Goal: Task Accomplishment & Management: Complete application form

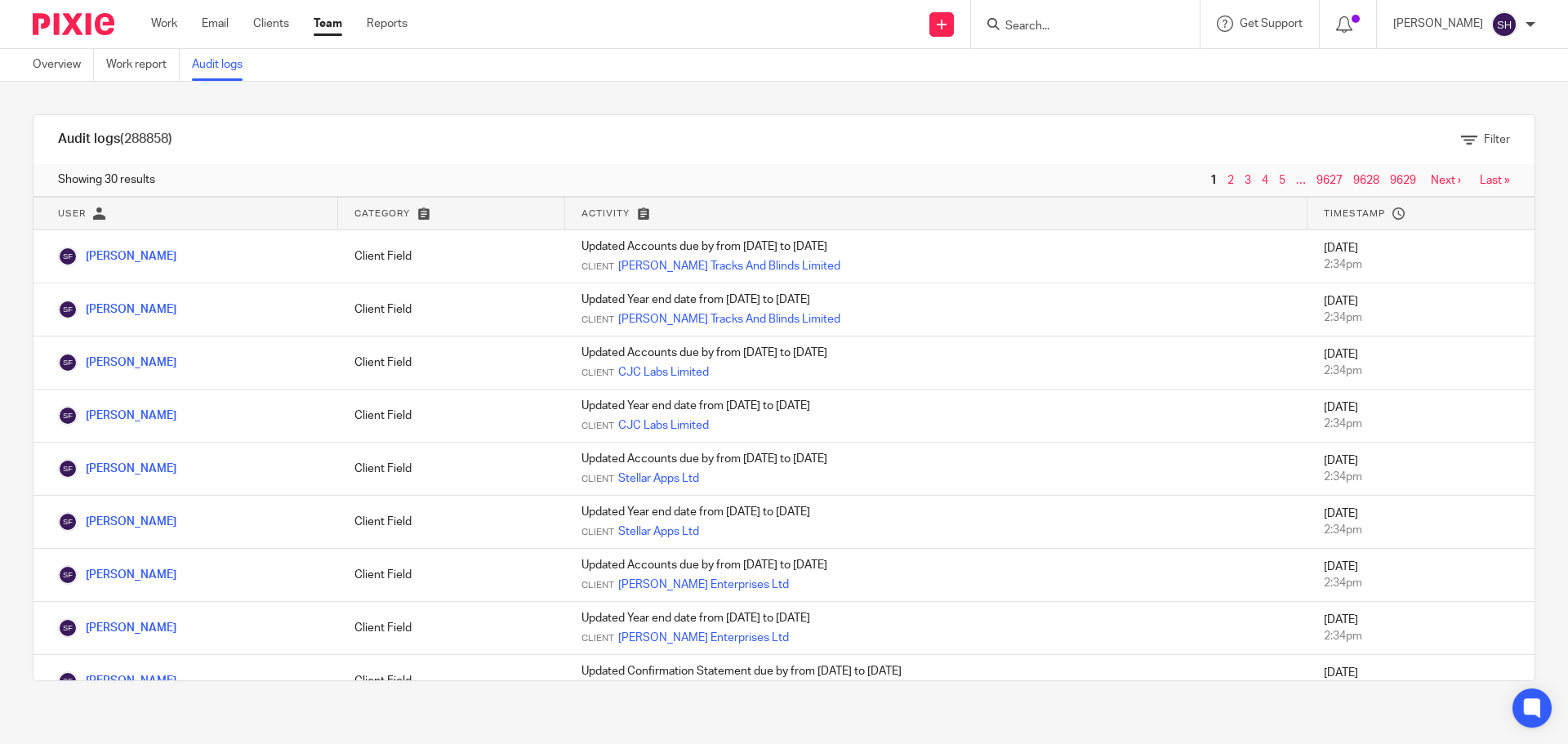
scroll to position [1142, 0]
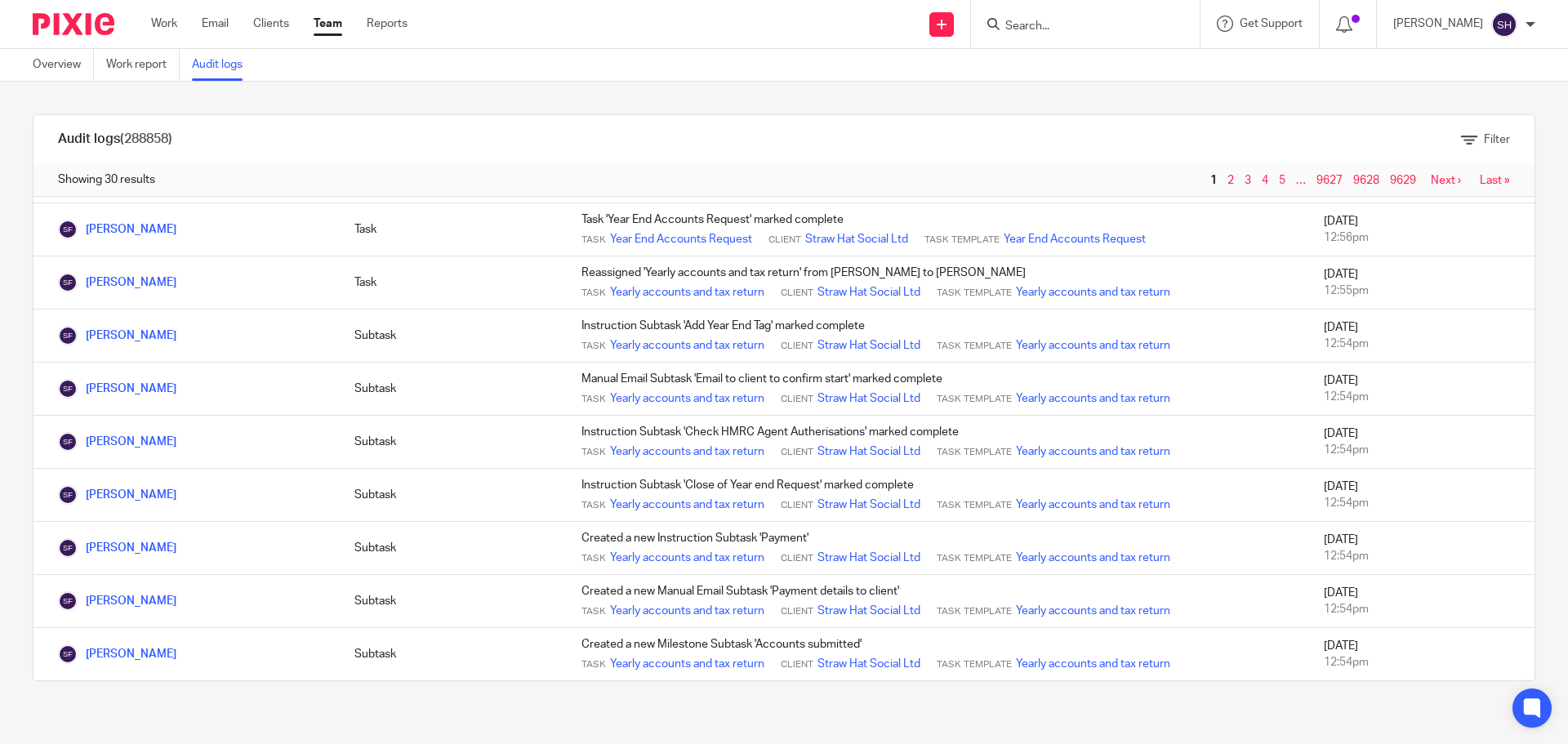
click at [1042, 26] on input "Search" at bounding box center [1077, 27] width 147 height 15
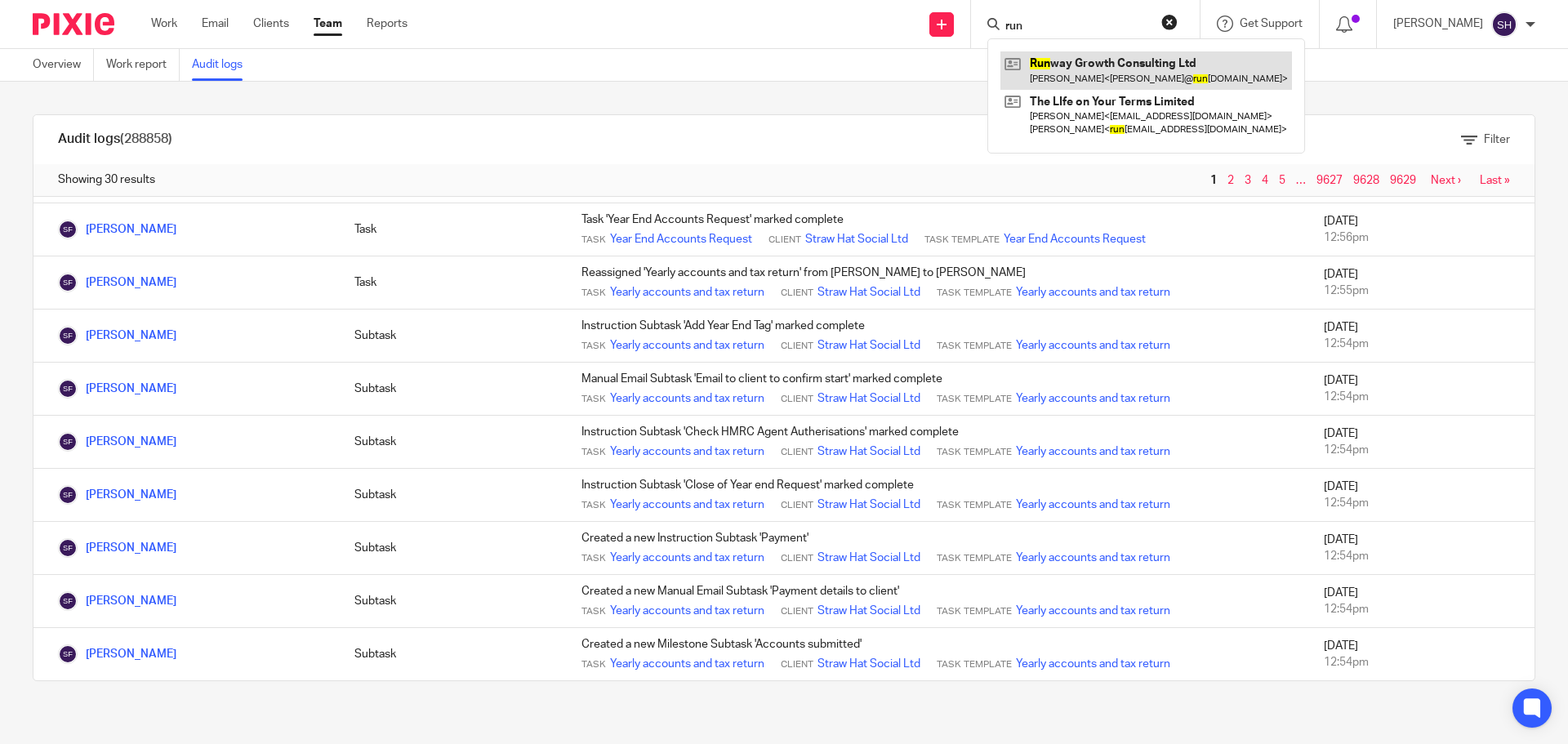
type input "run"
click at [1102, 54] on link at bounding box center [1146, 71] width 291 height 38
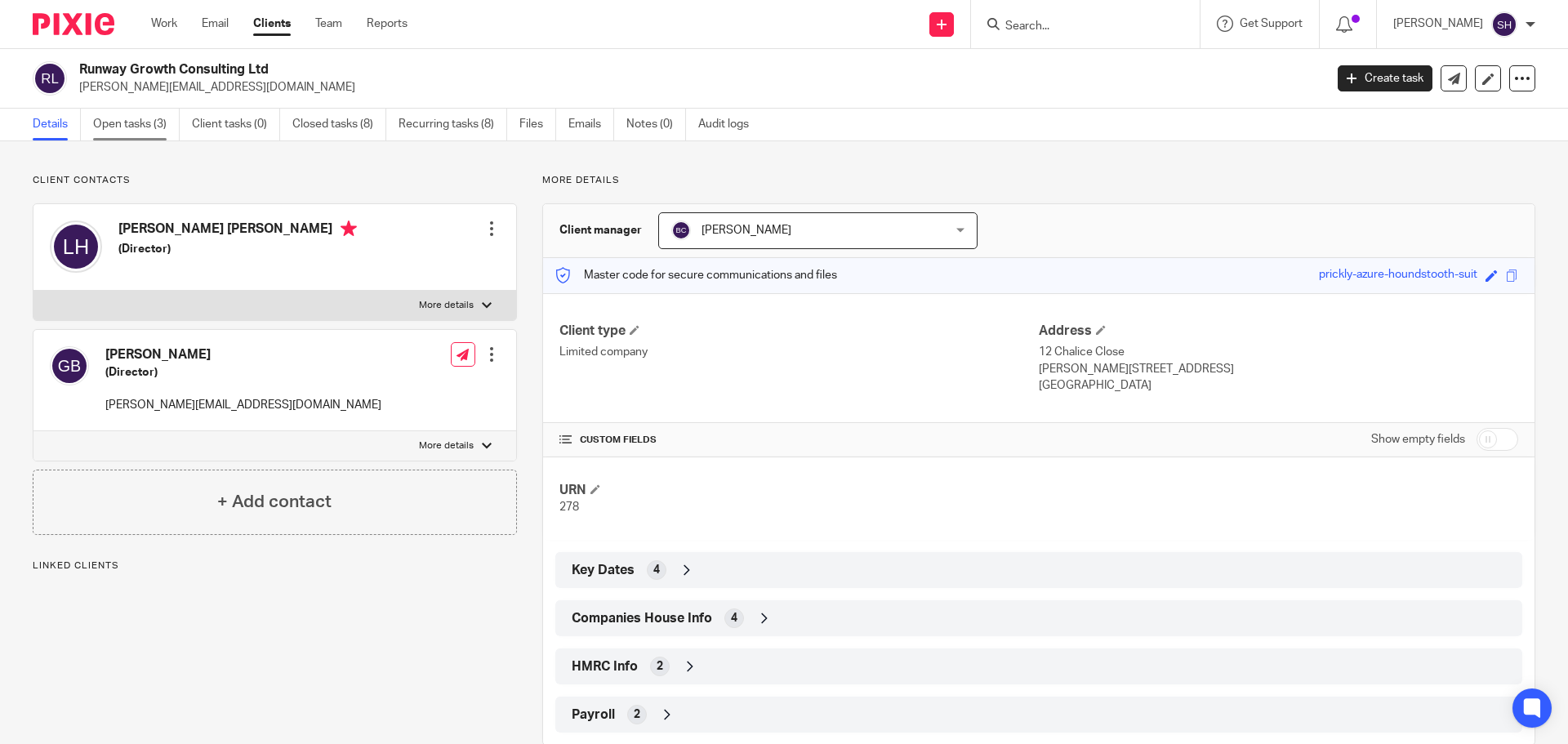
click at [162, 124] on link "Open tasks (3)" at bounding box center [136, 124] width 86 height 32
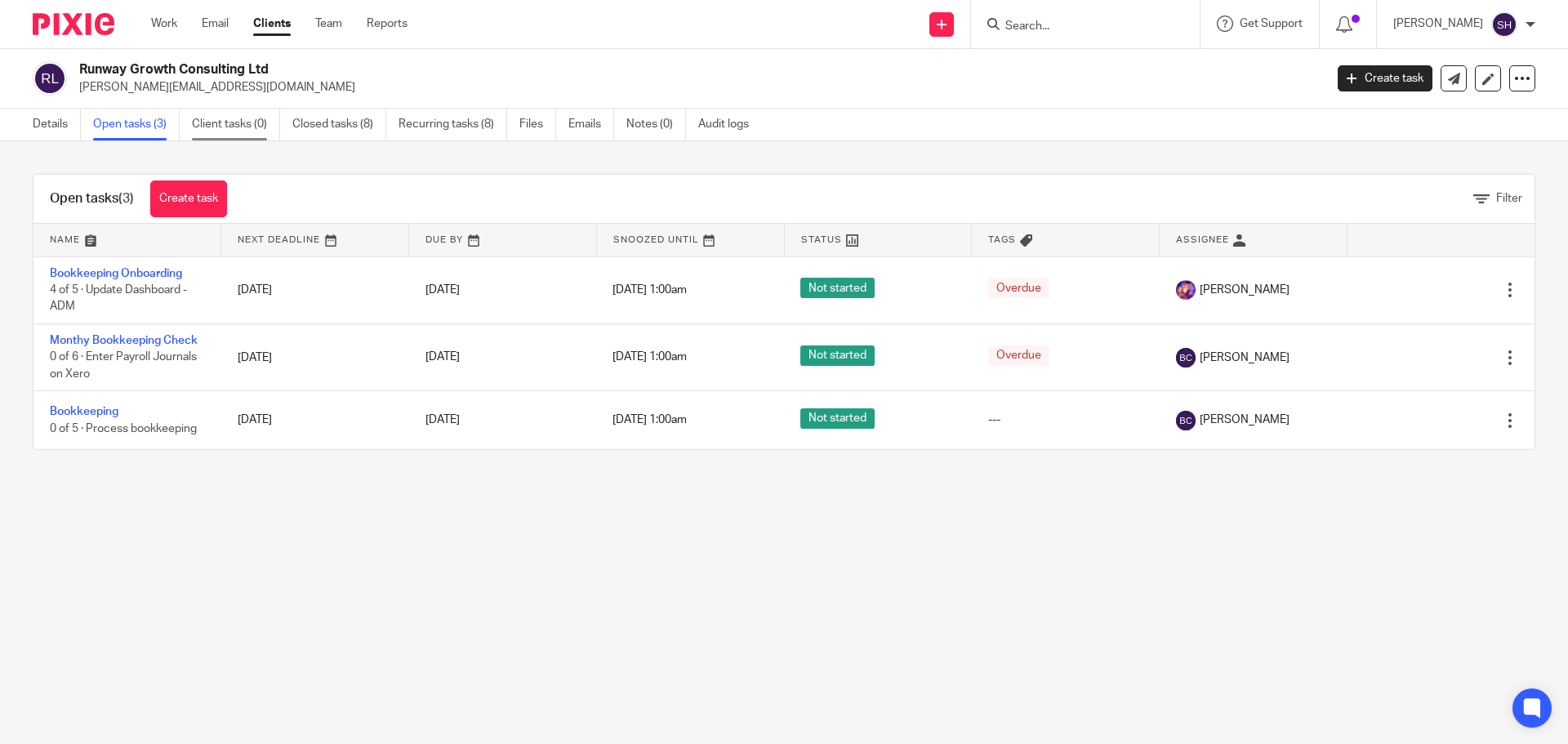
click at [199, 116] on link "Client tasks (0)" at bounding box center [235, 124] width 88 height 32
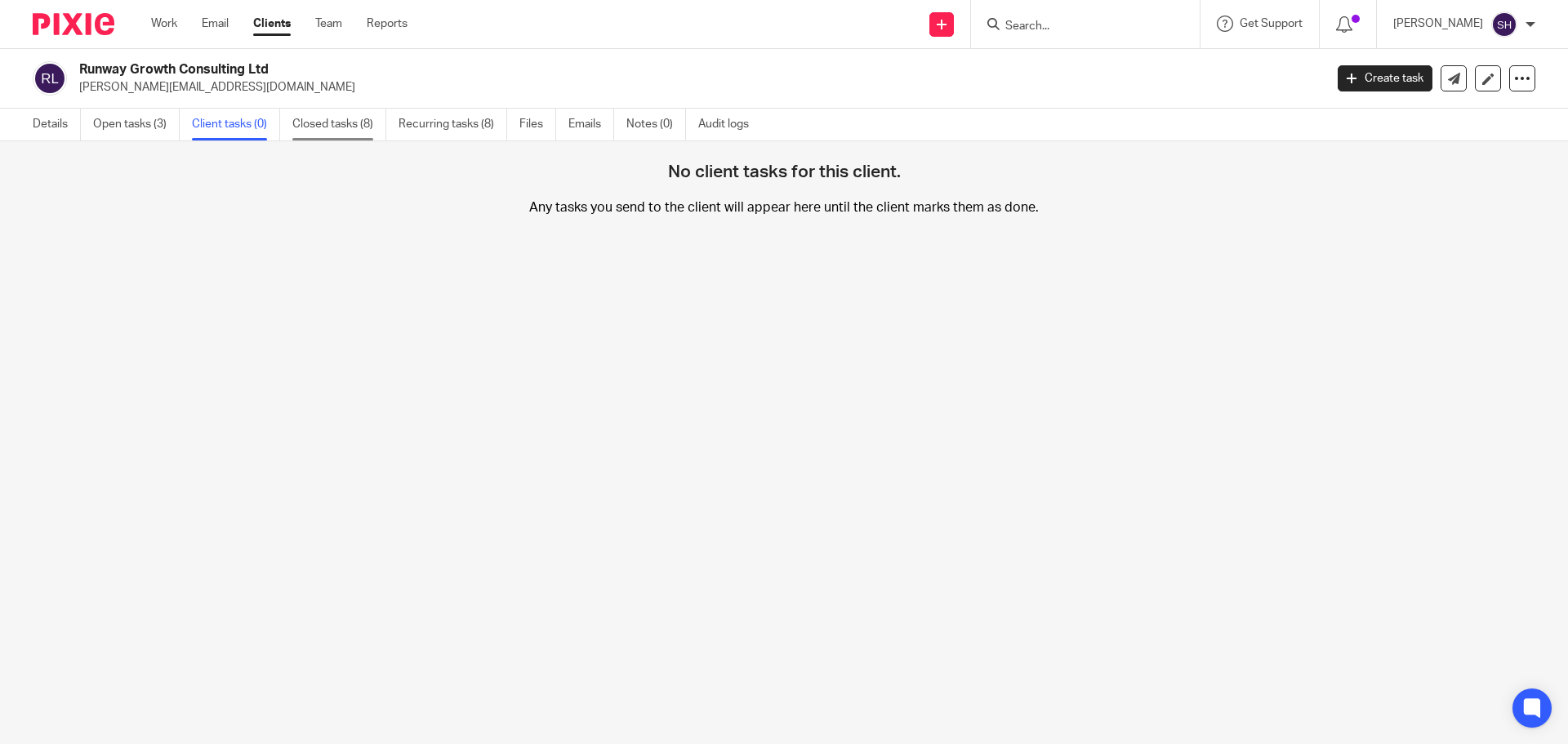
drag, startPoint x: 0, startPoint y: 0, endPoint x: 328, endPoint y: 118, distance: 348.6
click at [328, 118] on link "Closed tasks (8)" at bounding box center [339, 124] width 94 height 32
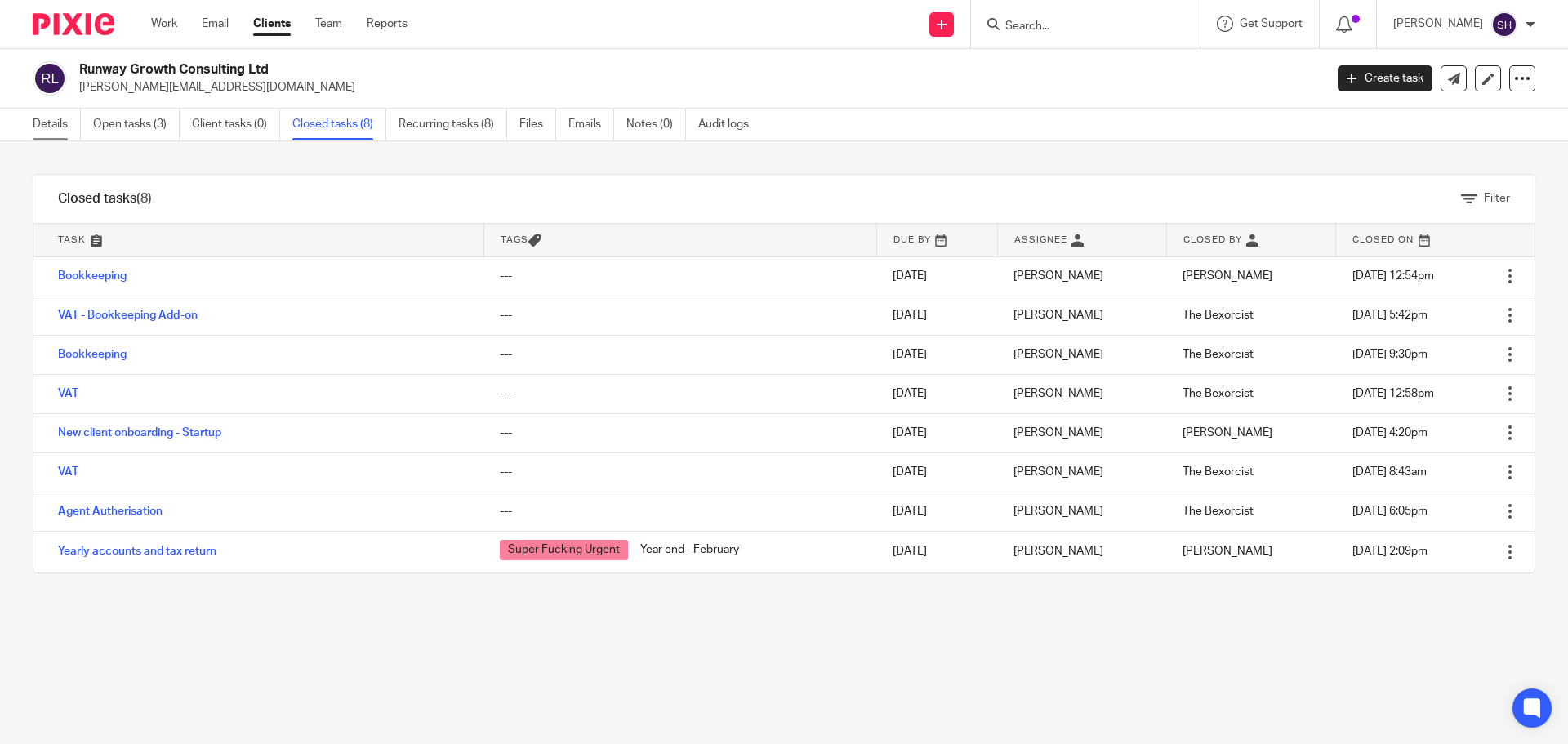
click at [59, 111] on link "Details" at bounding box center [57, 124] width 49 height 32
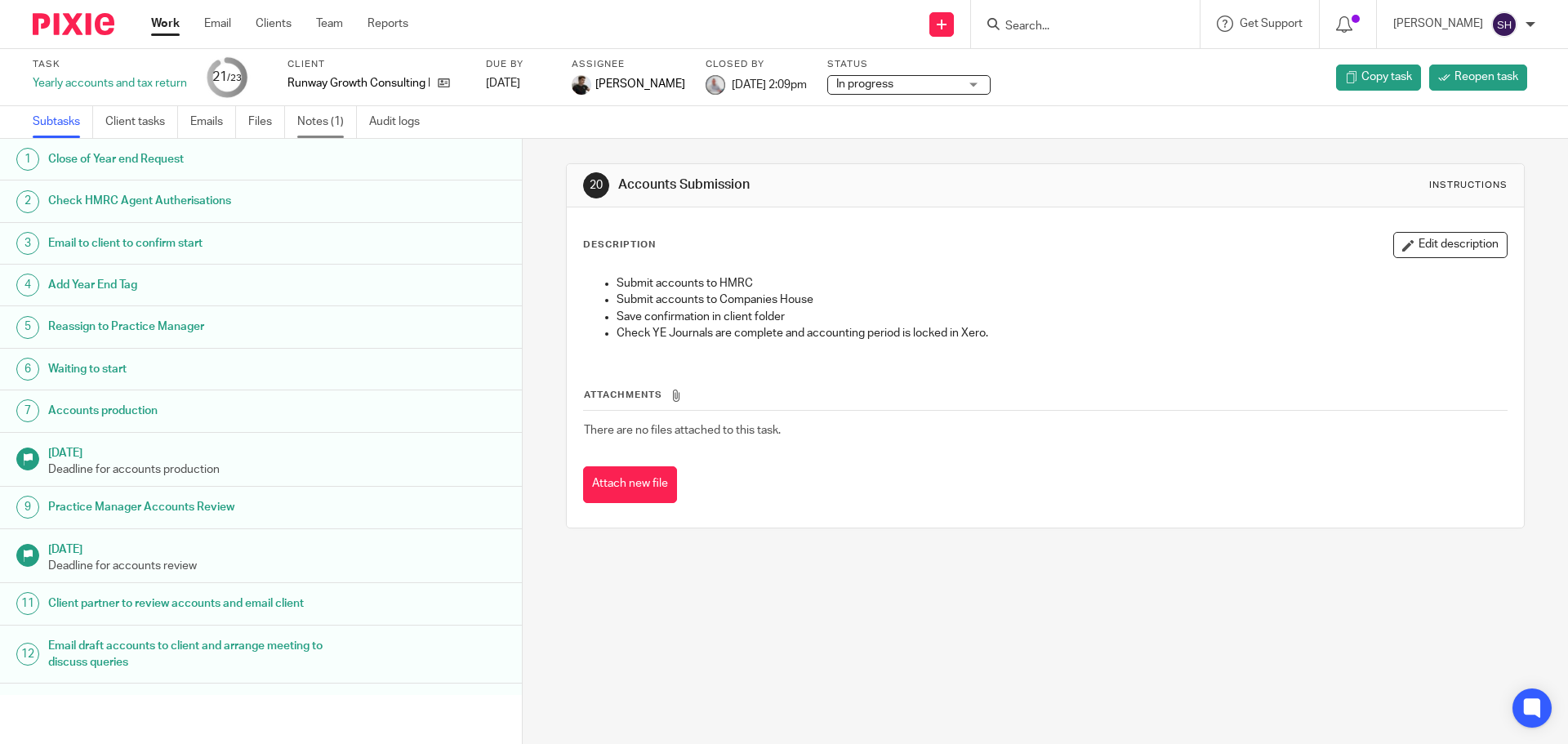
click at [313, 128] on link "Notes (1)" at bounding box center [327, 122] width 59 height 32
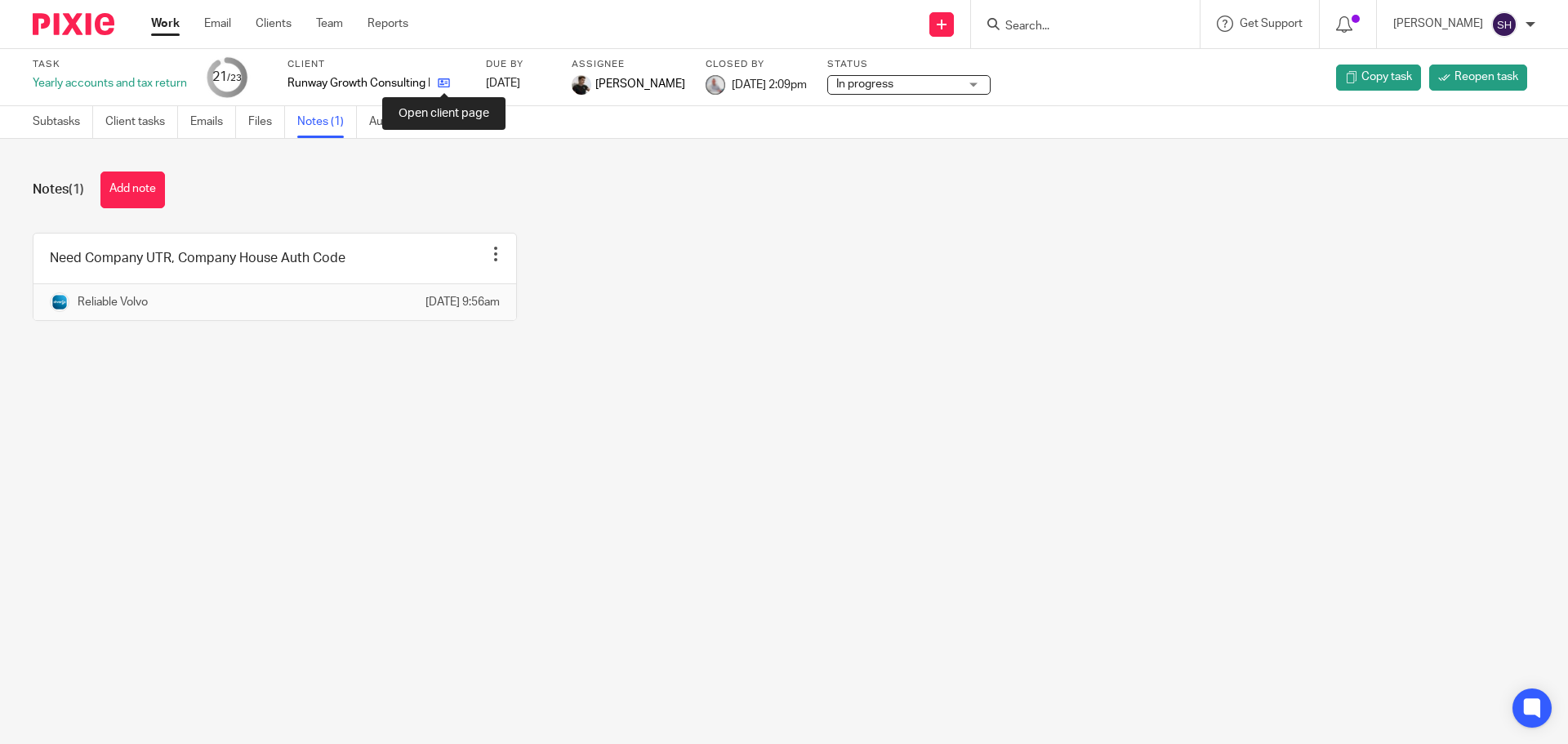
click at [448, 86] on icon at bounding box center [443, 82] width 12 height 12
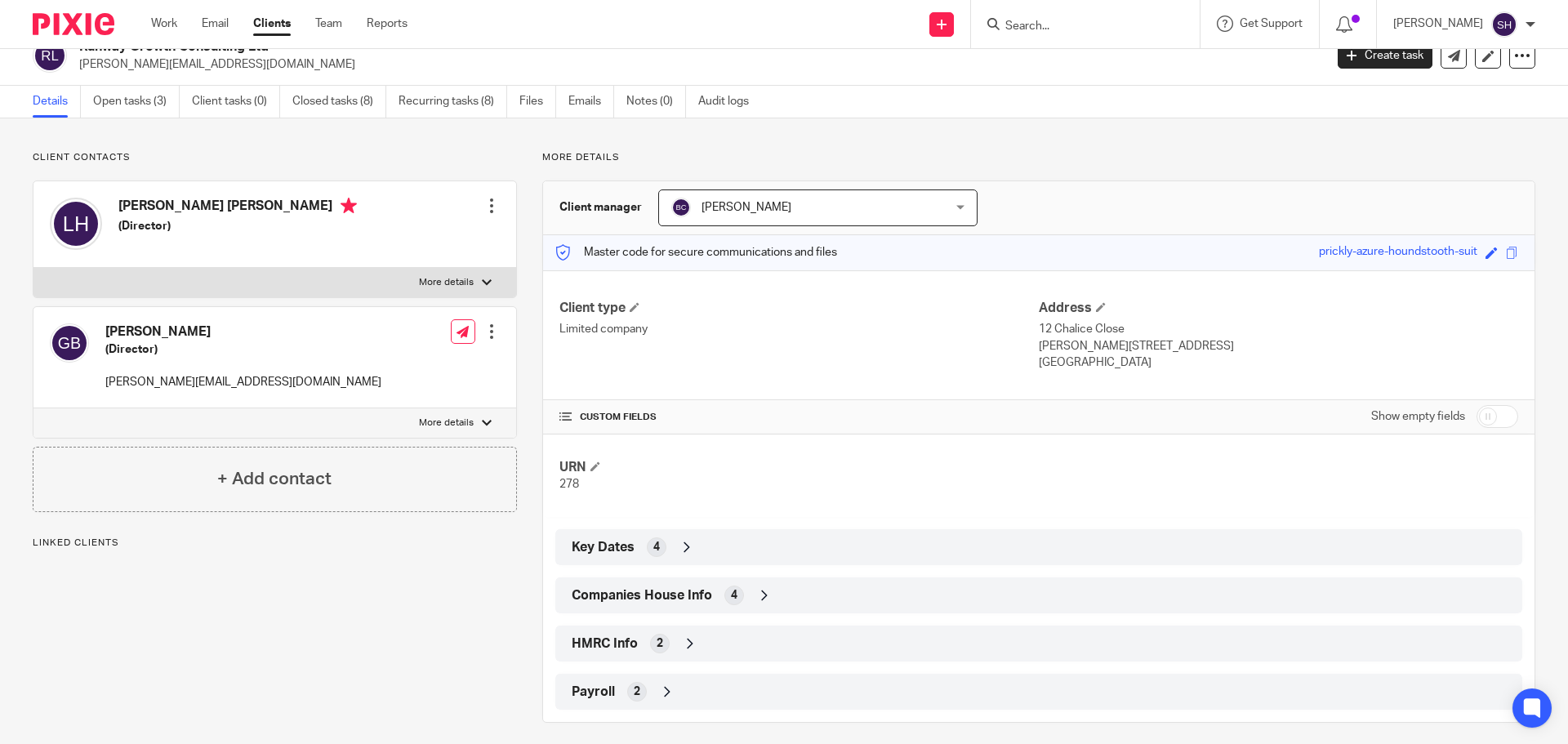
scroll to position [35, 0]
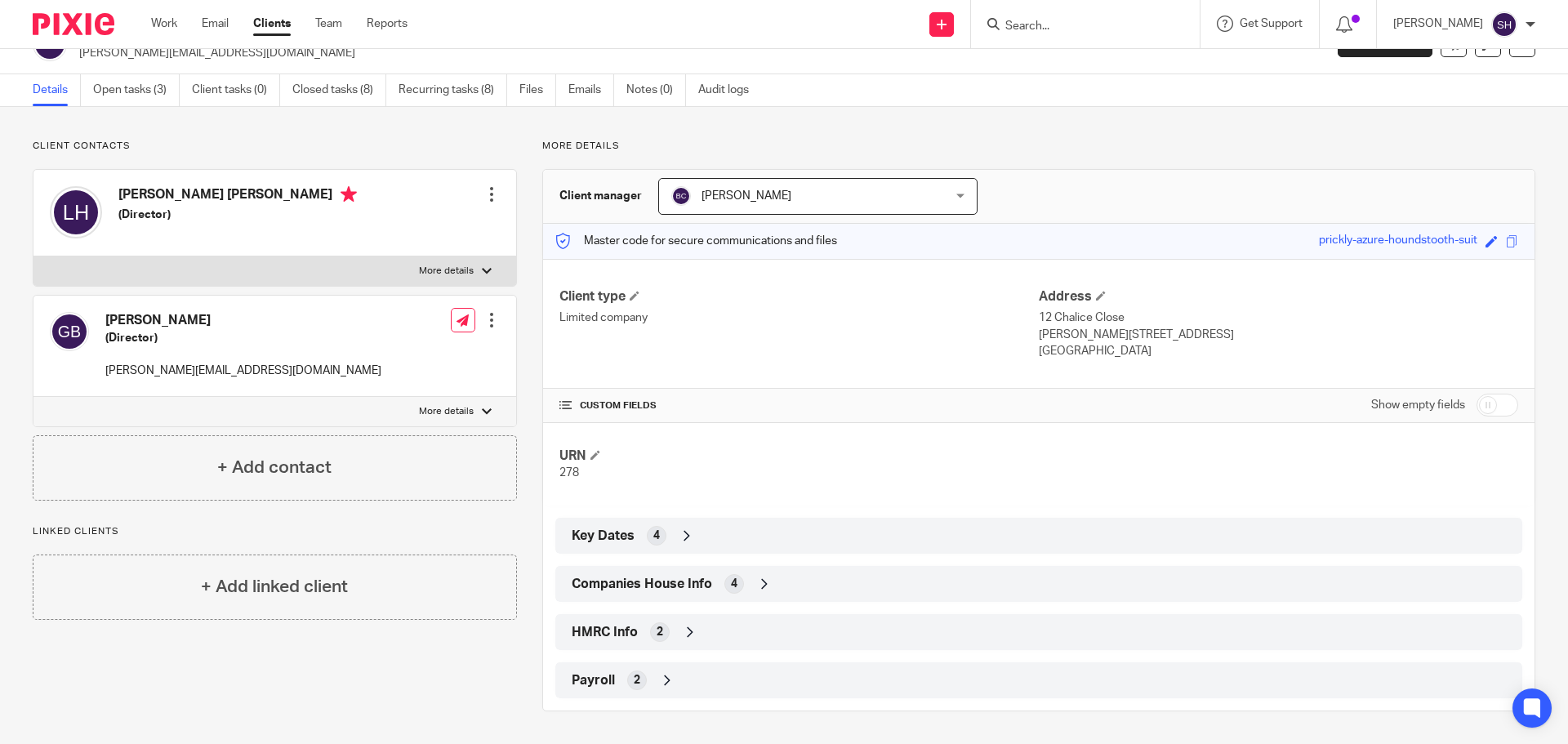
click at [713, 631] on div "HMRC Info 2" at bounding box center [1038, 632] width 942 height 28
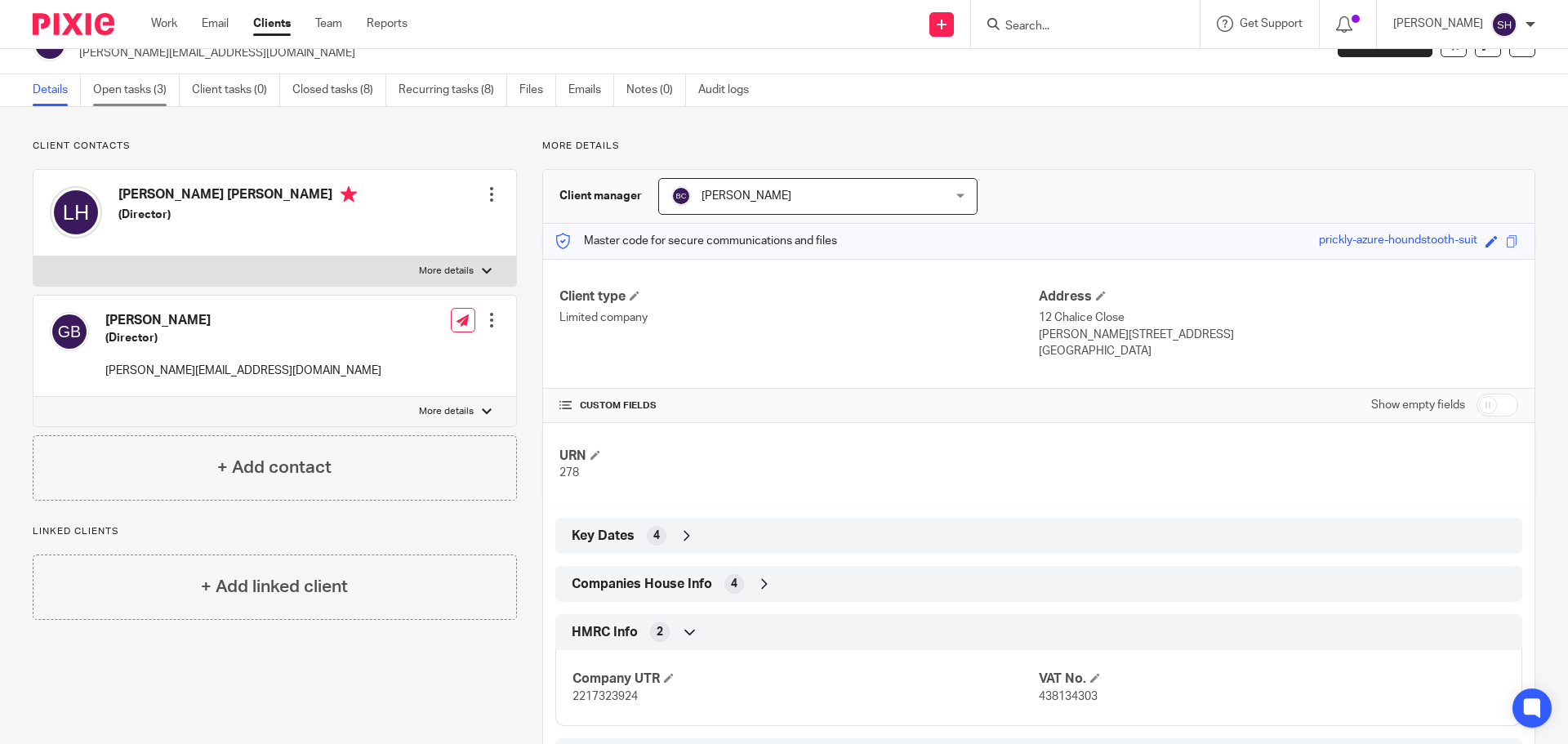
click at [113, 91] on link "Open tasks (3)" at bounding box center [136, 90] width 86 height 32
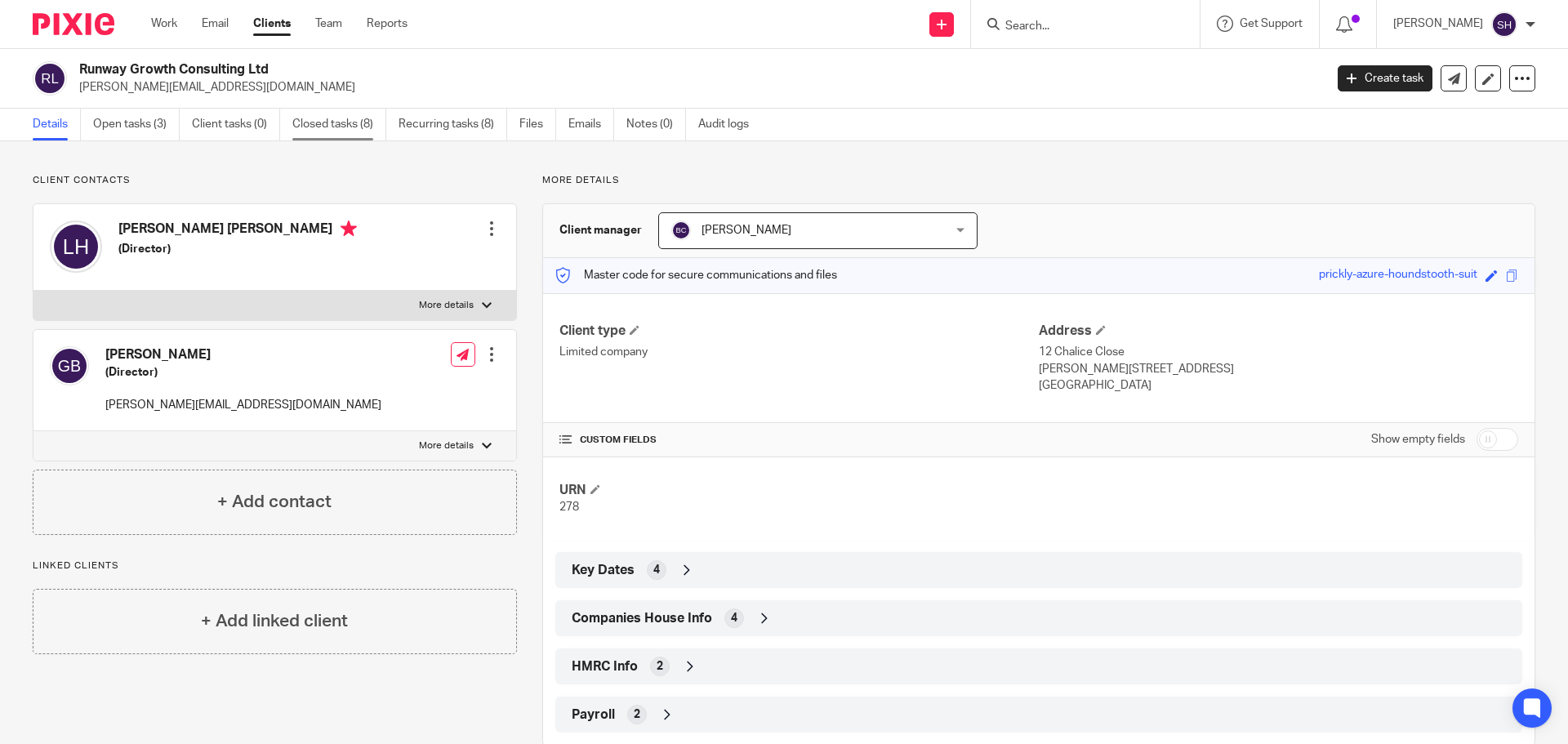
click at [304, 122] on link "Closed tasks (8)" at bounding box center [339, 124] width 94 height 32
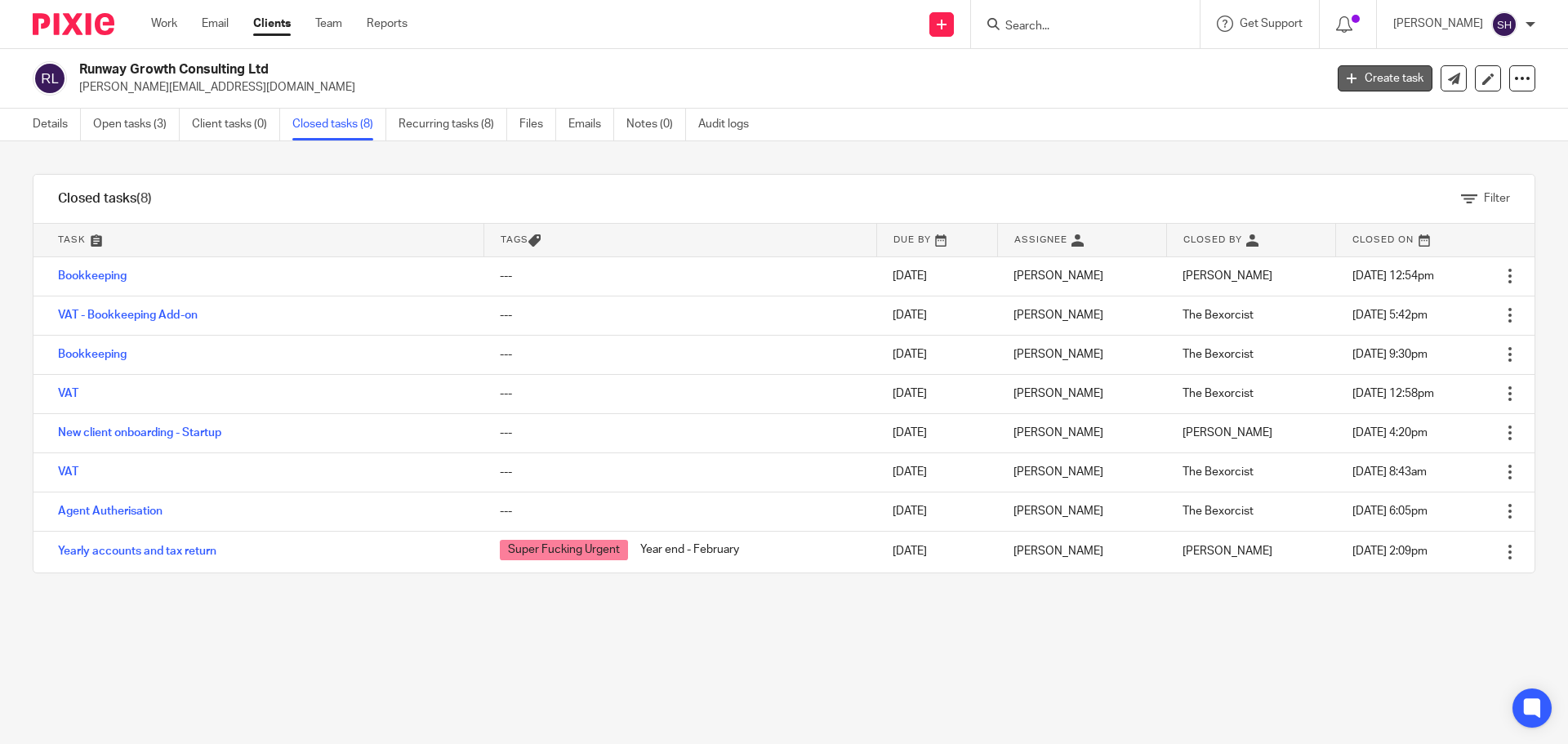
click at [1368, 81] on link "Create task" at bounding box center [1385, 78] width 95 height 26
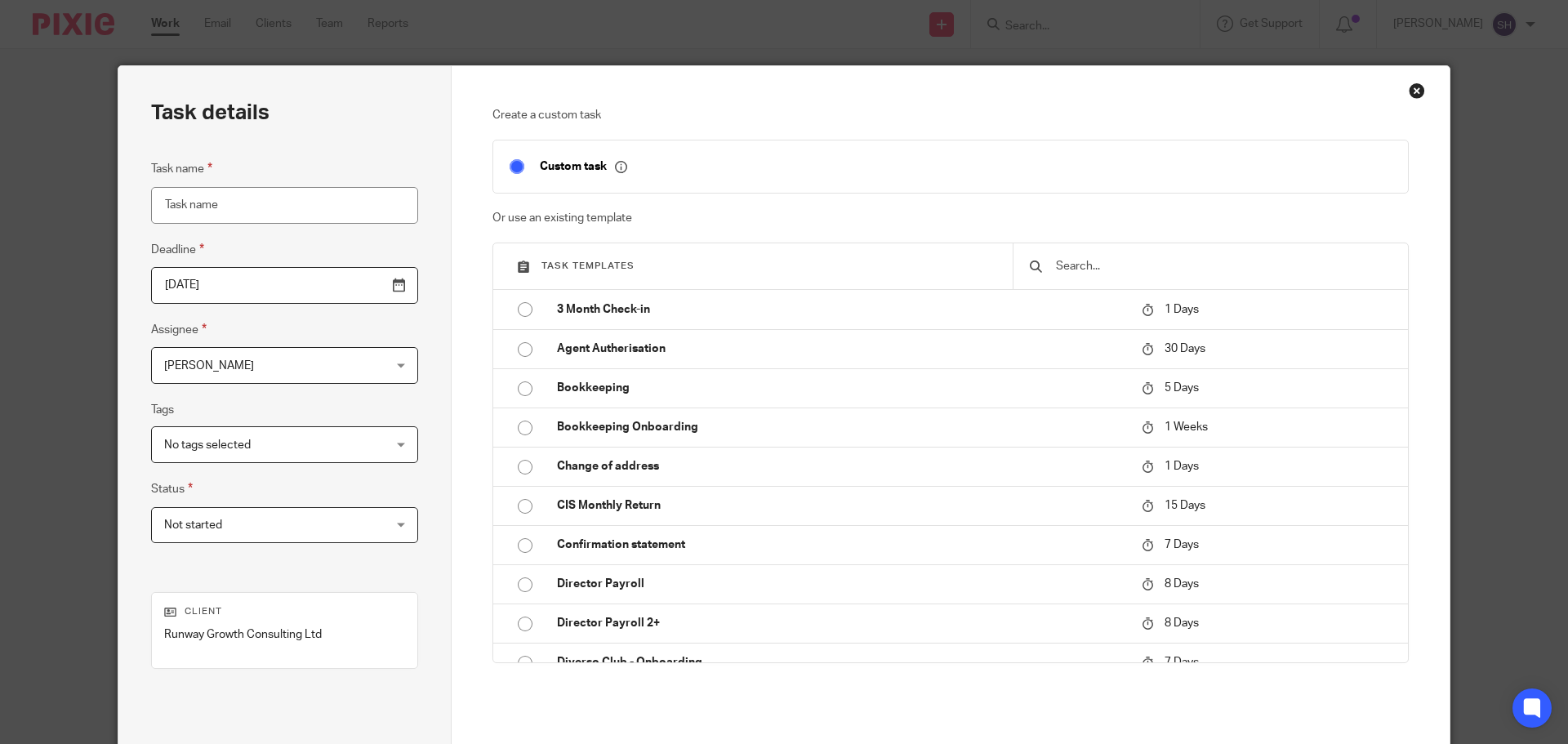
click at [277, 198] on input "Task name" at bounding box center [285, 205] width 267 height 37
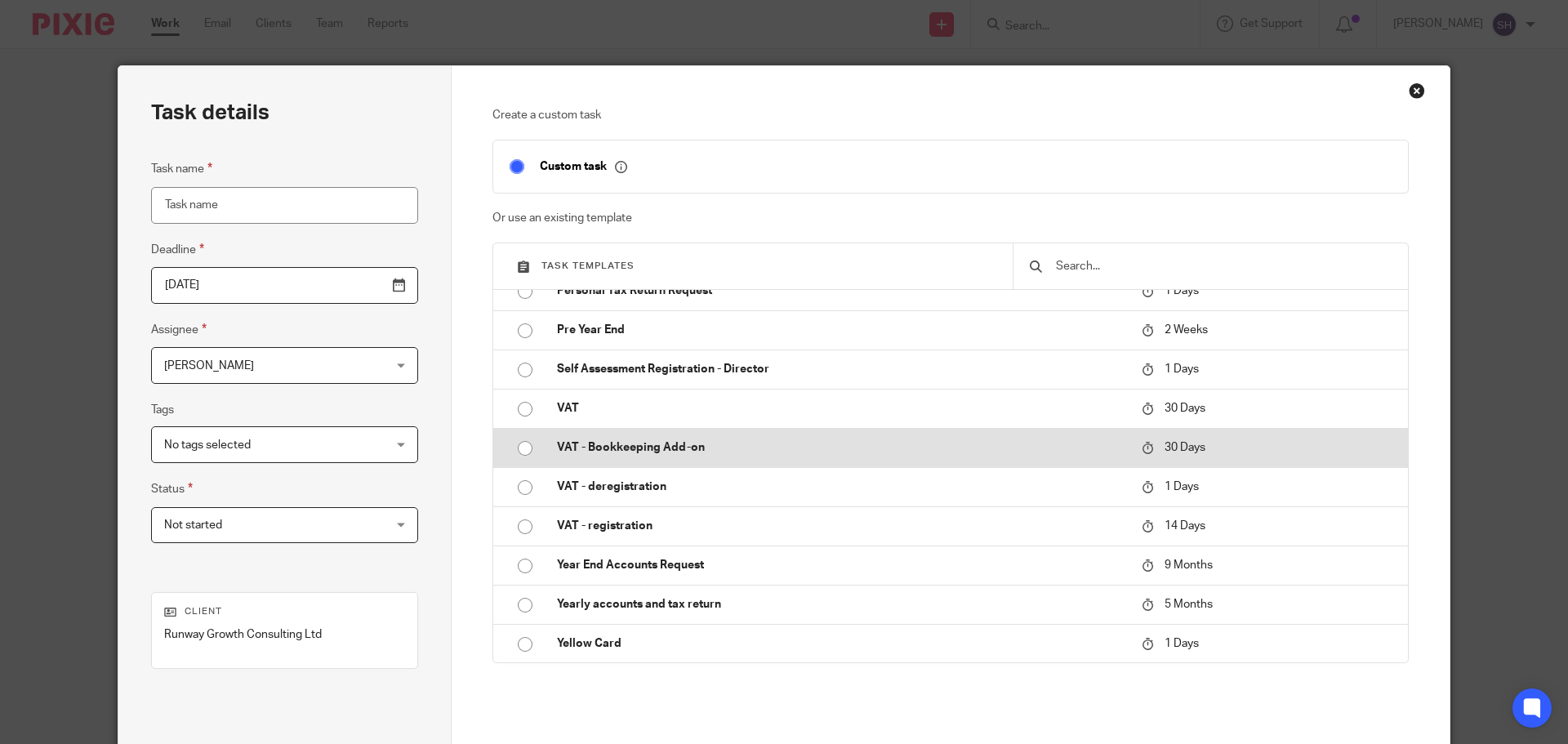
scroll to position [1314, 0]
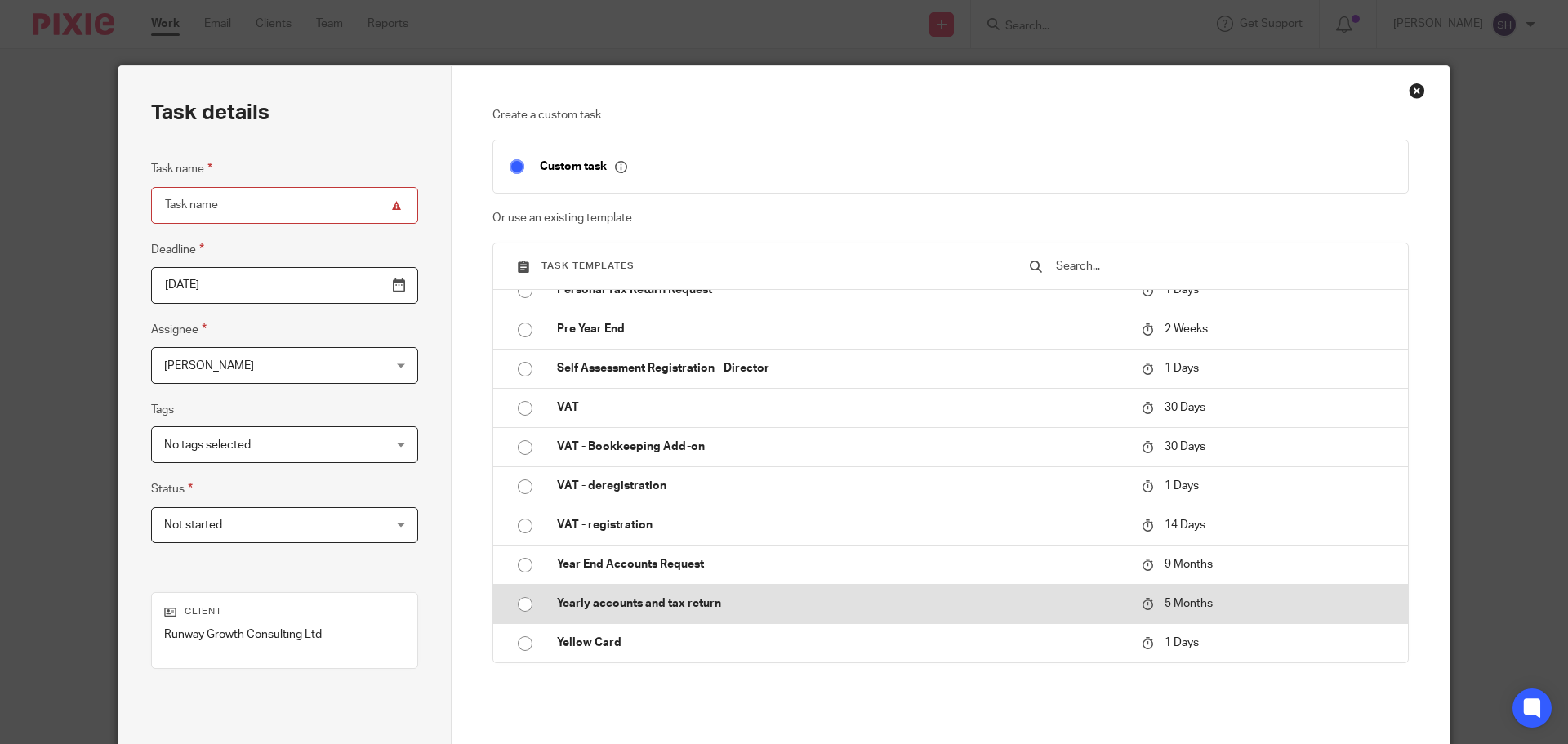
click at [522, 603] on input "radio" at bounding box center [525, 605] width 31 height 31
type input "2026-01-18"
type input "Yearly accounts and tax return"
checkbox input "false"
radio input "false"
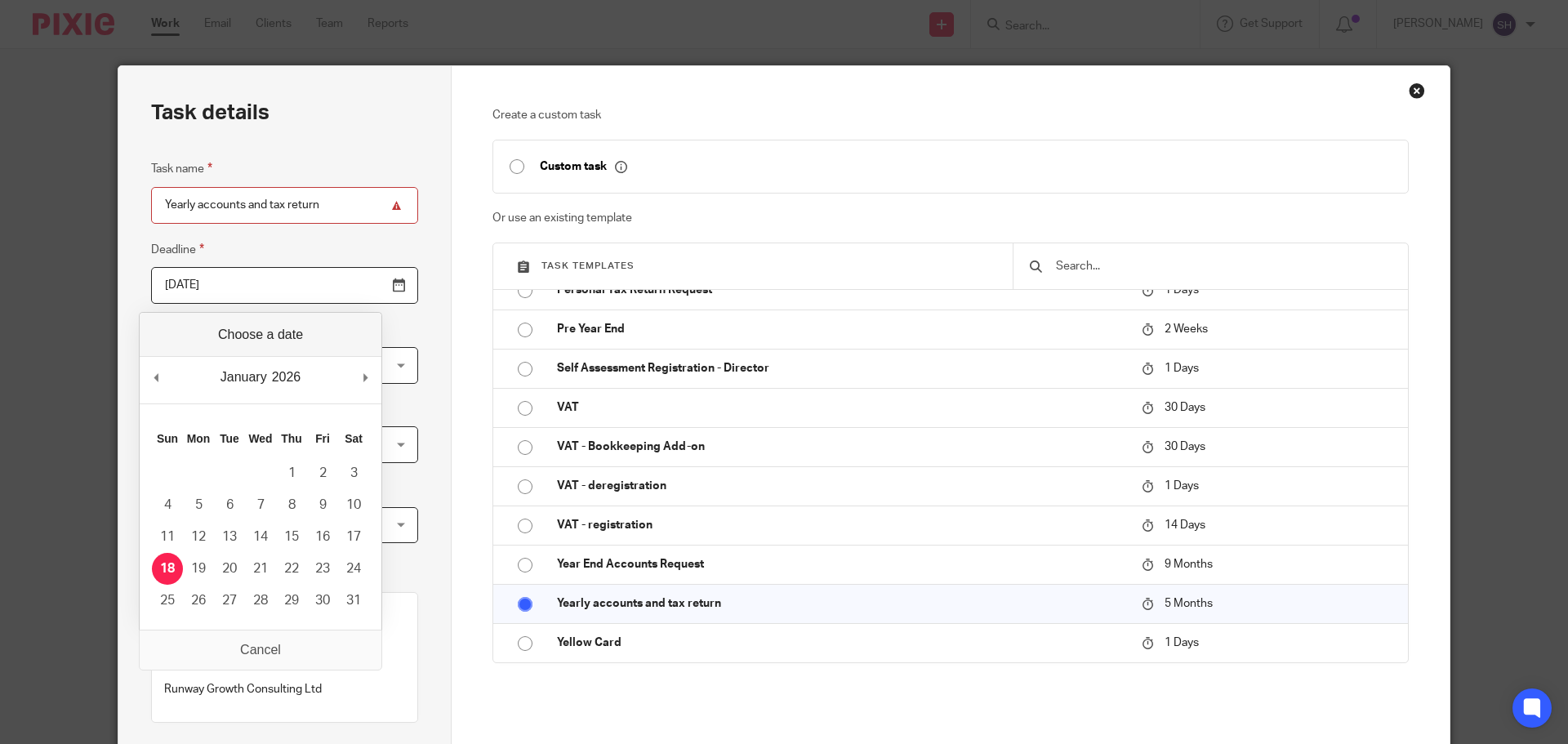
click at [245, 277] on input "2026-01-18" at bounding box center [285, 286] width 267 height 37
type input "2026-01-25"
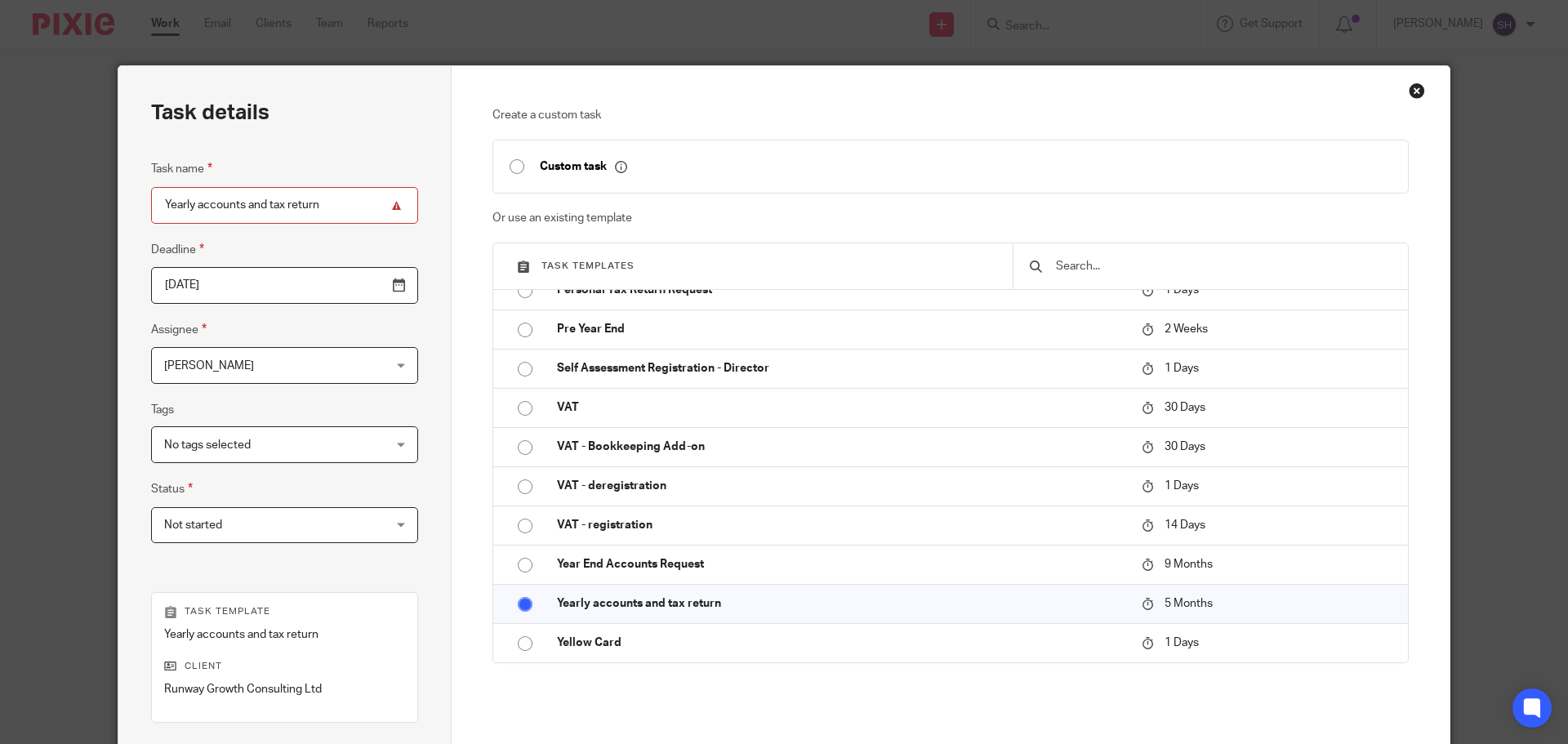
click at [355, 444] on div "No tags selected" at bounding box center [285, 444] width 267 height 37
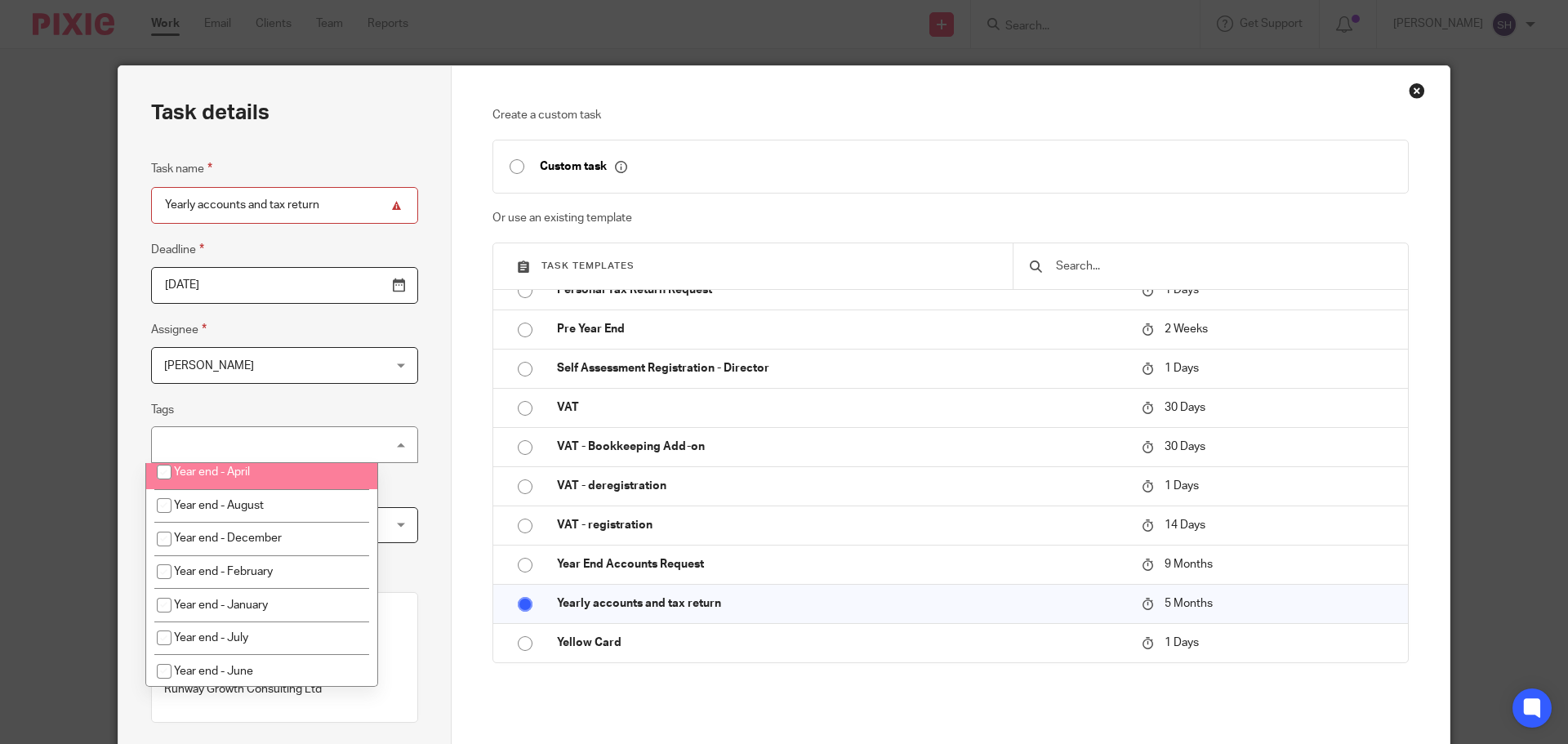
scroll to position [572, 0]
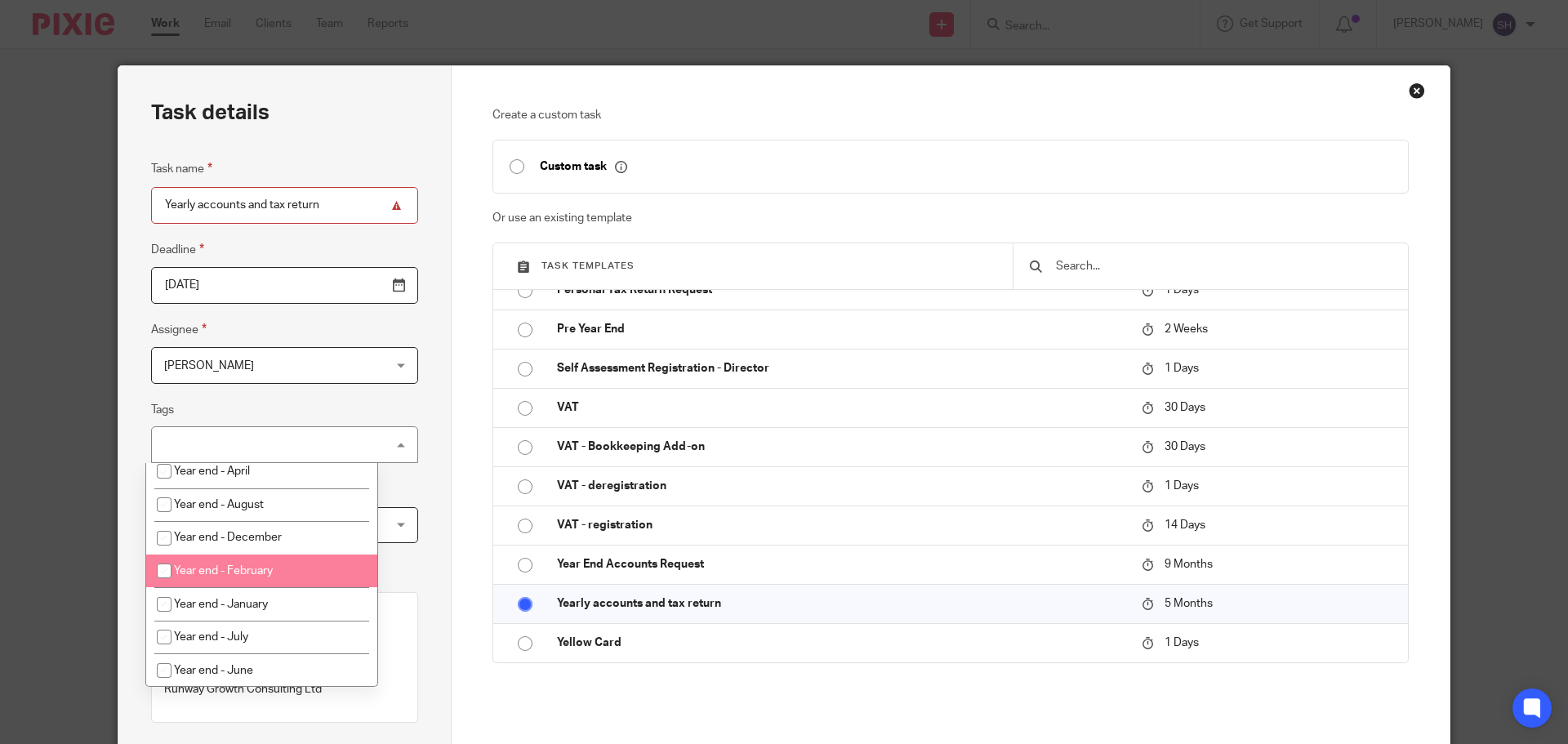
click at [264, 570] on span "Year end - February" at bounding box center [223, 571] width 99 height 12
checkbox input "true"
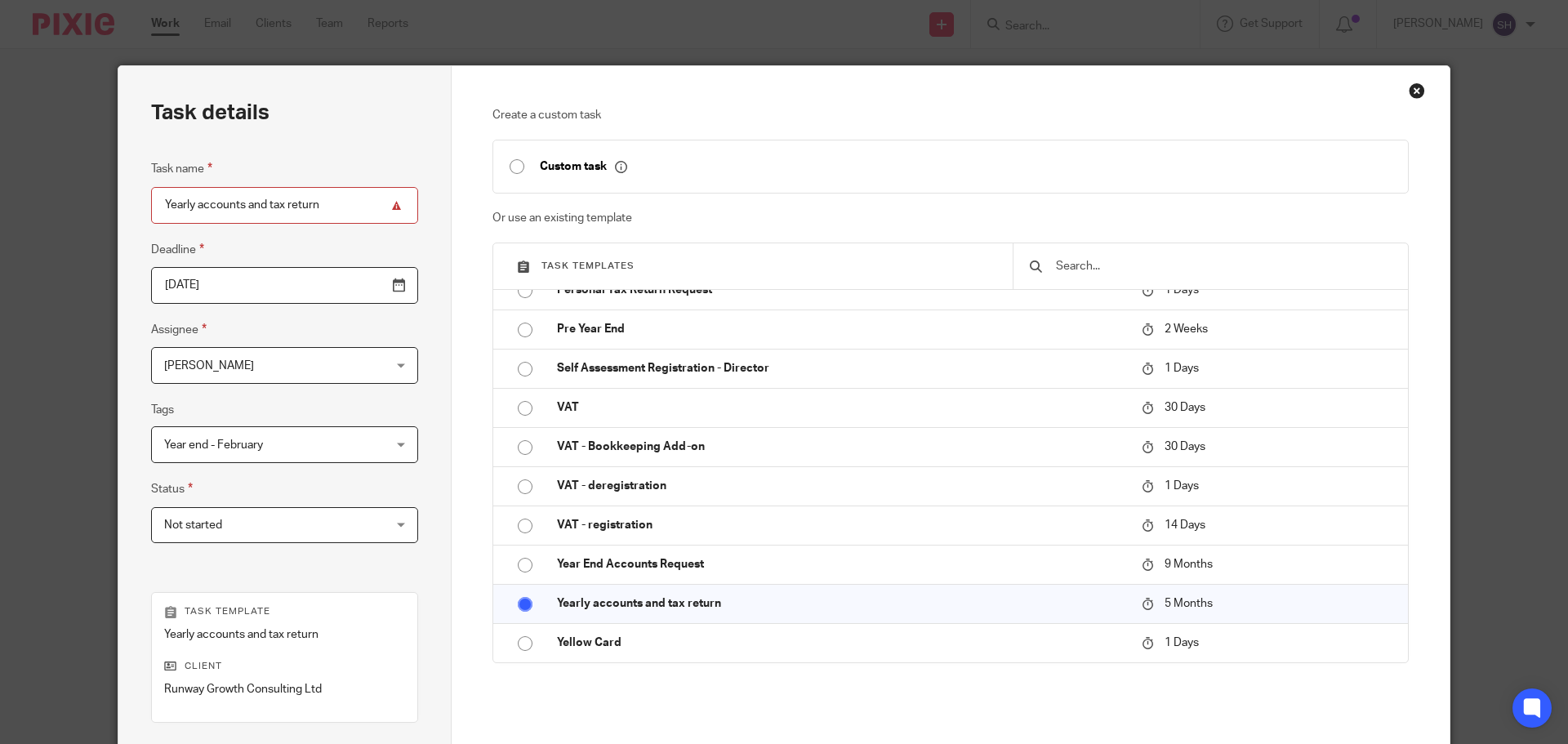
click at [421, 417] on div "Task details Task name Yearly accounts and tax return Deadline 2026-01-25 Assig…" at bounding box center [285, 482] width 333 height 833
click at [364, 528] on div "Not started Not started" at bounding box center [285, 525] width 267 height 37
click at [345, 548] on li "Not started" at bounding box center [262, 560] width 231 height 34
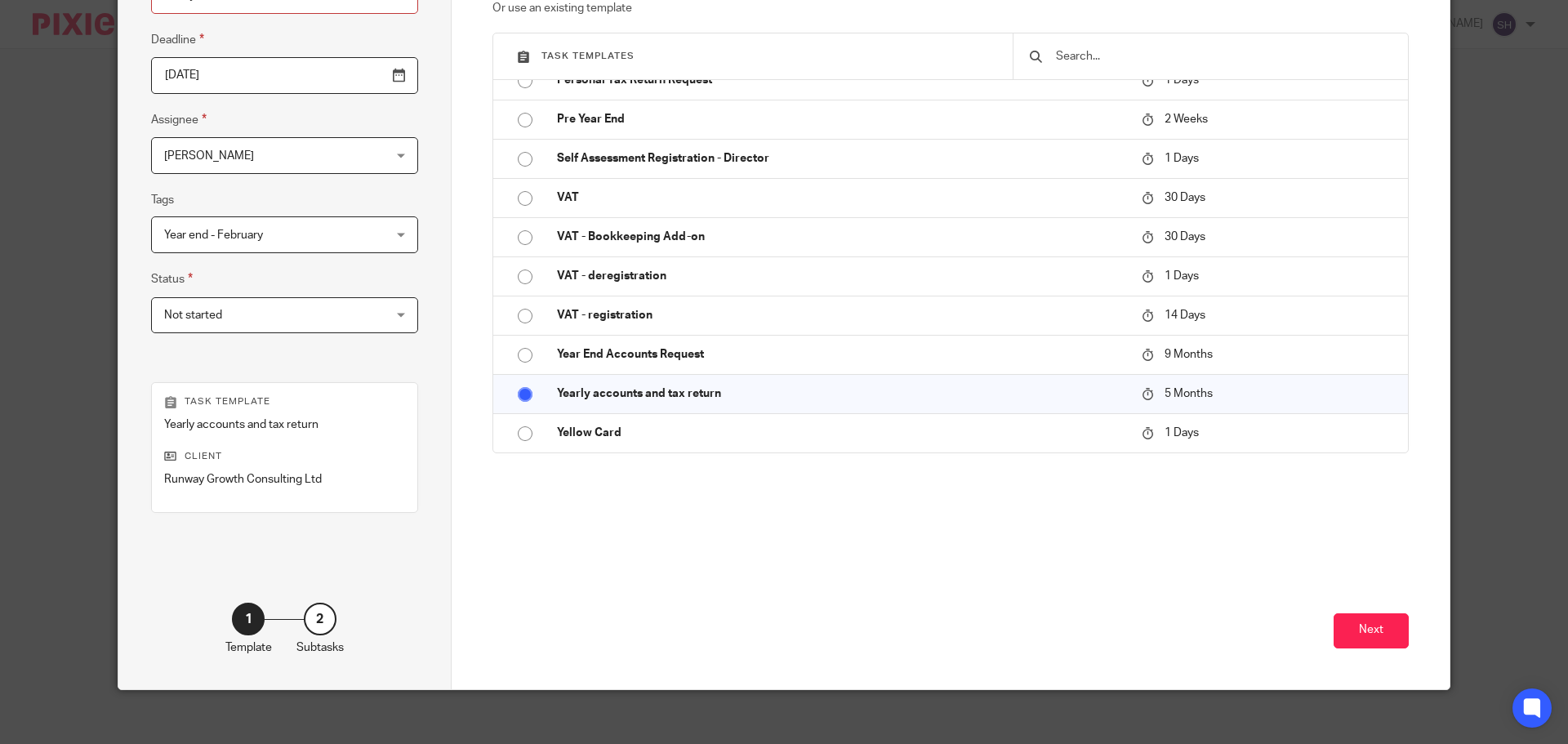
scroll to position [221, 0]
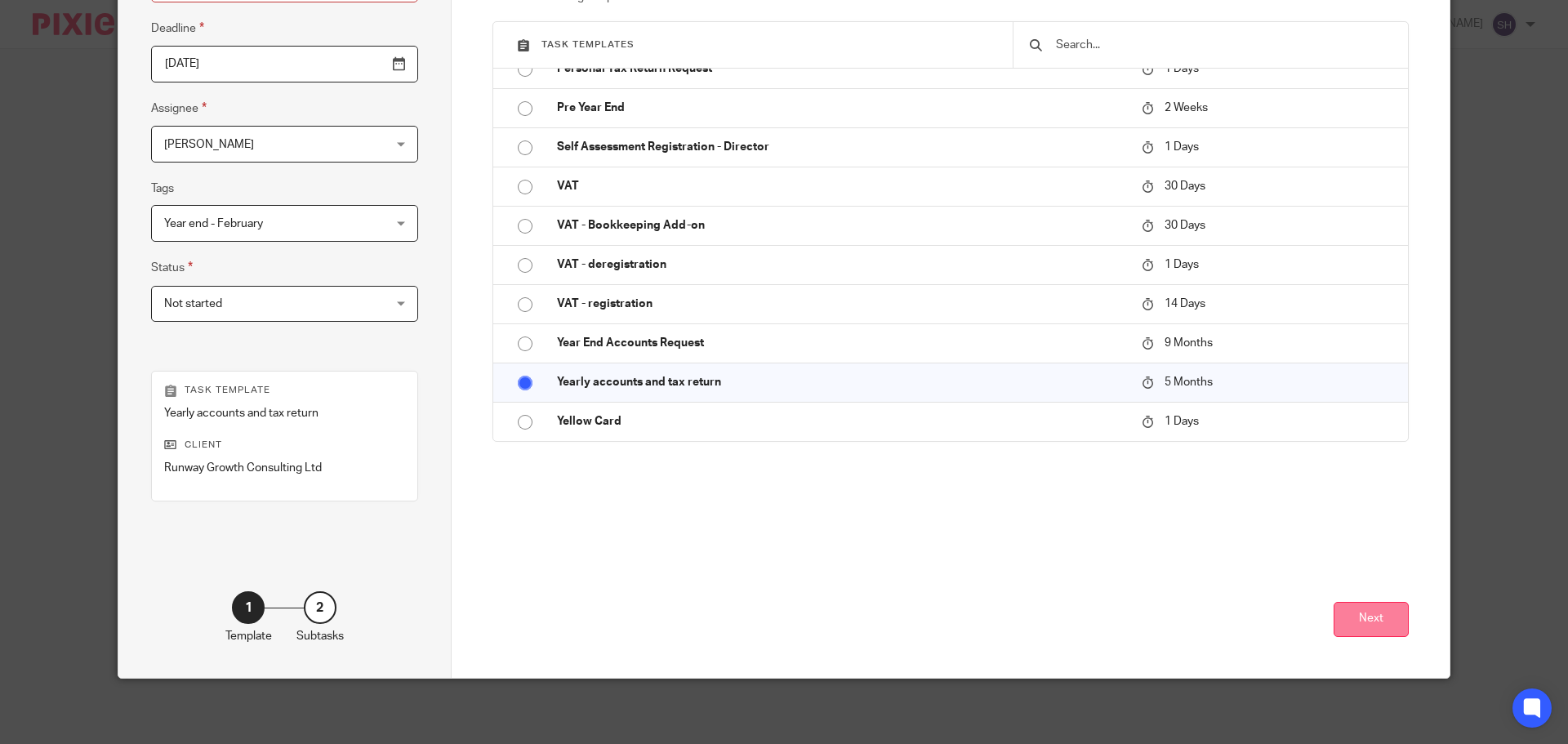
click at [1381, 630] on button "Next" at bounding box center [1371, 619] width 75 height 35
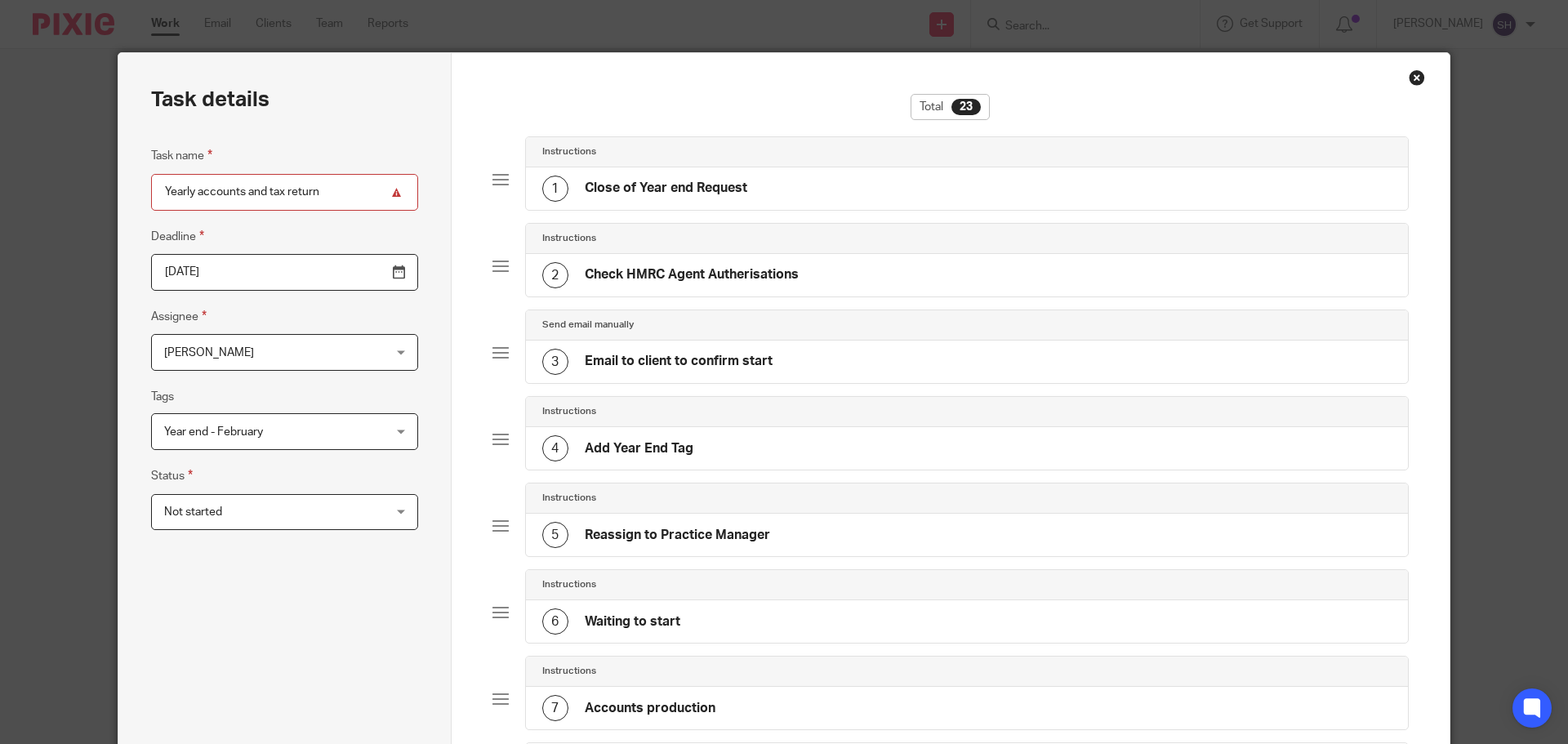
scroll to position [0, 0]
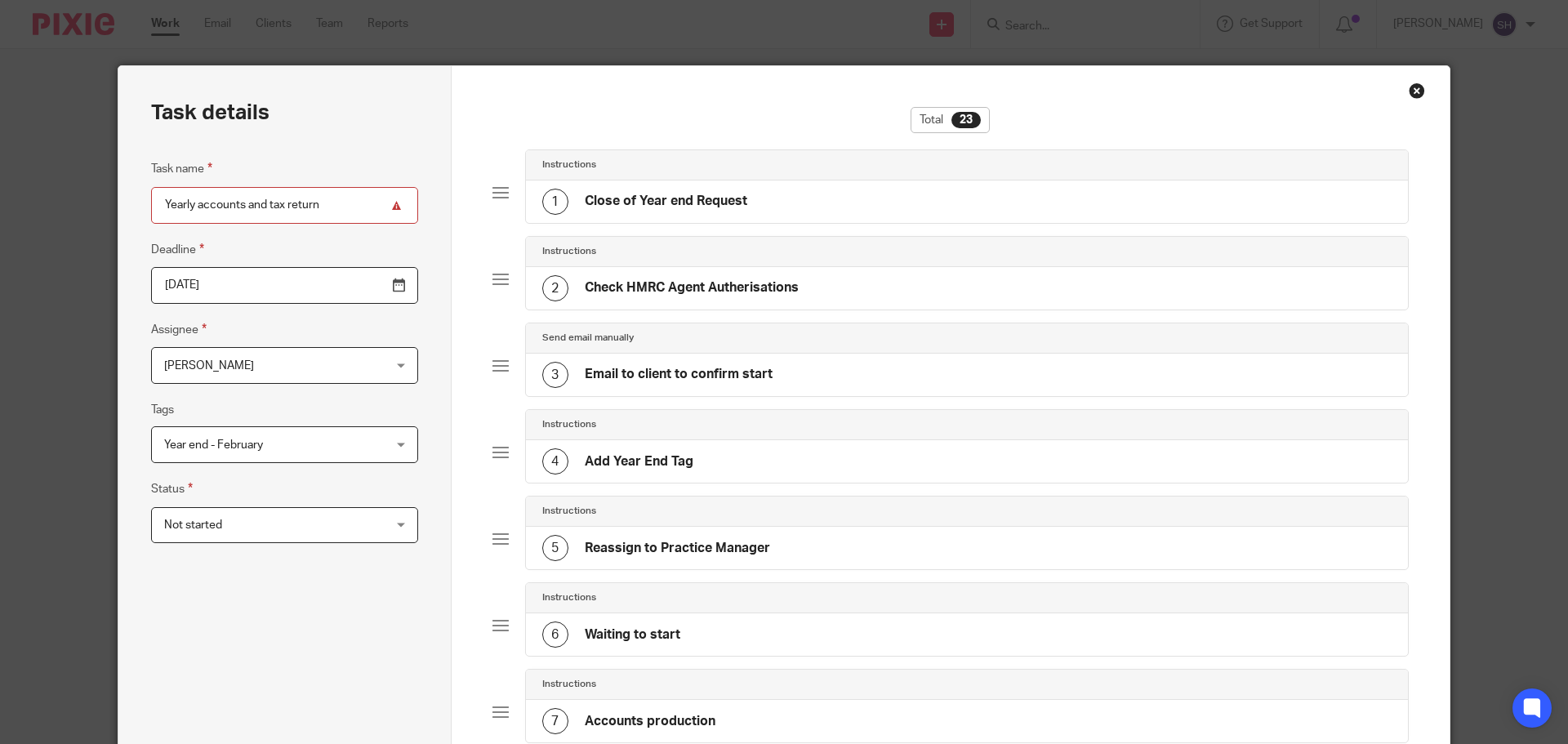
click at [355, 204] on input "Yearly accounts and tax return" at bounding box center [285, 205] width 267 height 37
click at [335, 204] on input "Yearly accounts and tax return" at bounding box center [285, 205] width 267 height 37
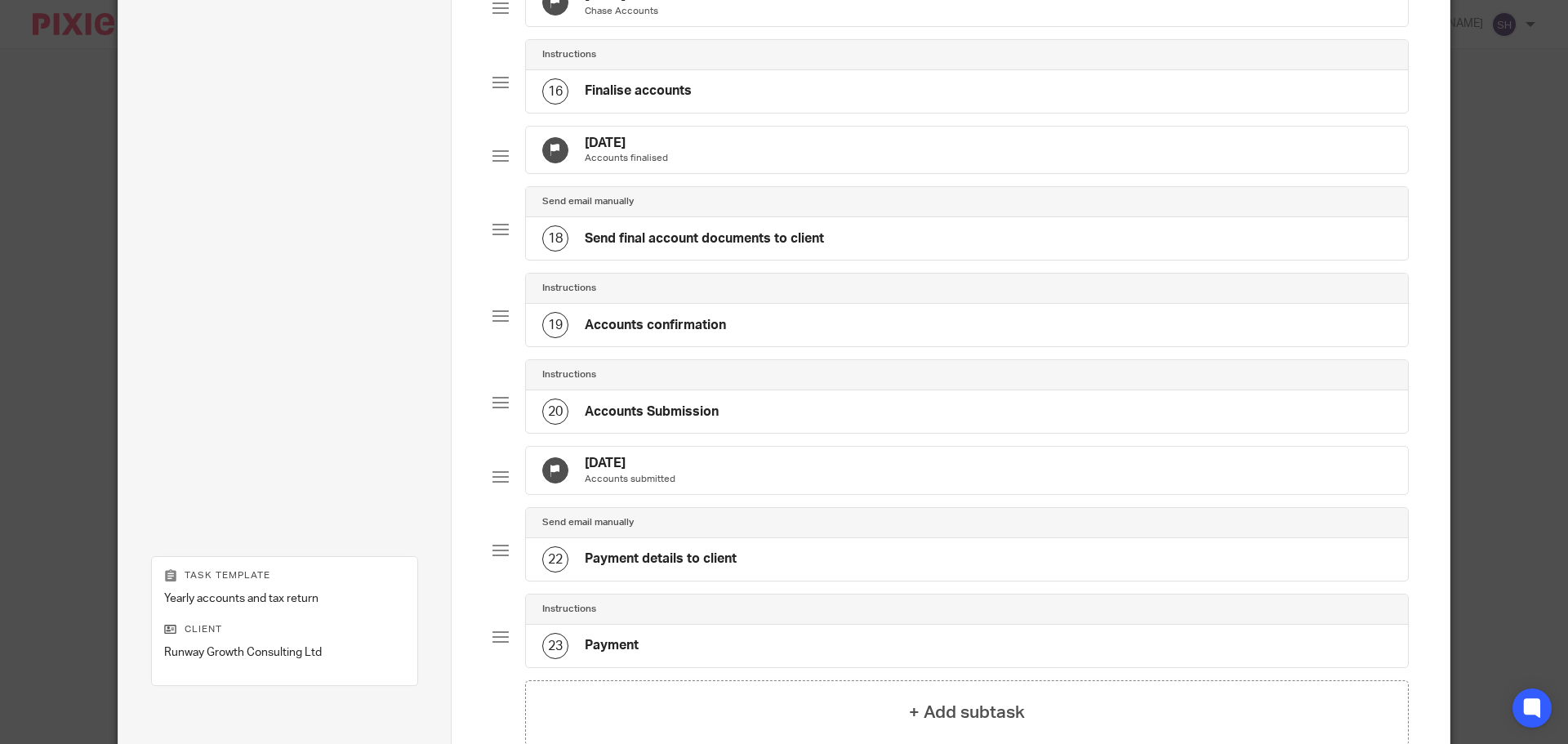
scroll to position [1552, 0]
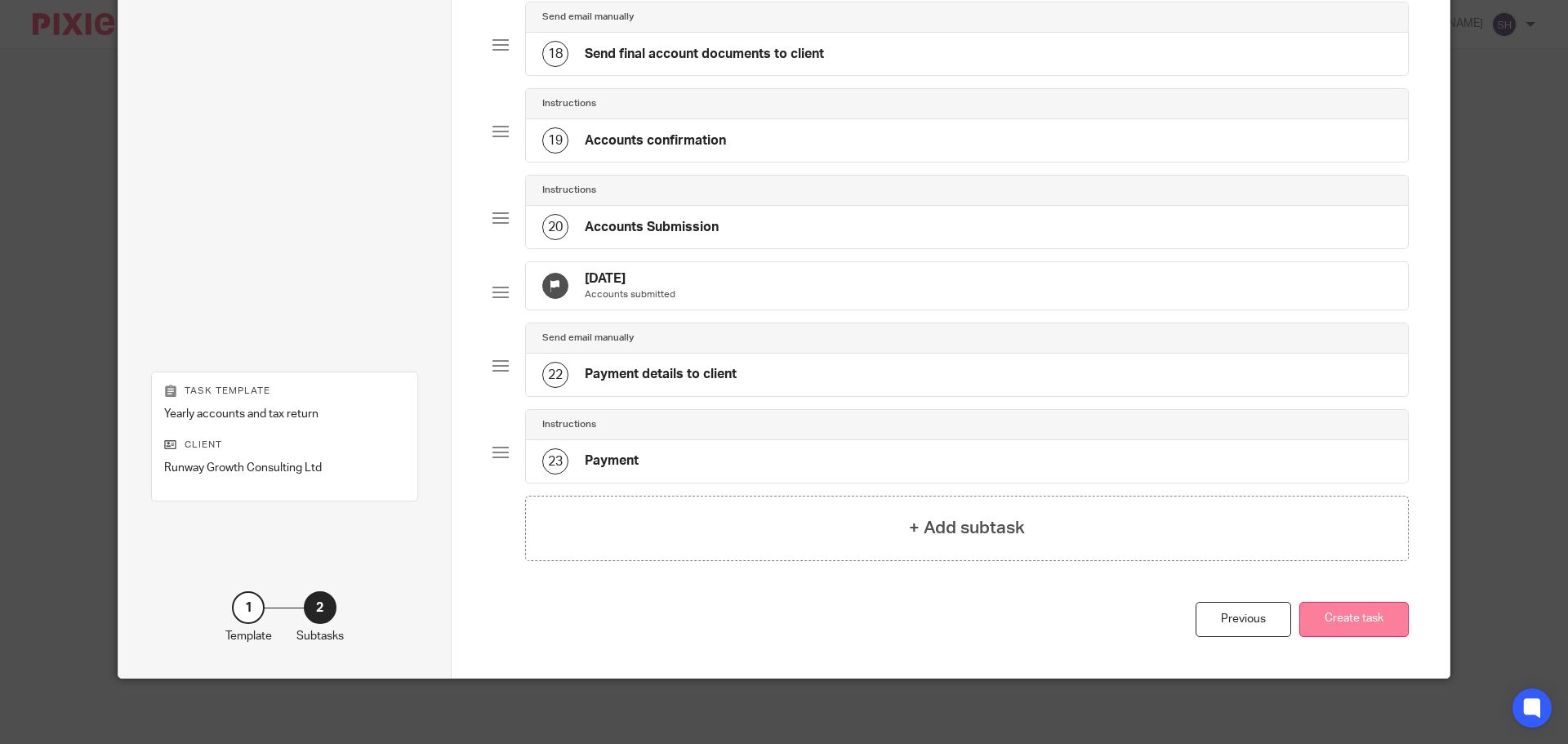
click at [1360, 630] on button "Create task" at bounding box center [1353, 619] width 109 height 35
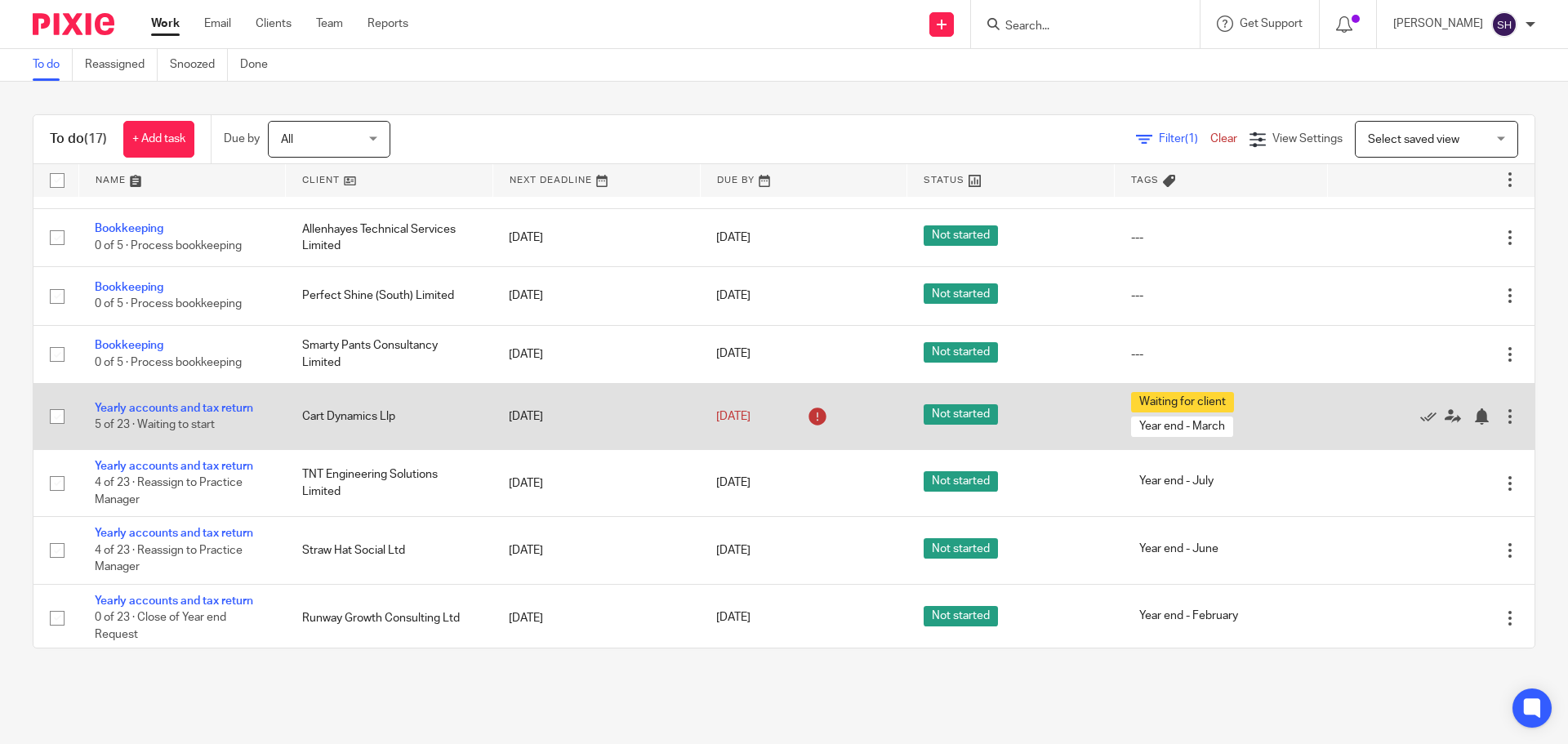
scroll to position [575, 0]
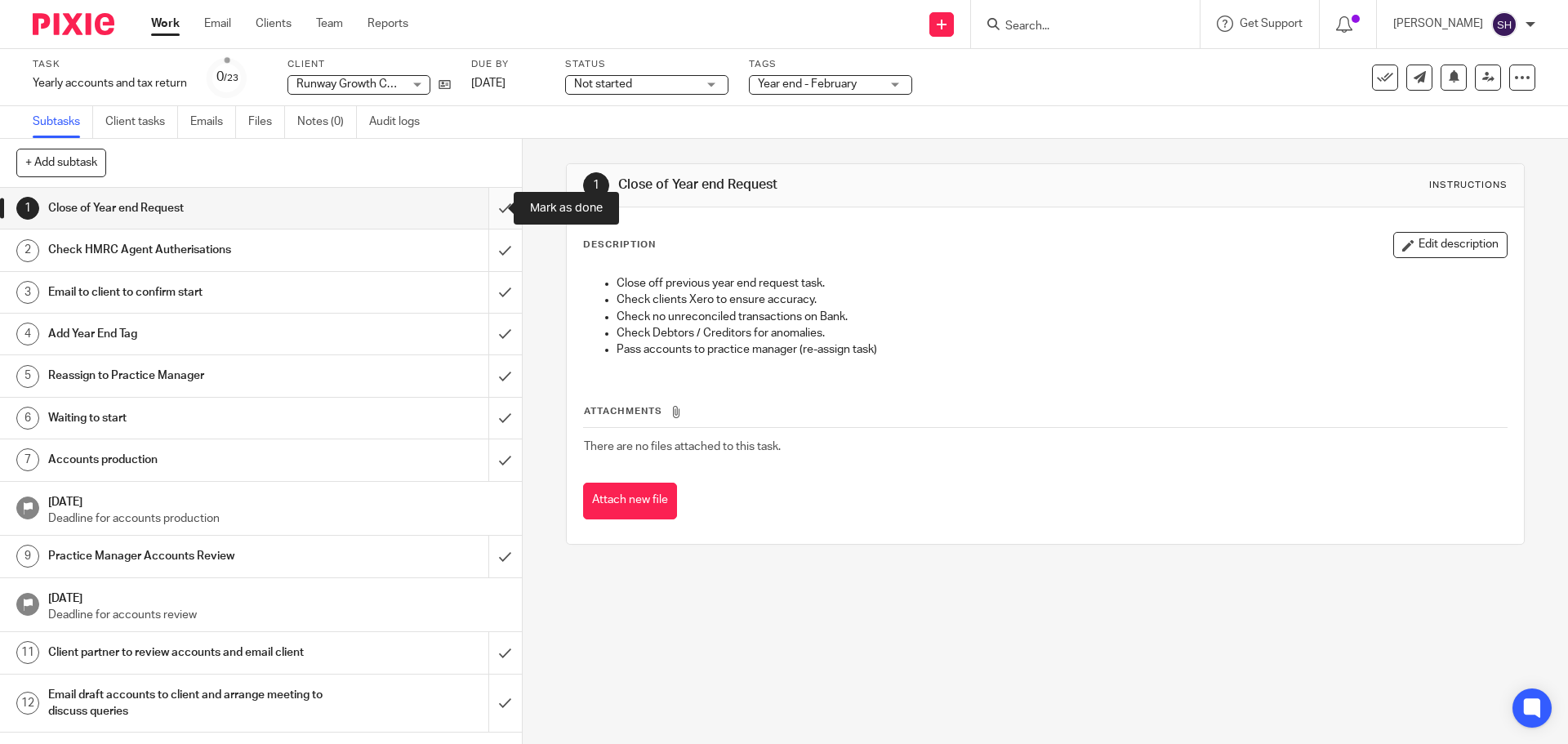
click at [488, 206] on input "submit" at bounding box center [261, 208] width 522 height 41
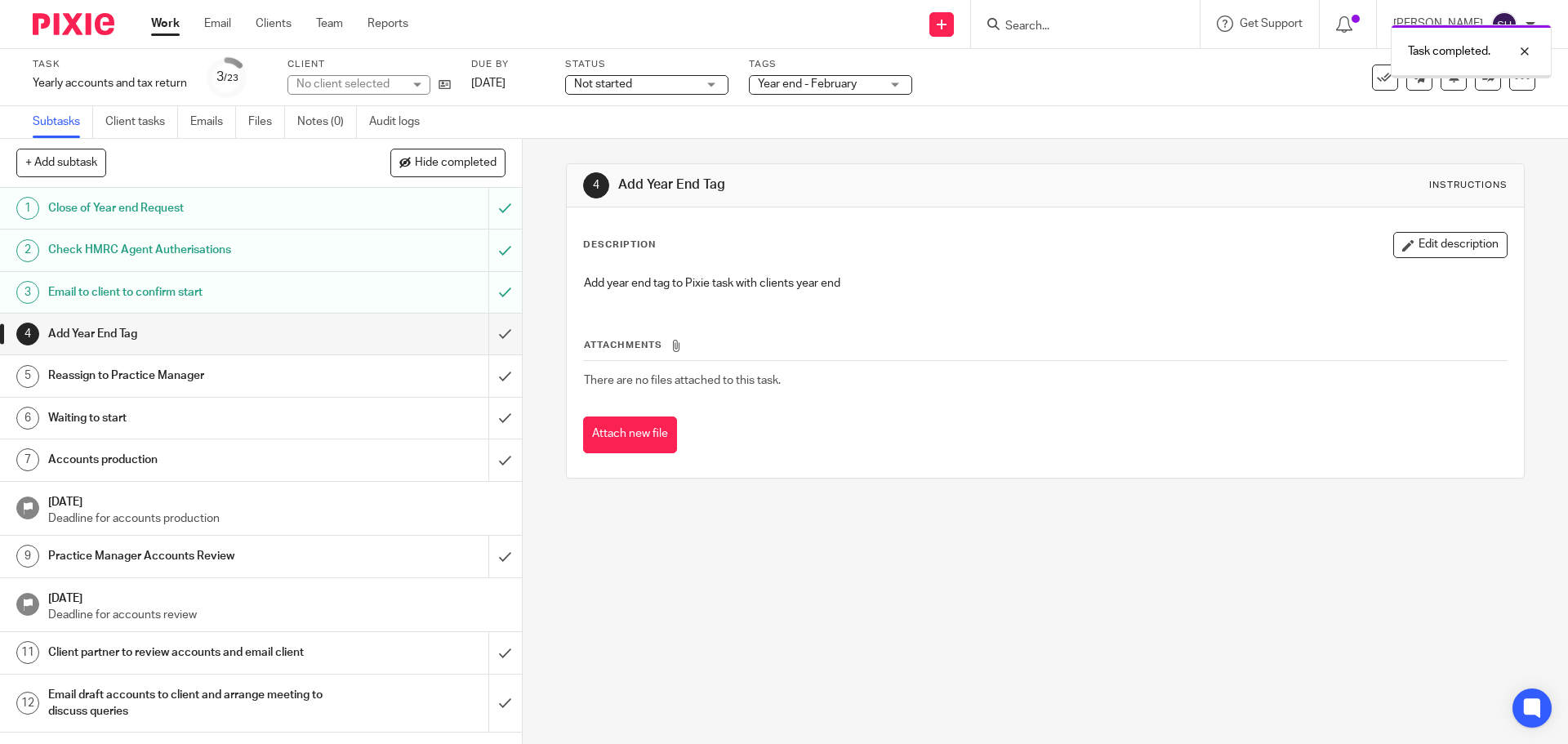
click at [491, 326] on input "submit" at bounding box center [261, 334] width 522 height 41
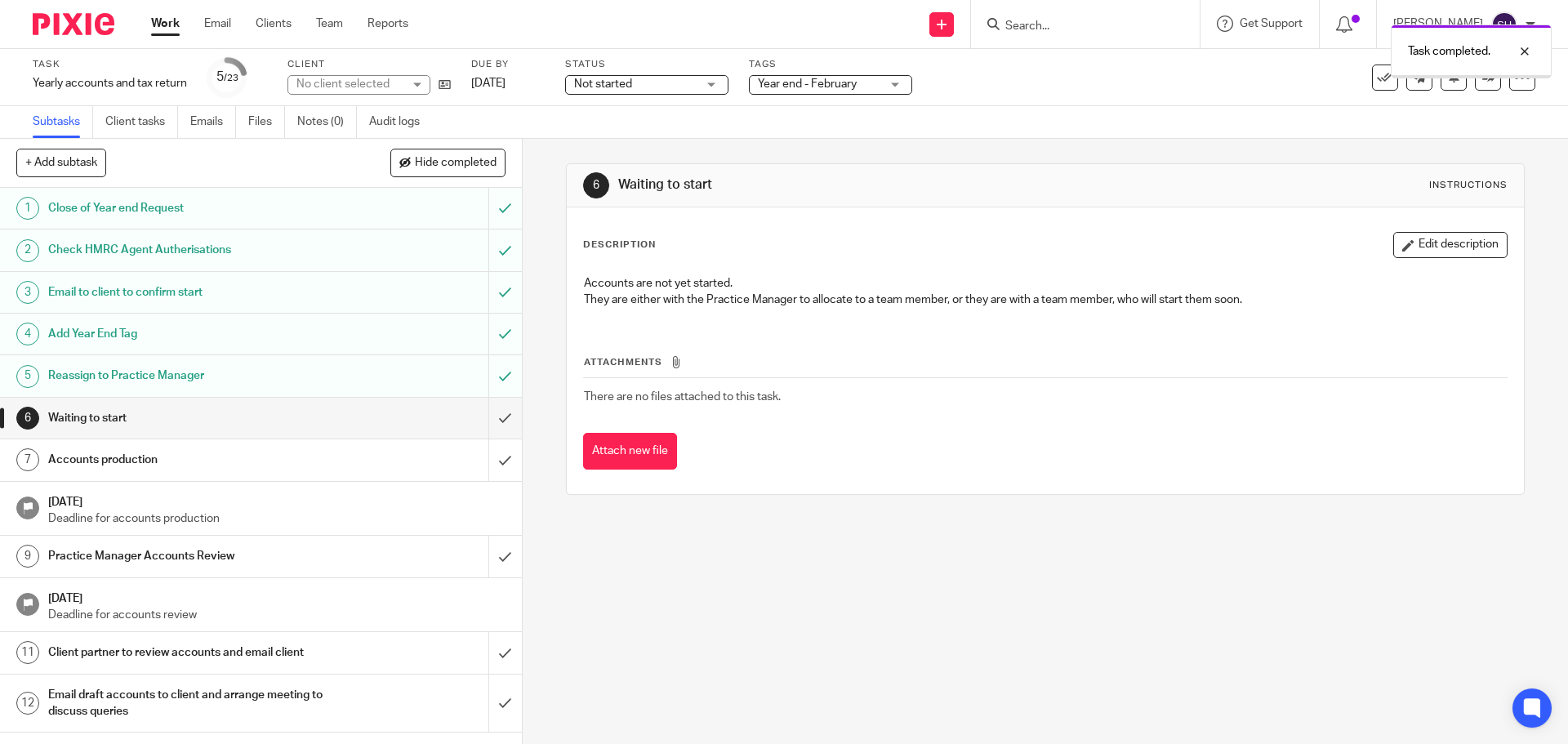
click at [490, 416] on input "submit" at bounding box center [261, 418] width 522 height 41
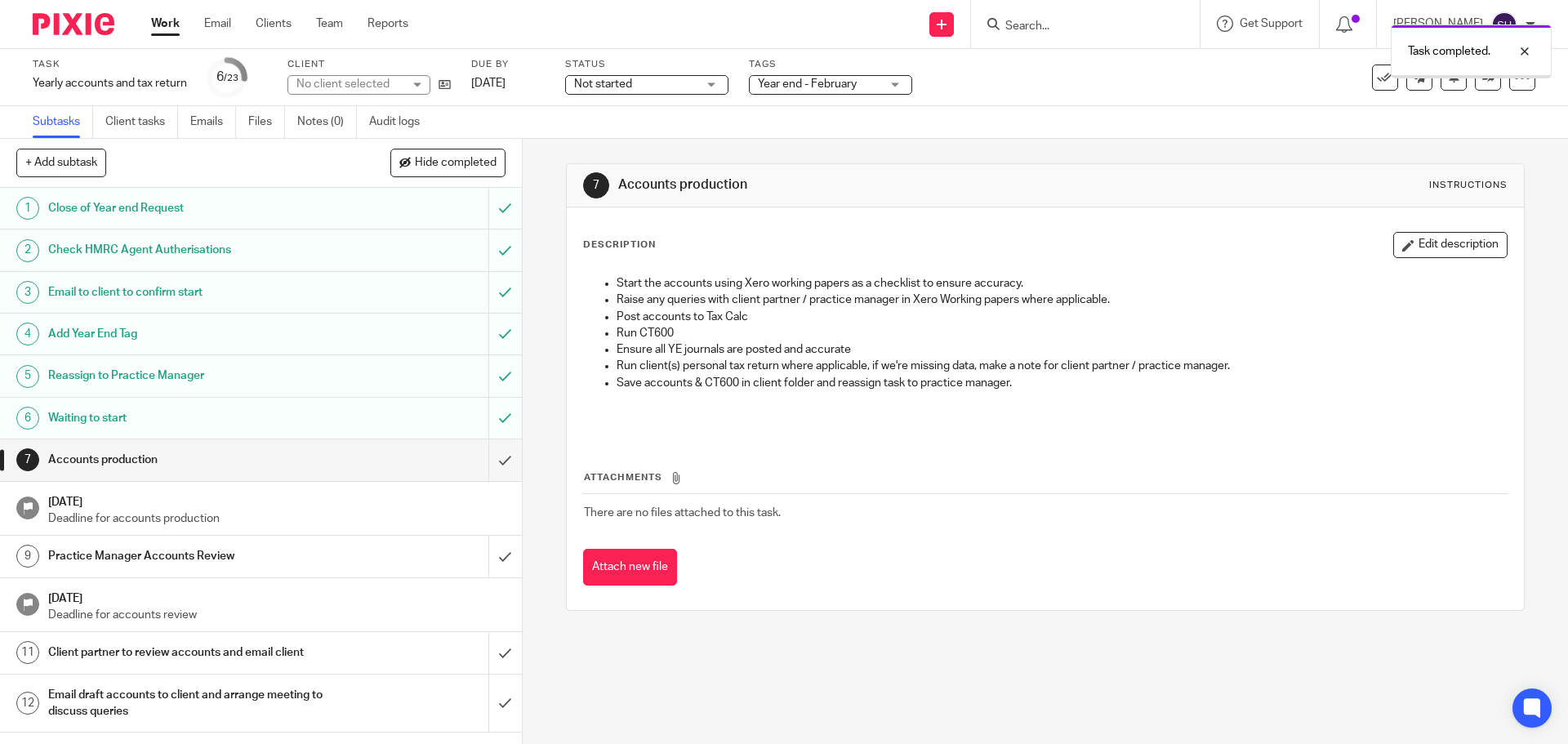
click at [488, 463] on input "submit" at bounding box center [261, 460] width 522 height 41
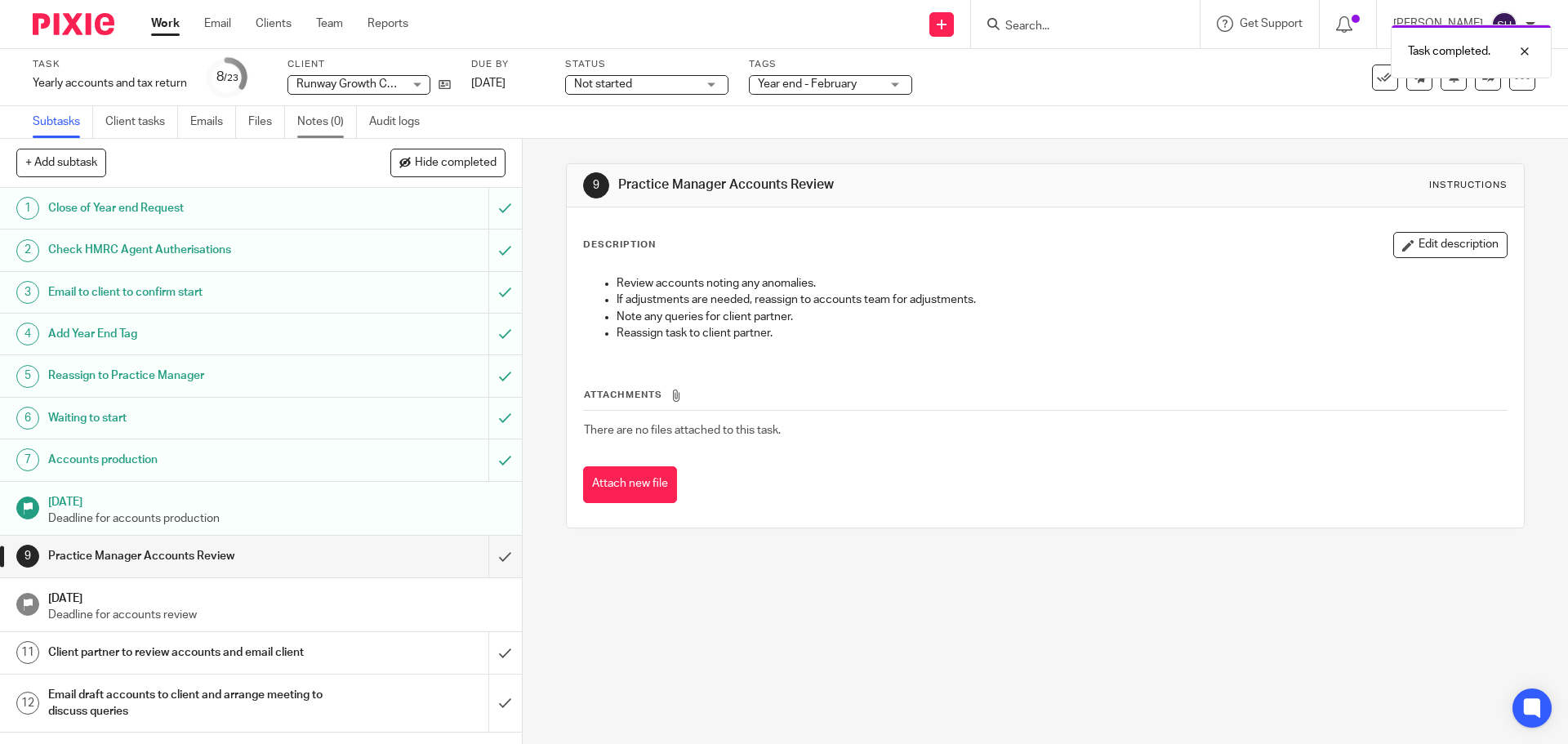
click at [315, 130] on link "Notes (0)" at bounding box center [327, 122] width 59 height 32
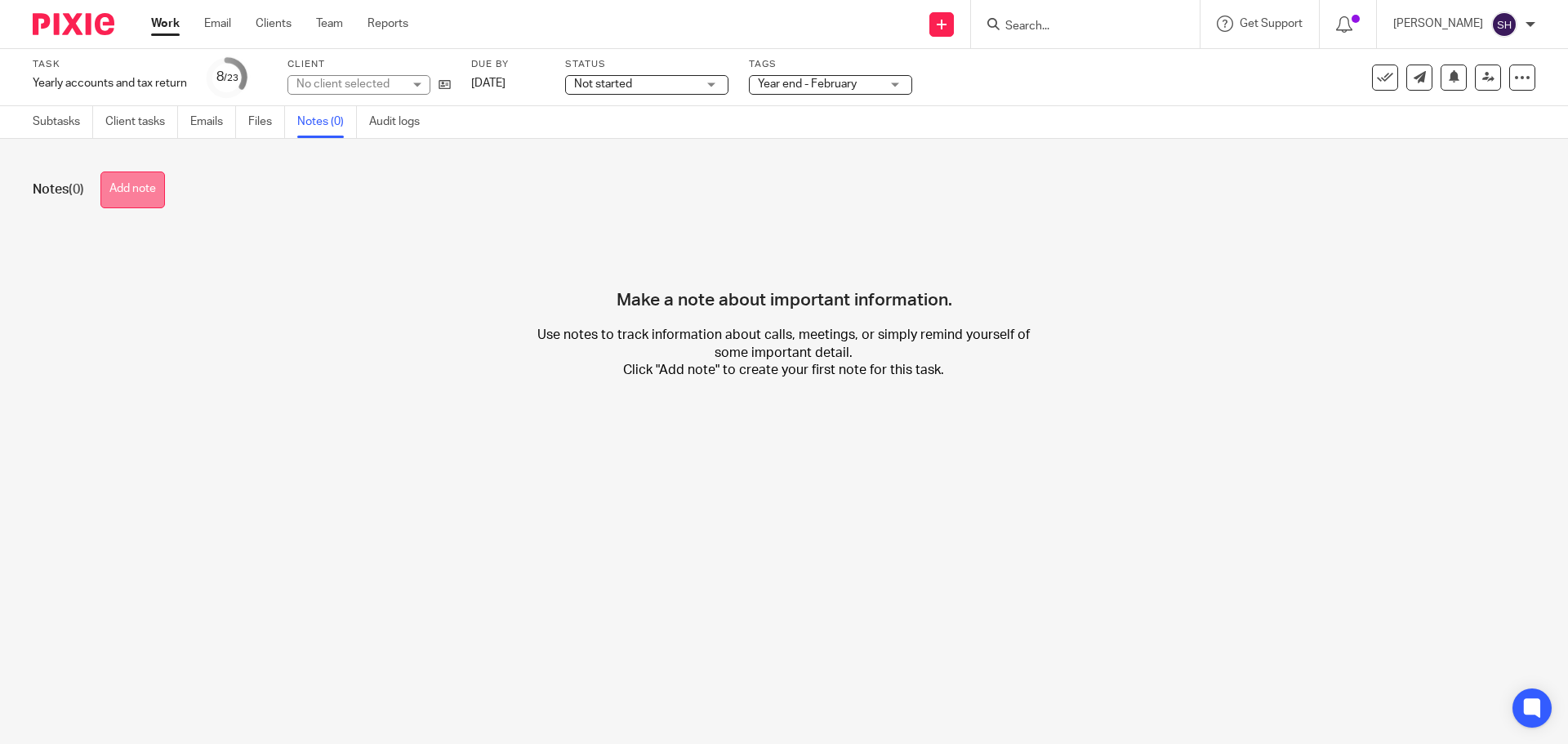
click at [139, 189] on button "Add note" at bounding box center [132, 189] width 64 height 37
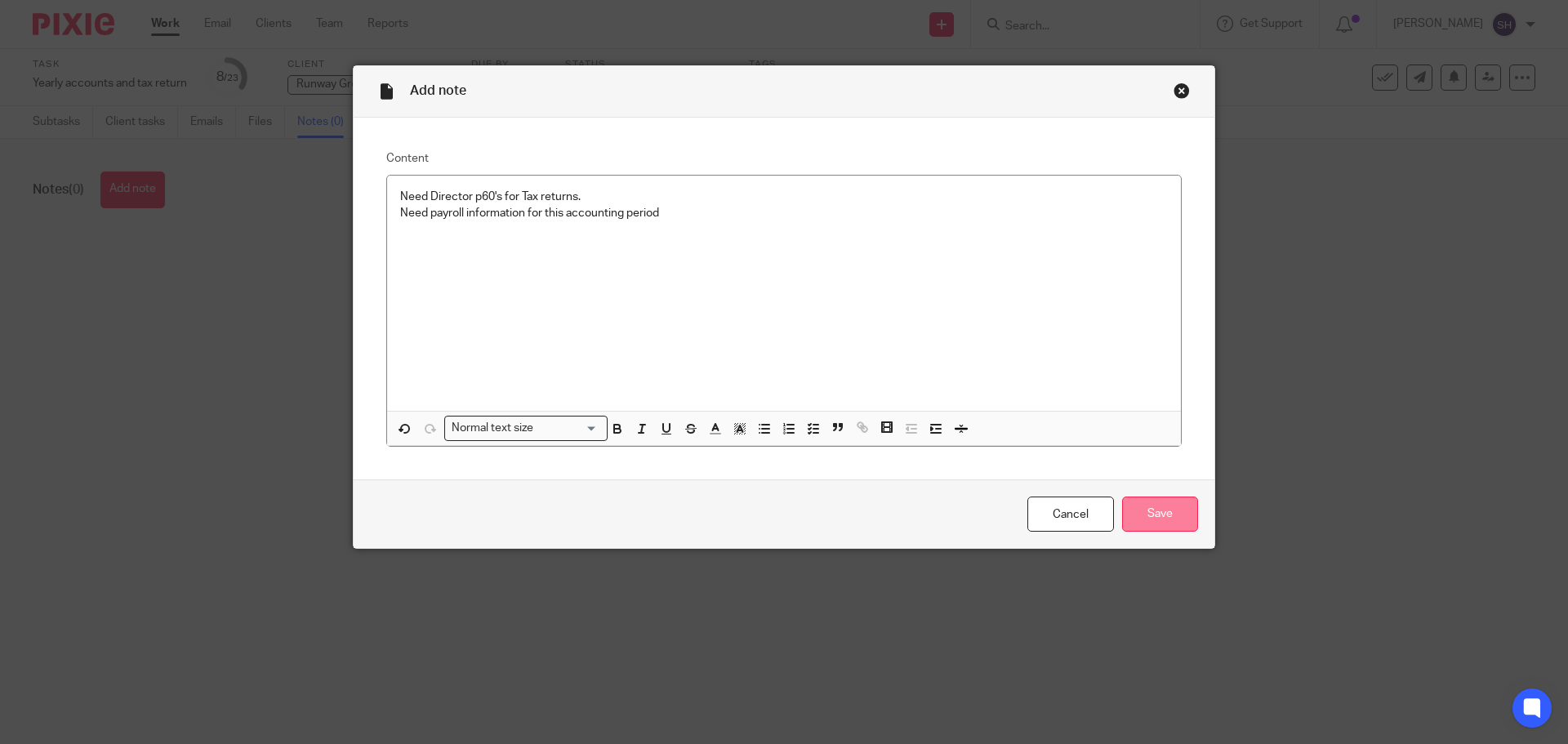
click at [1137, 509] on input "Save" at bounding box center [1160, 514] width 76 height 35
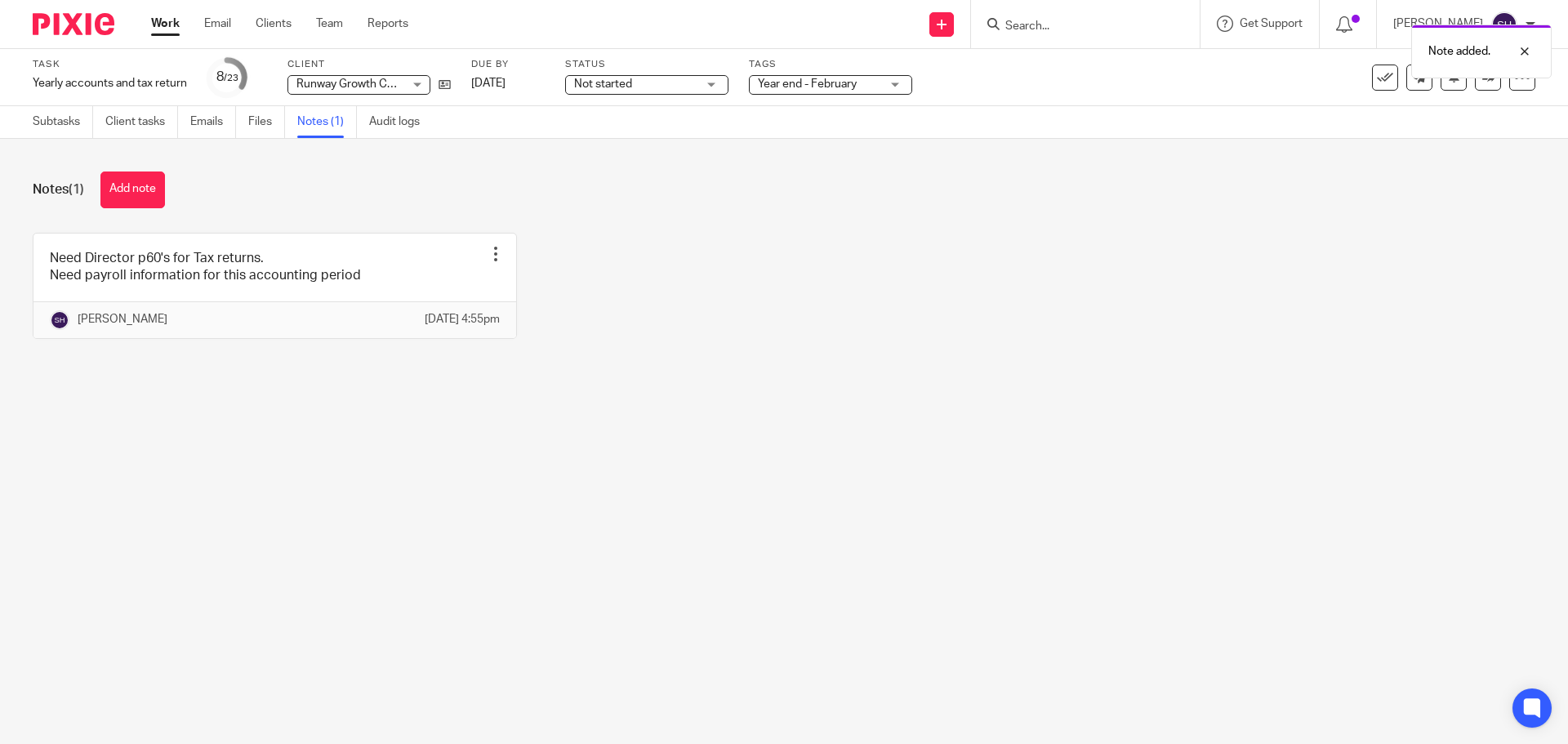
click at [615, 90] on span "Not started" at bounding box center [635, 84] width 123 height 17
click at [611, 143] on span "In progress" at bounding box center [605, 144] width 57 height 12
click at [1475, 89] on link at bounding box center [1487, 77] width 26 height 26
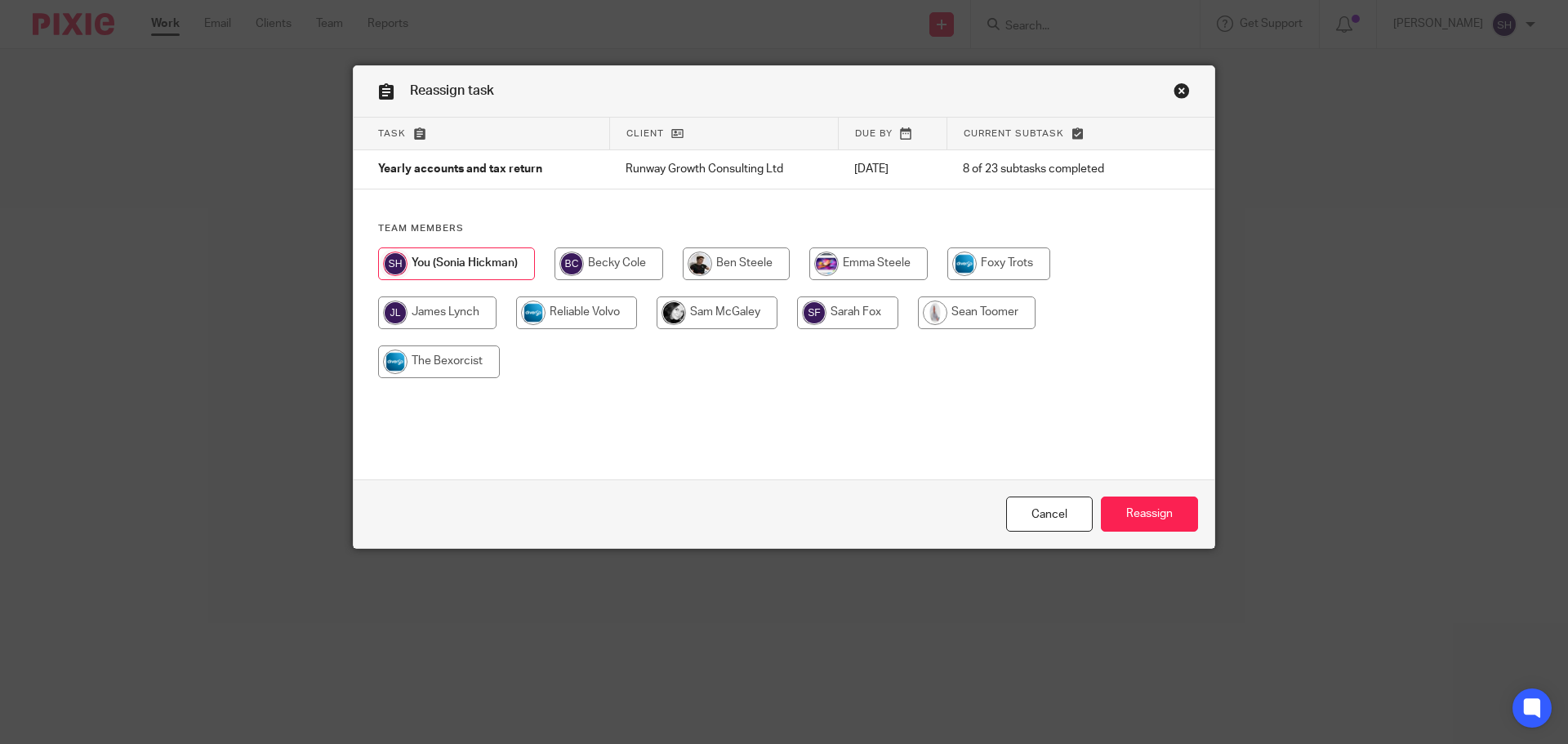
click at [605, 260] on input "radio" at bounding box center [609, 264] width 109 height 33
radio input "true"
click at [1157, 508] on input "Reassign" at bounding box center [1149, 514] width 97 height 35
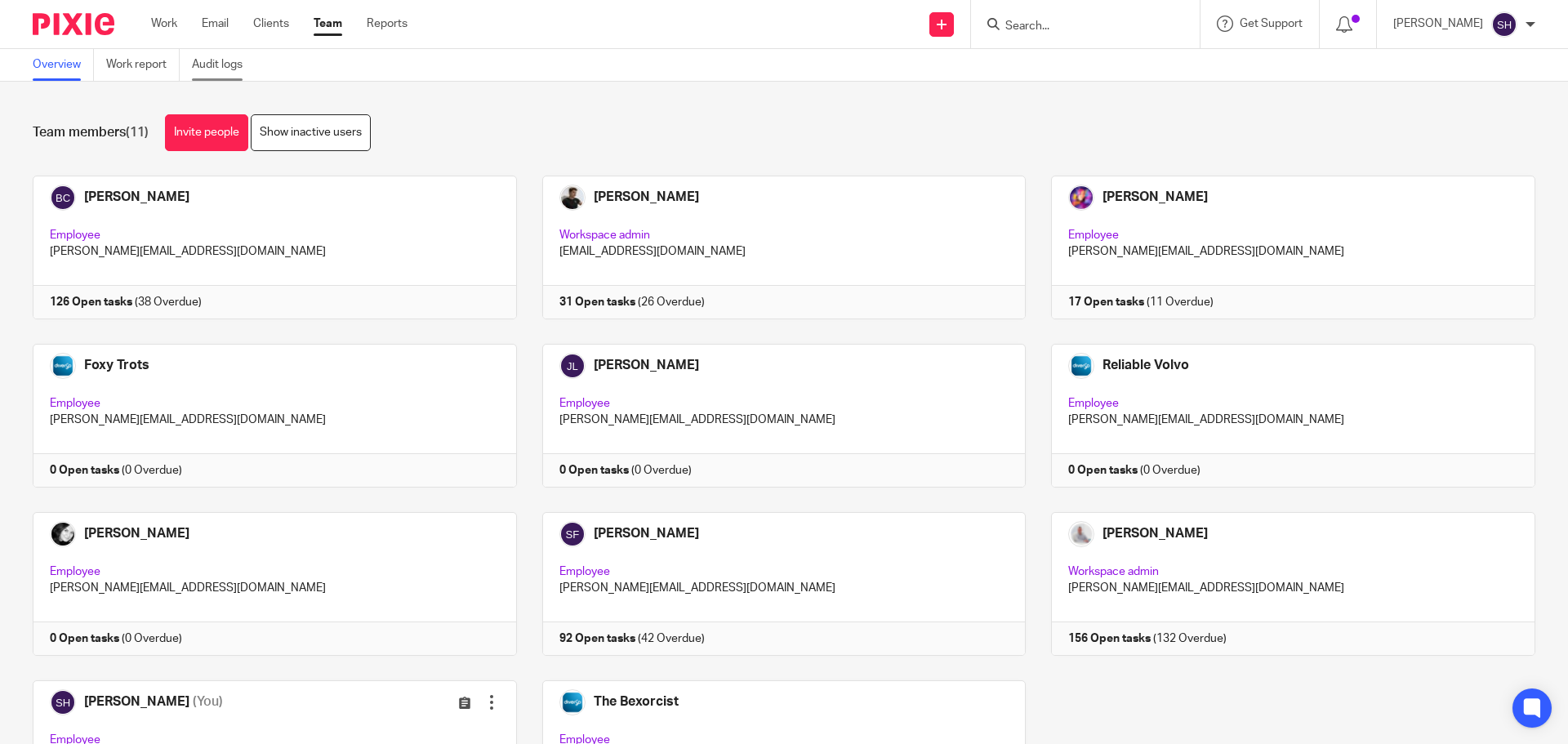
click at [206, 69] on link "Audit logs" at bounding box center [223, 65] width 63 height 32
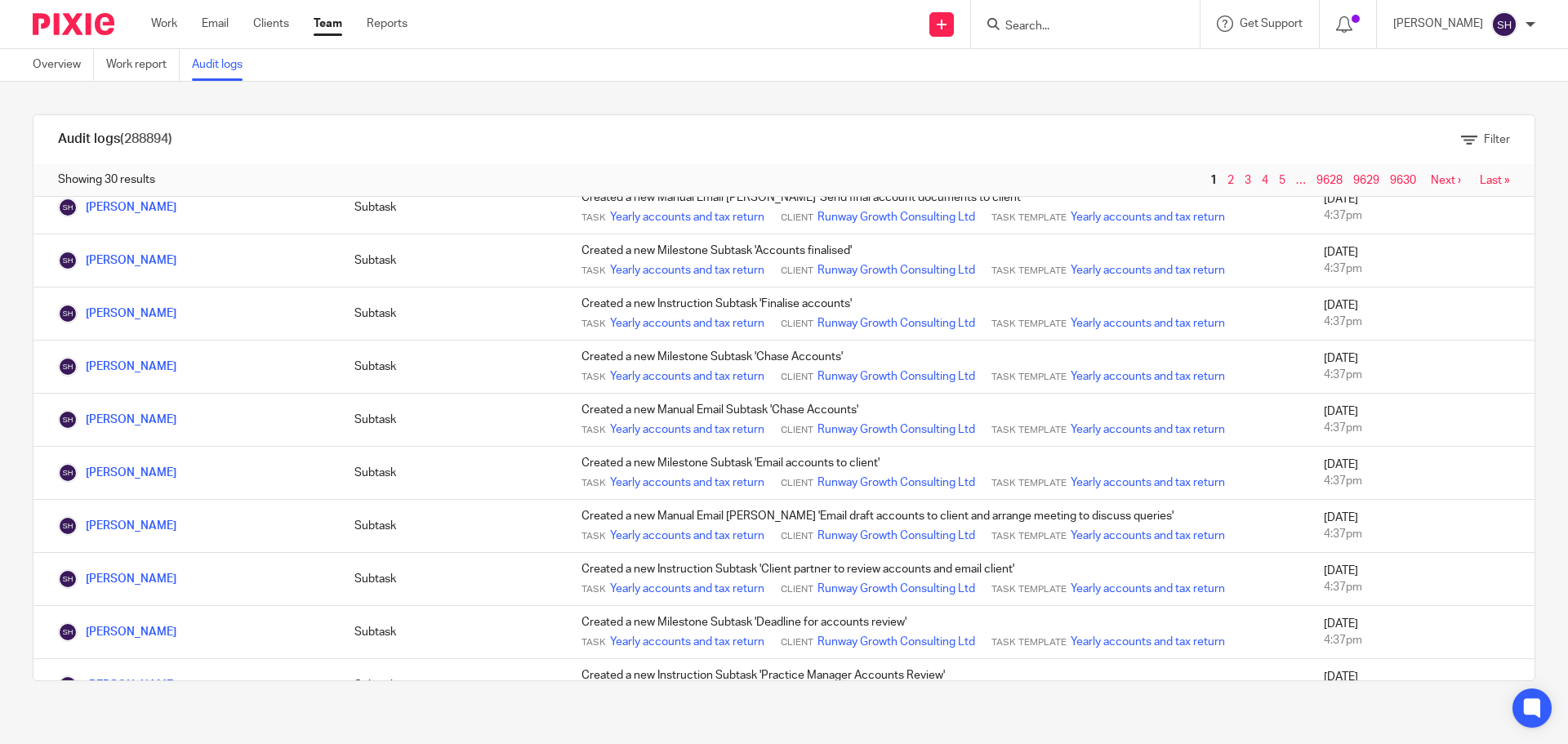
scroll to position [1142, 0]
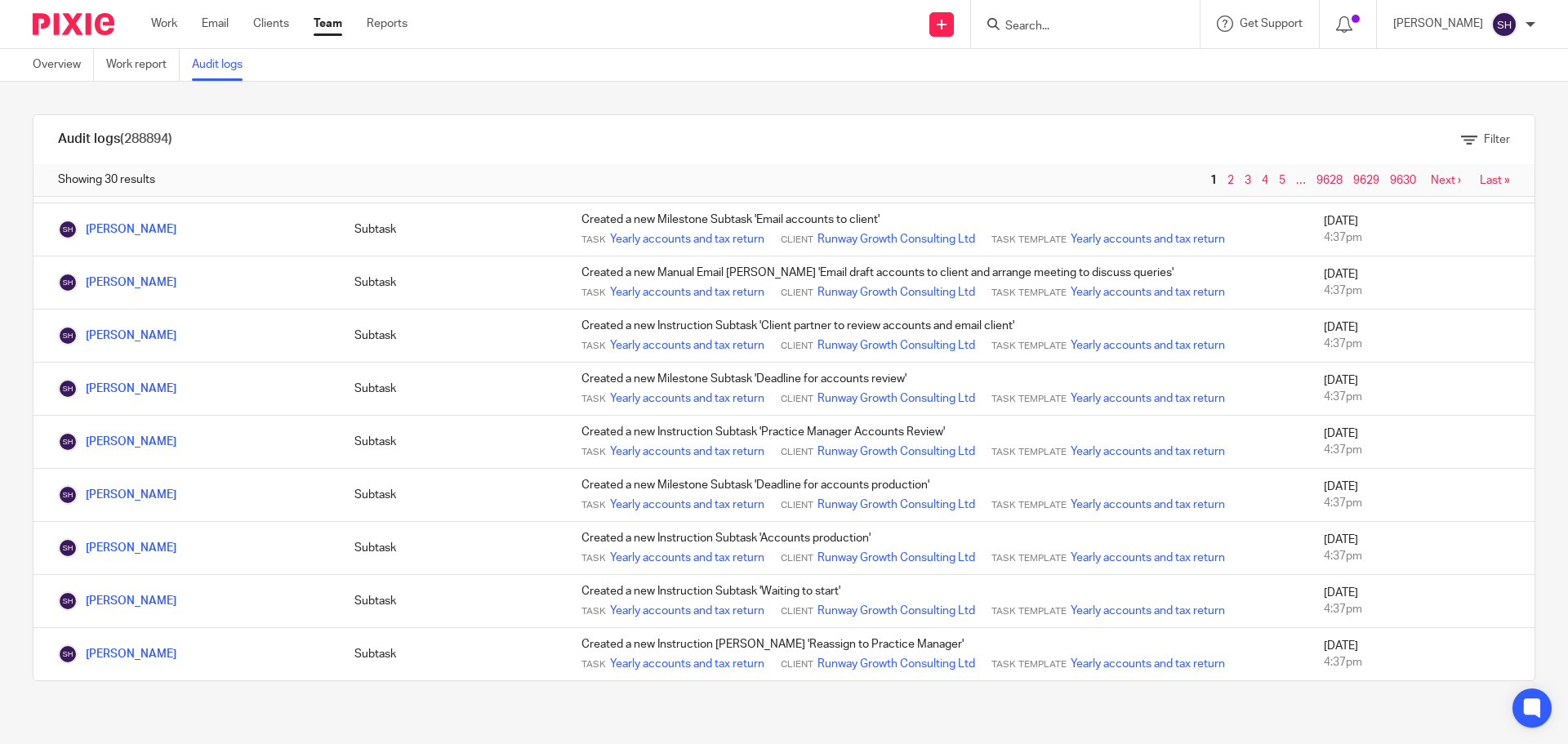
click at [1431, 174] on link "Next ›" at bounding box center [1445, 180] width 30 height 12
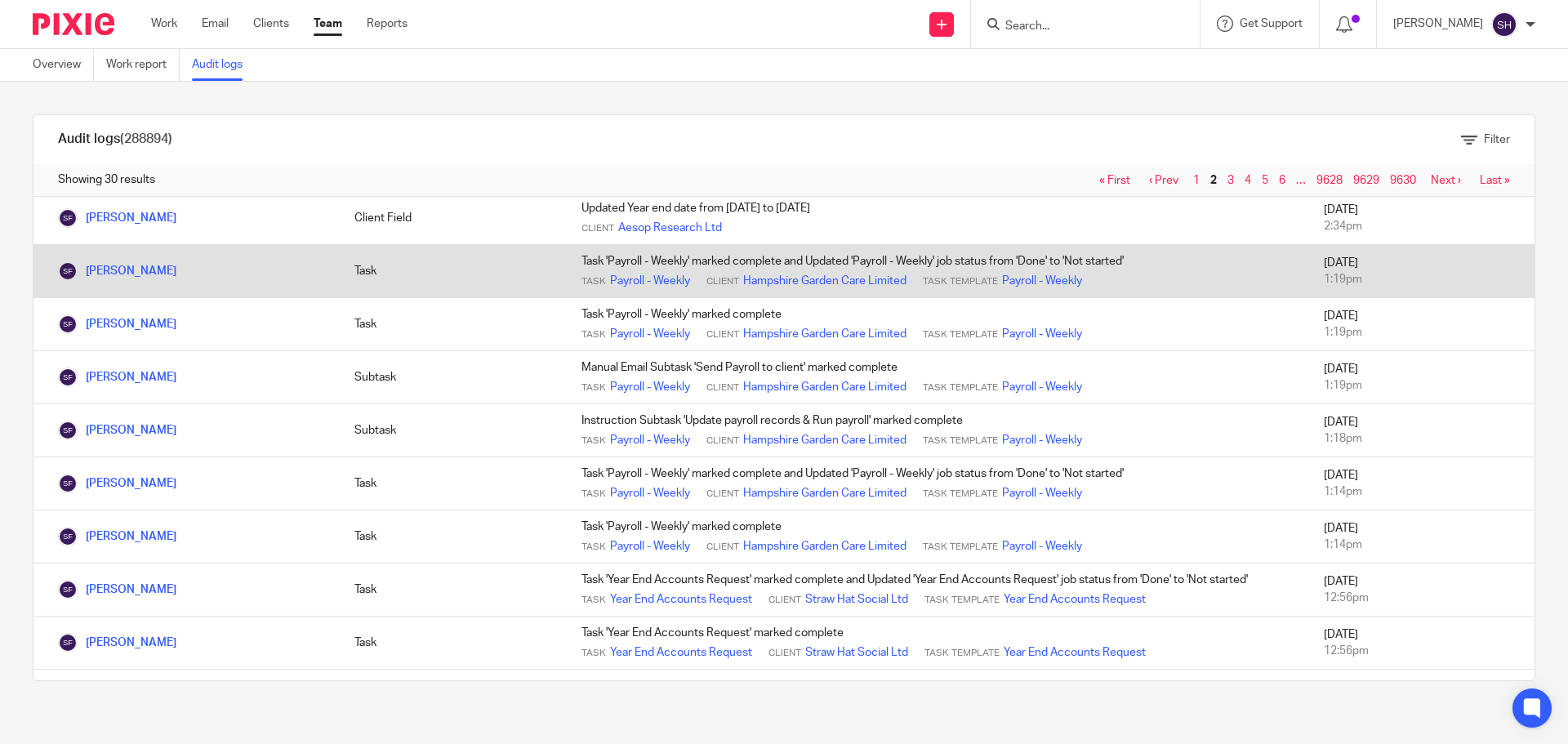
scroll to position [1142, 0]
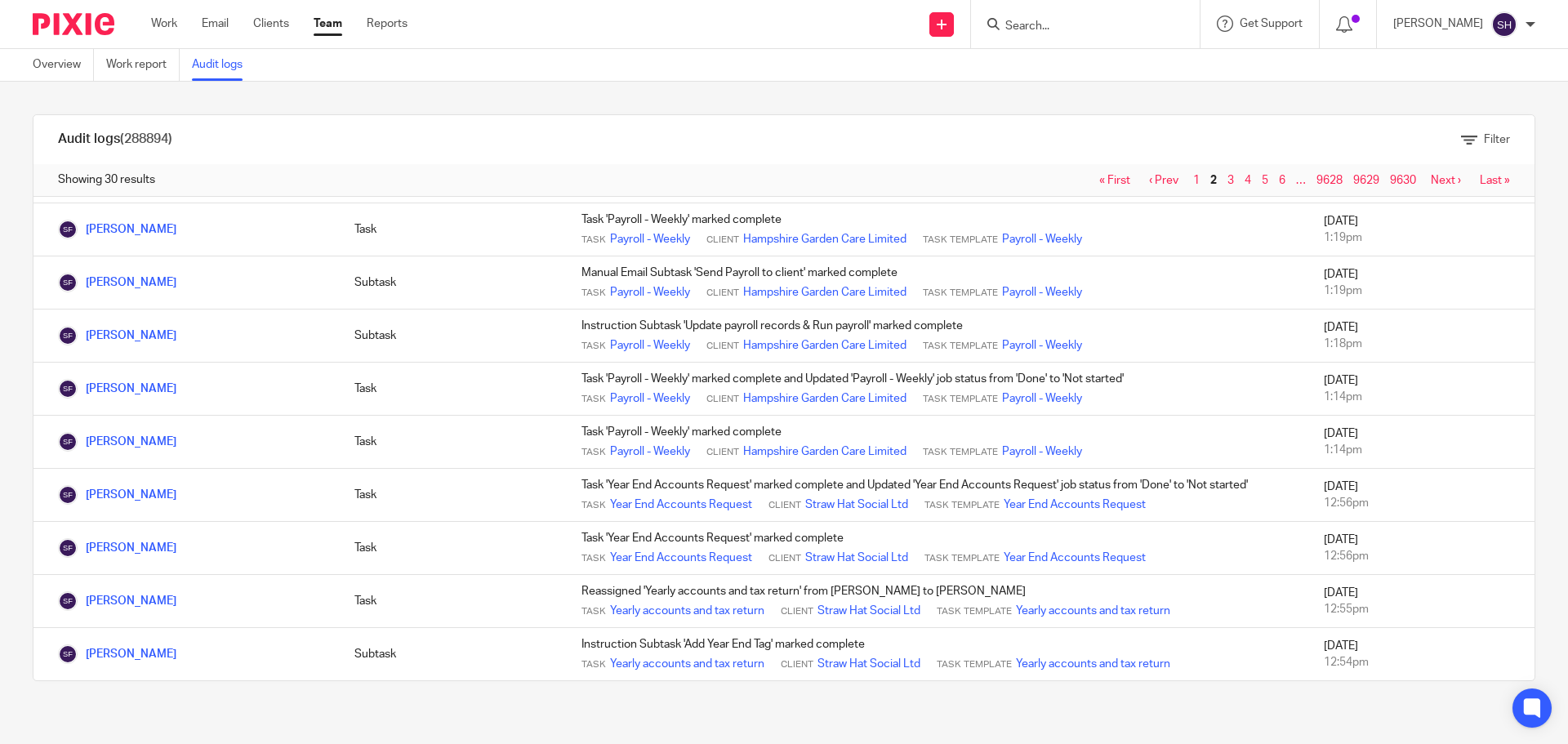
click at [1431, 180] on link "Next ›" at bounding box center [1445, 180] width 30 height 12
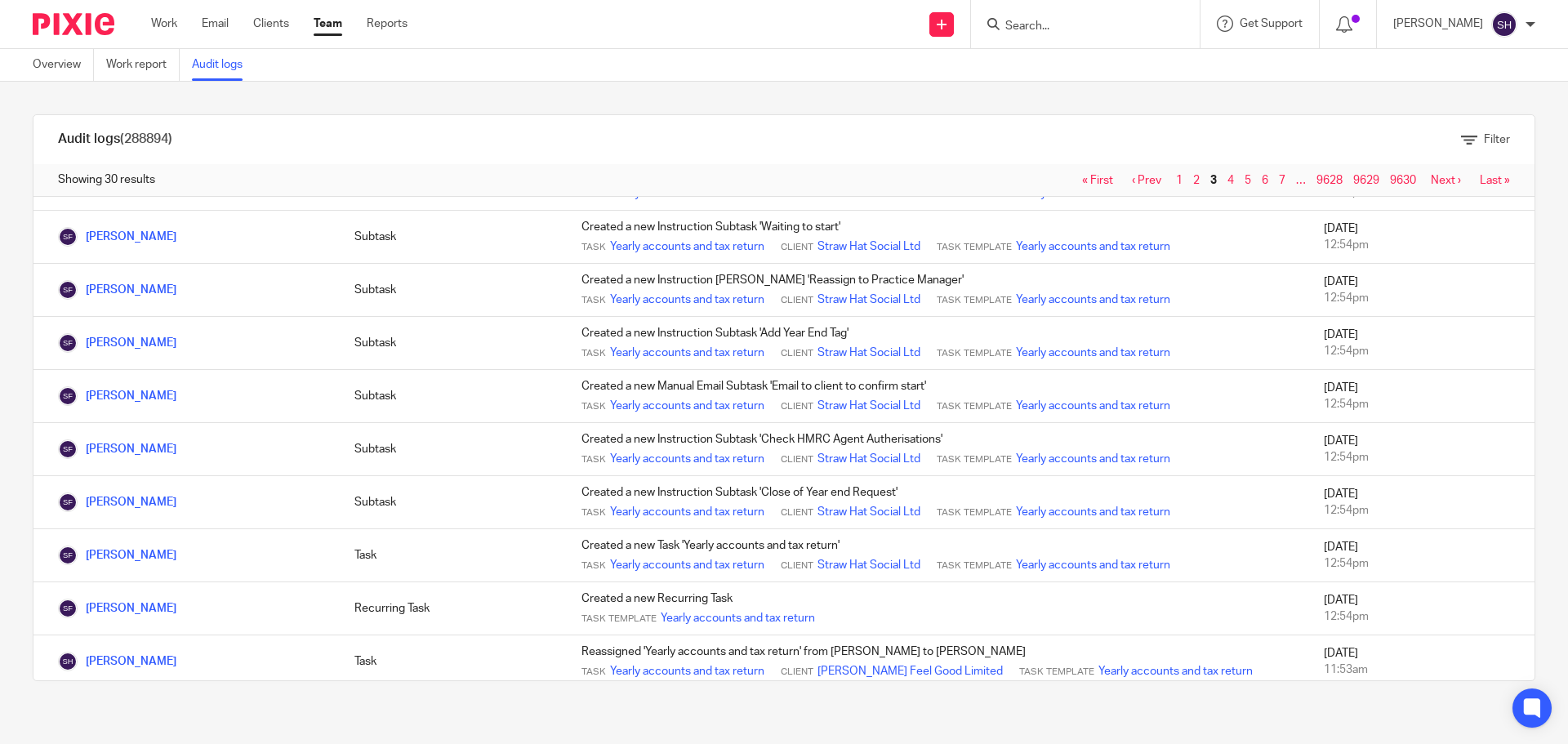
scroll to position [1142, 0]
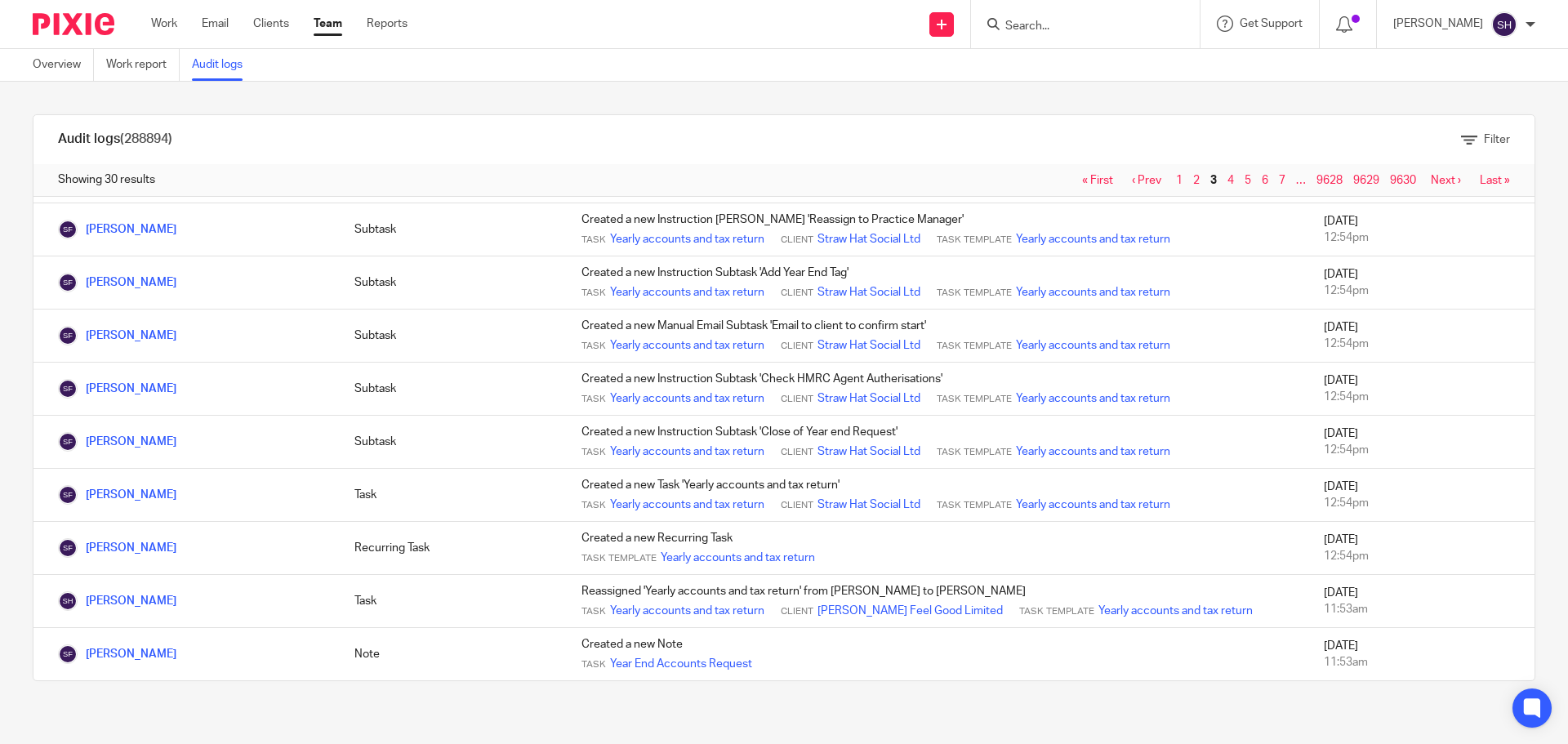
click at [1431, 174] on link "Next ›" at bounding box center [1445, 180] width 30 height 12
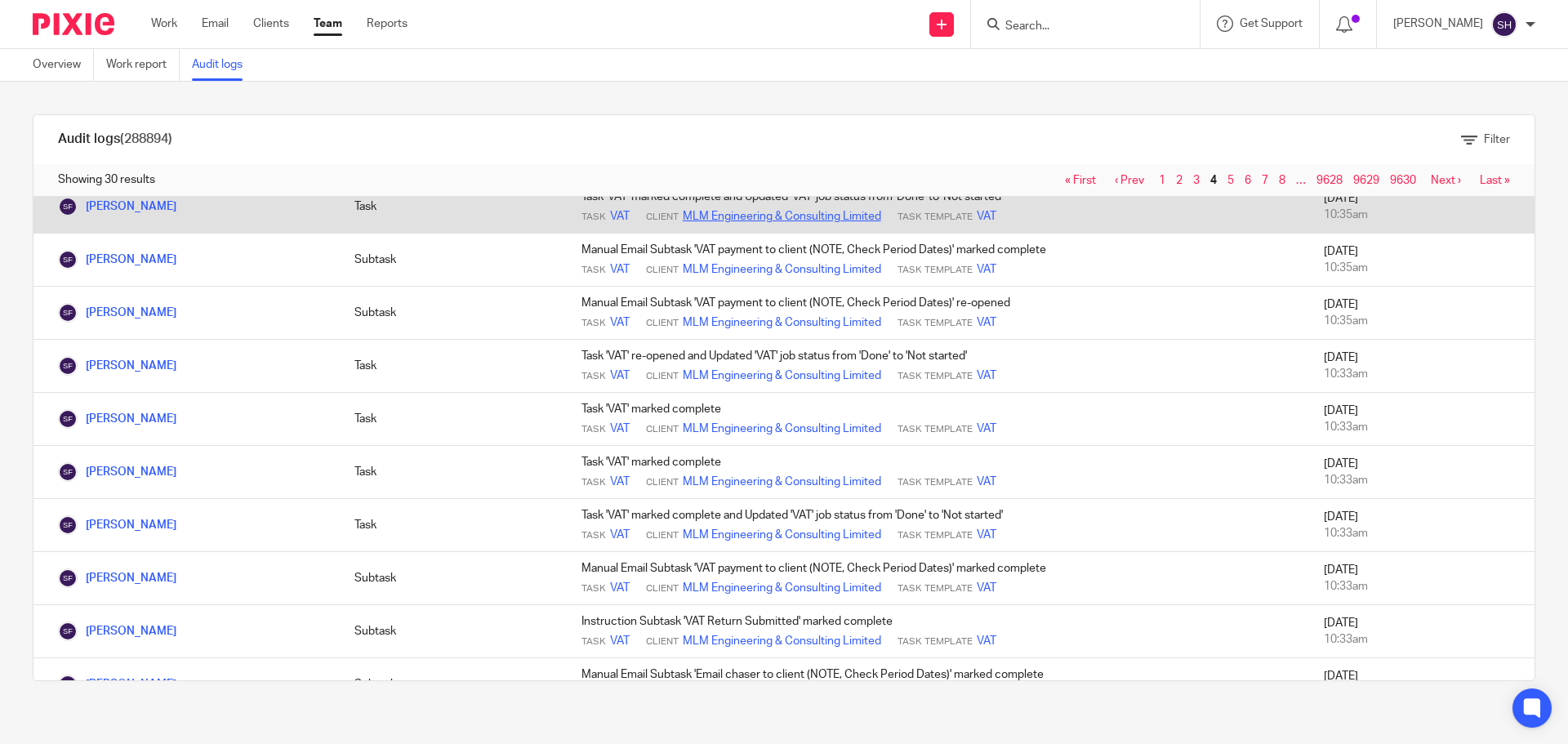
scroll to position [1142, 0]
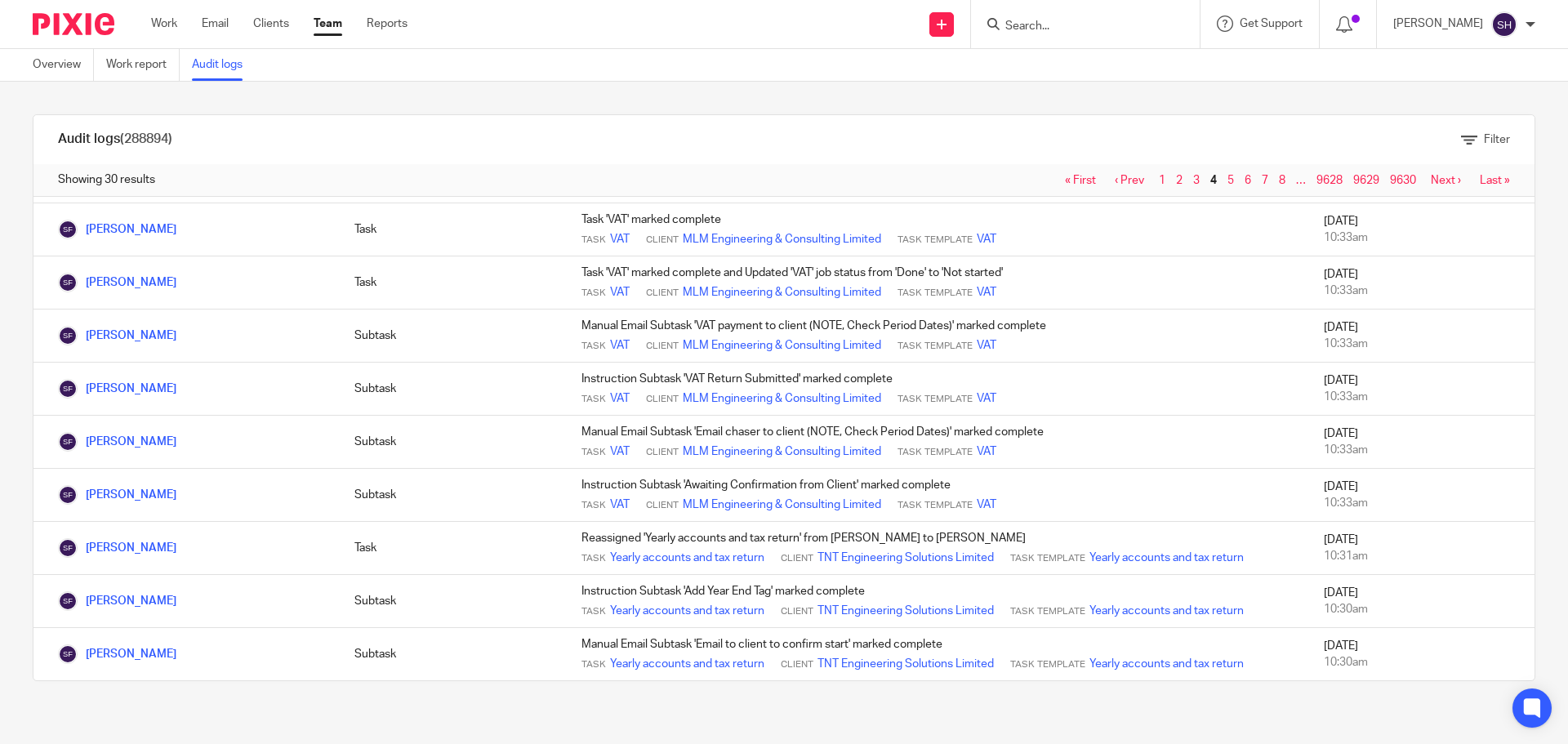
click at [1431, 184] on link "Next ›" at bounding box center [1445, 180] width 30 height 12
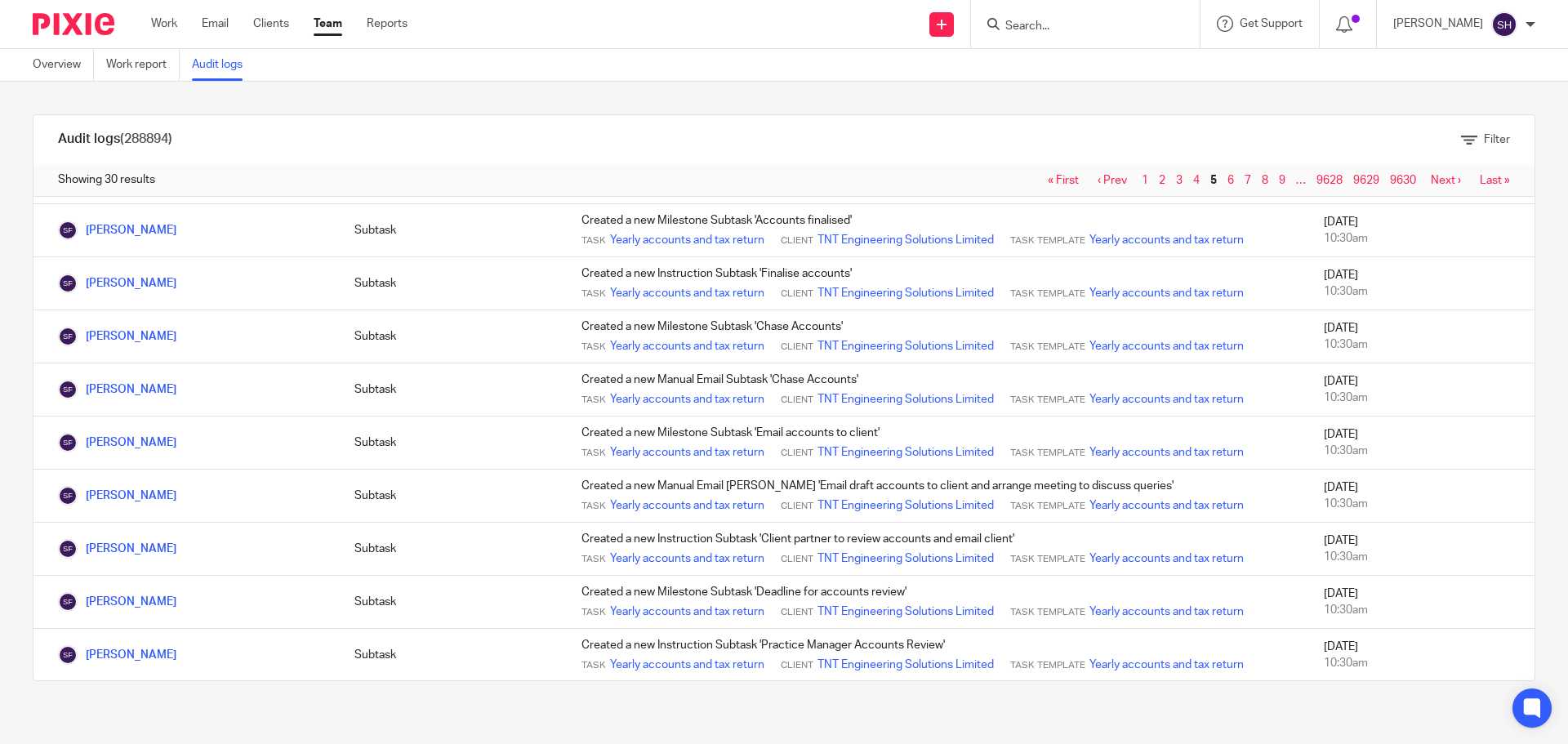
scroll to position [572, 0]
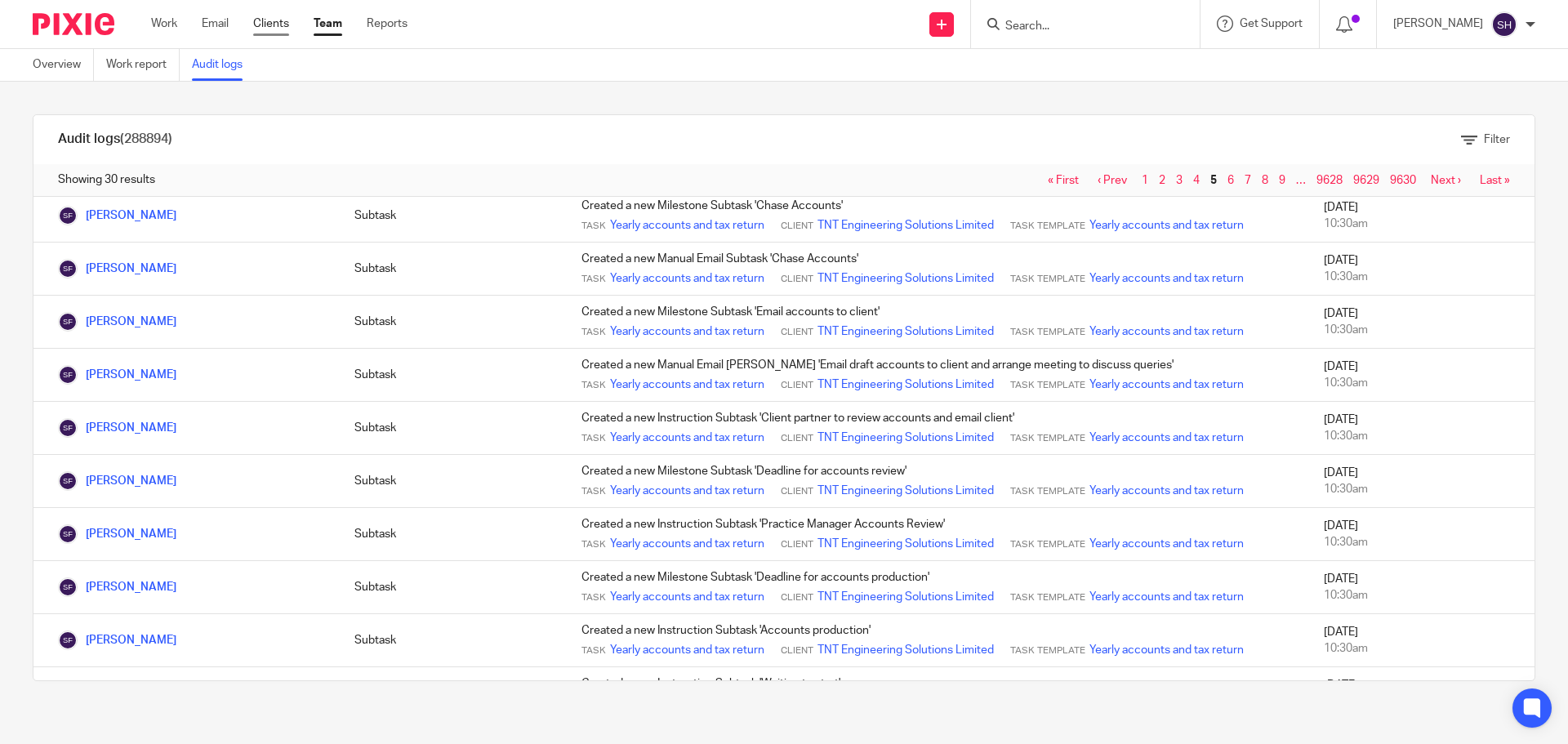
click at [288, 30] on link "Clients" at bounding box center [271, 24] width 36 height 16
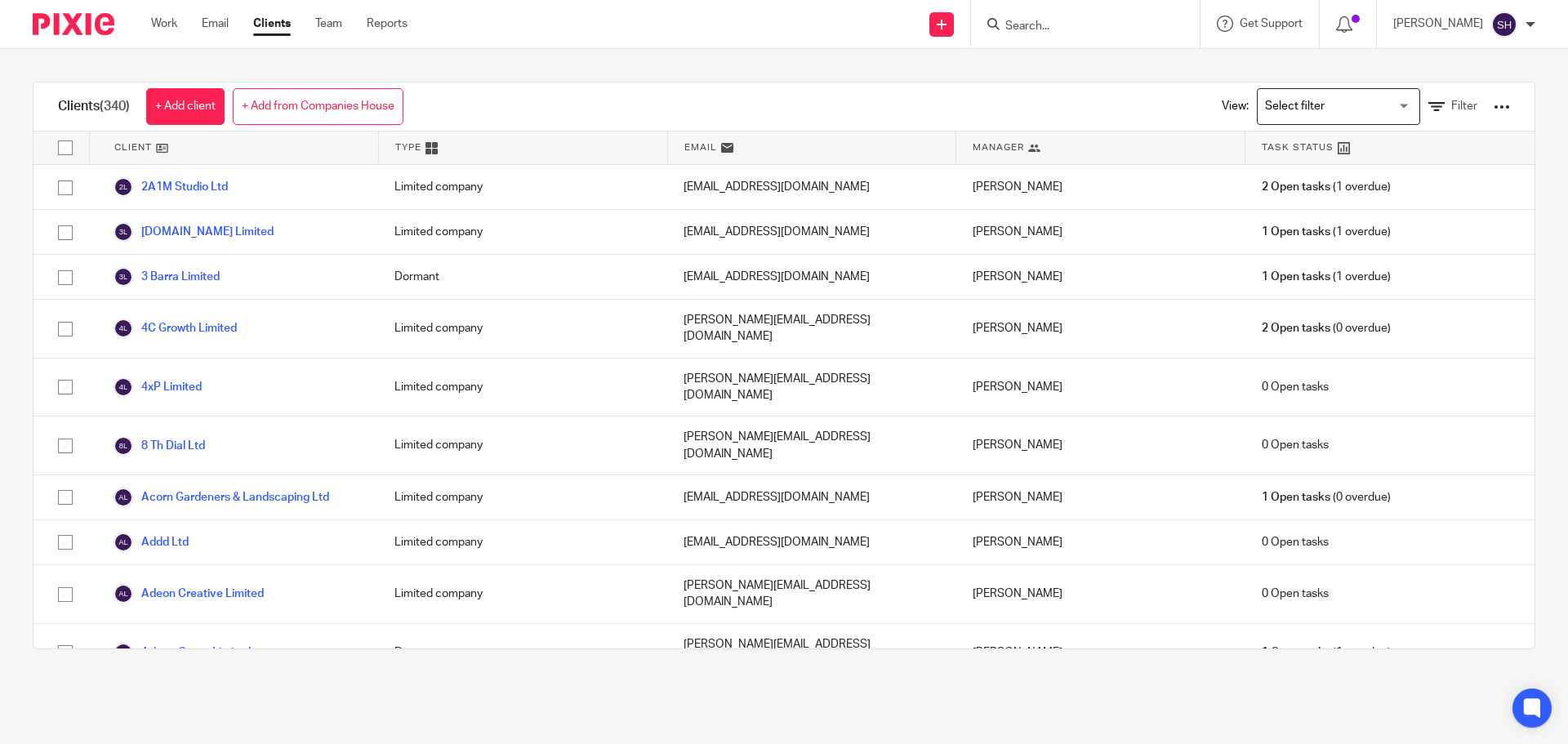
click at [1493, 111] on div at bounding box center [1501, 107] width 16 height 16
click at [1330, 163] on link "Update dates using Companies House" at bounding box center [1370, 169] width 227 height 25
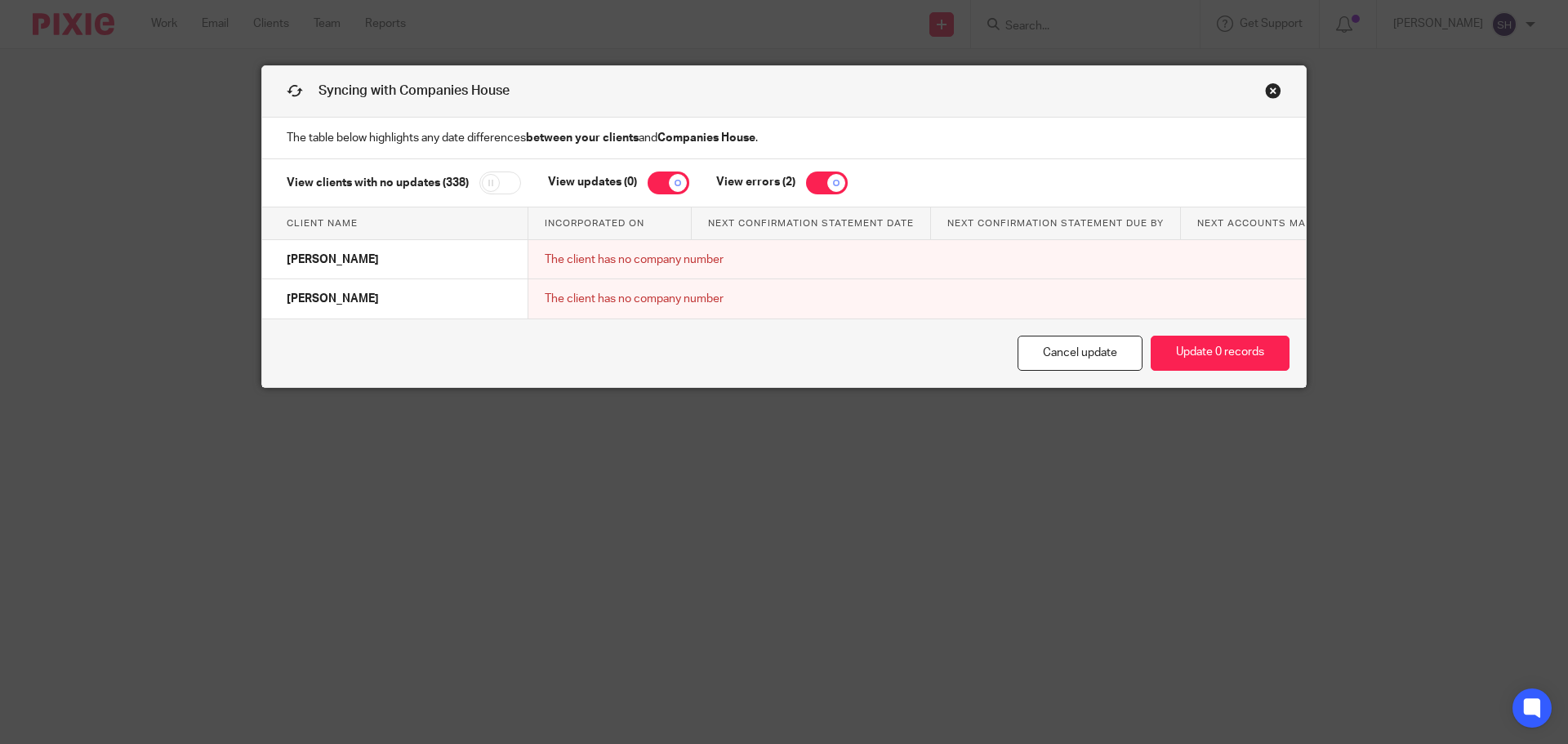
click at [1271, 90] on link "Close this dialog window" at bounding box center [1273, 93] width 16 height 22
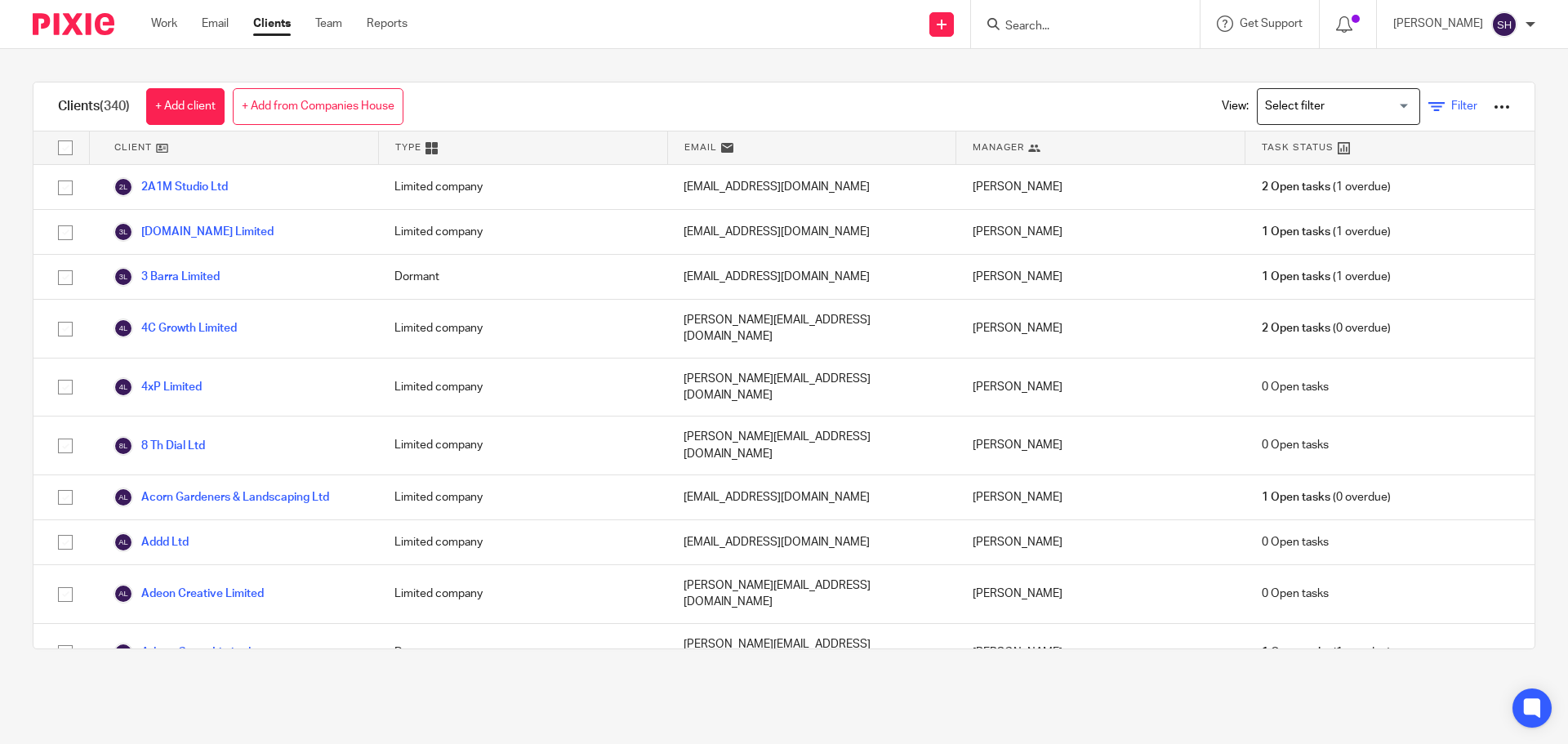
click at [1451, 107] on span "Filter" at bounding box center [1464, 106] width 26 height 12
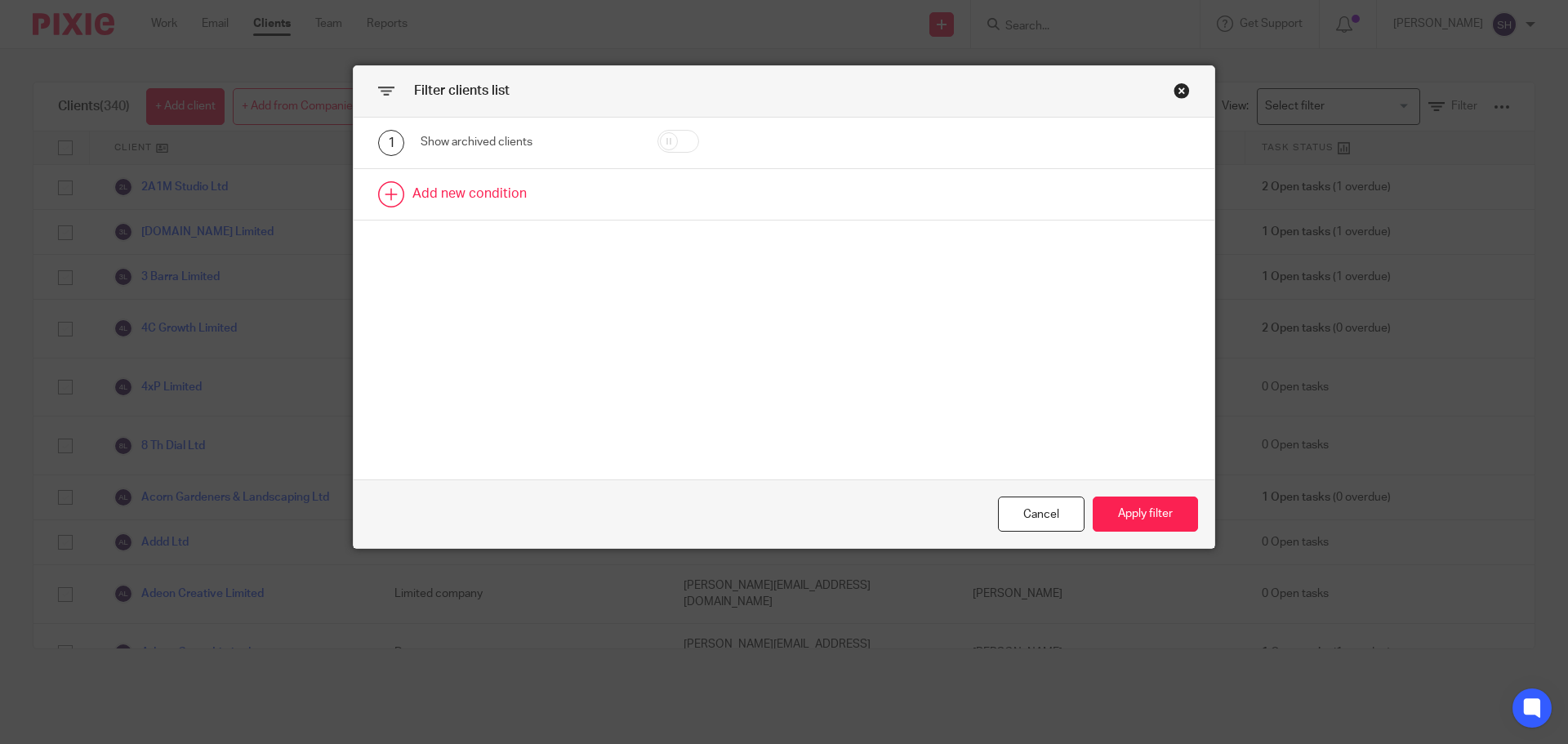
click at [489, 192] on link at bounding box center [784, 194] width 861 height 51
click at [475, 204] on div "Field" at bounding box center [513, 199] width 158 height 35
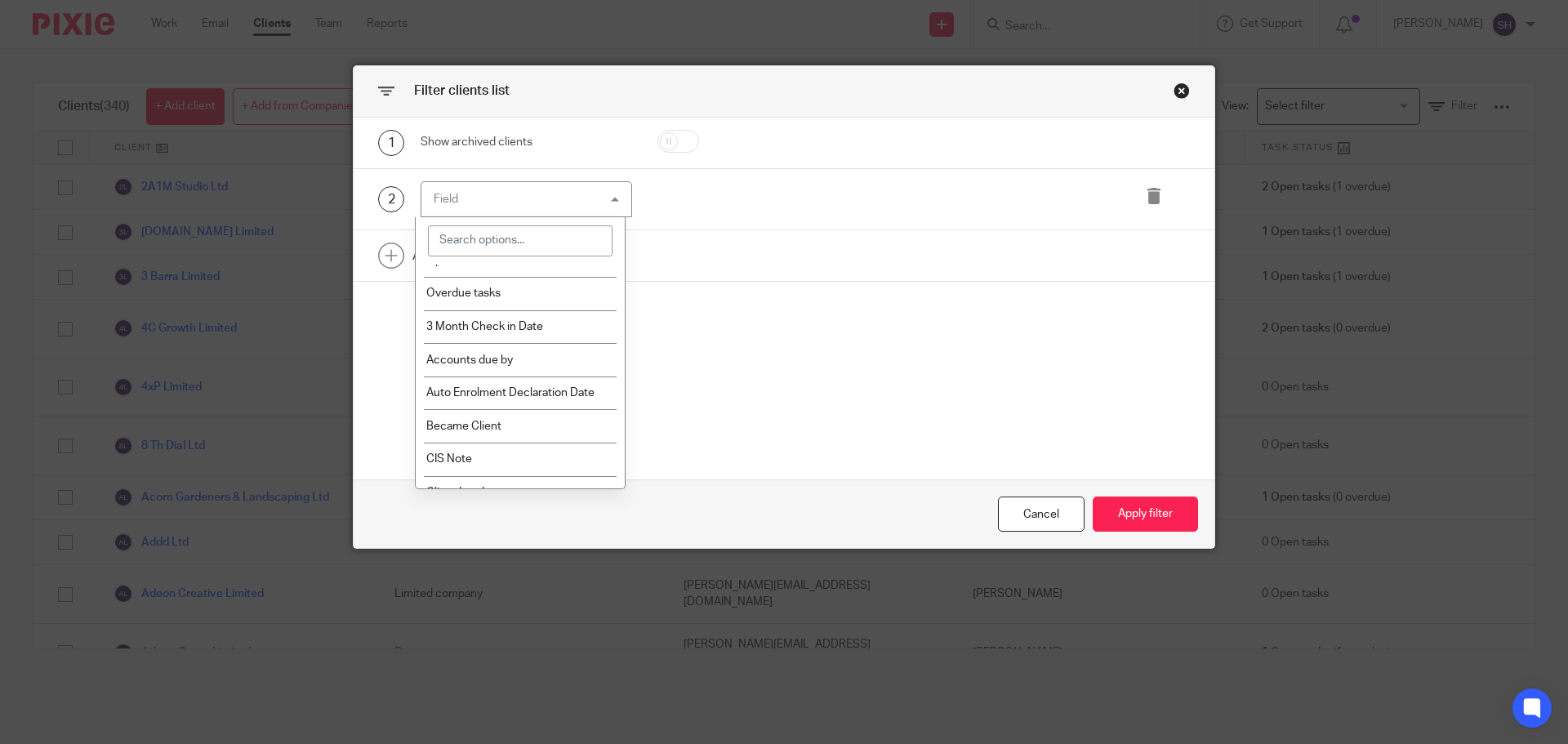
scroll to position [163, 0]
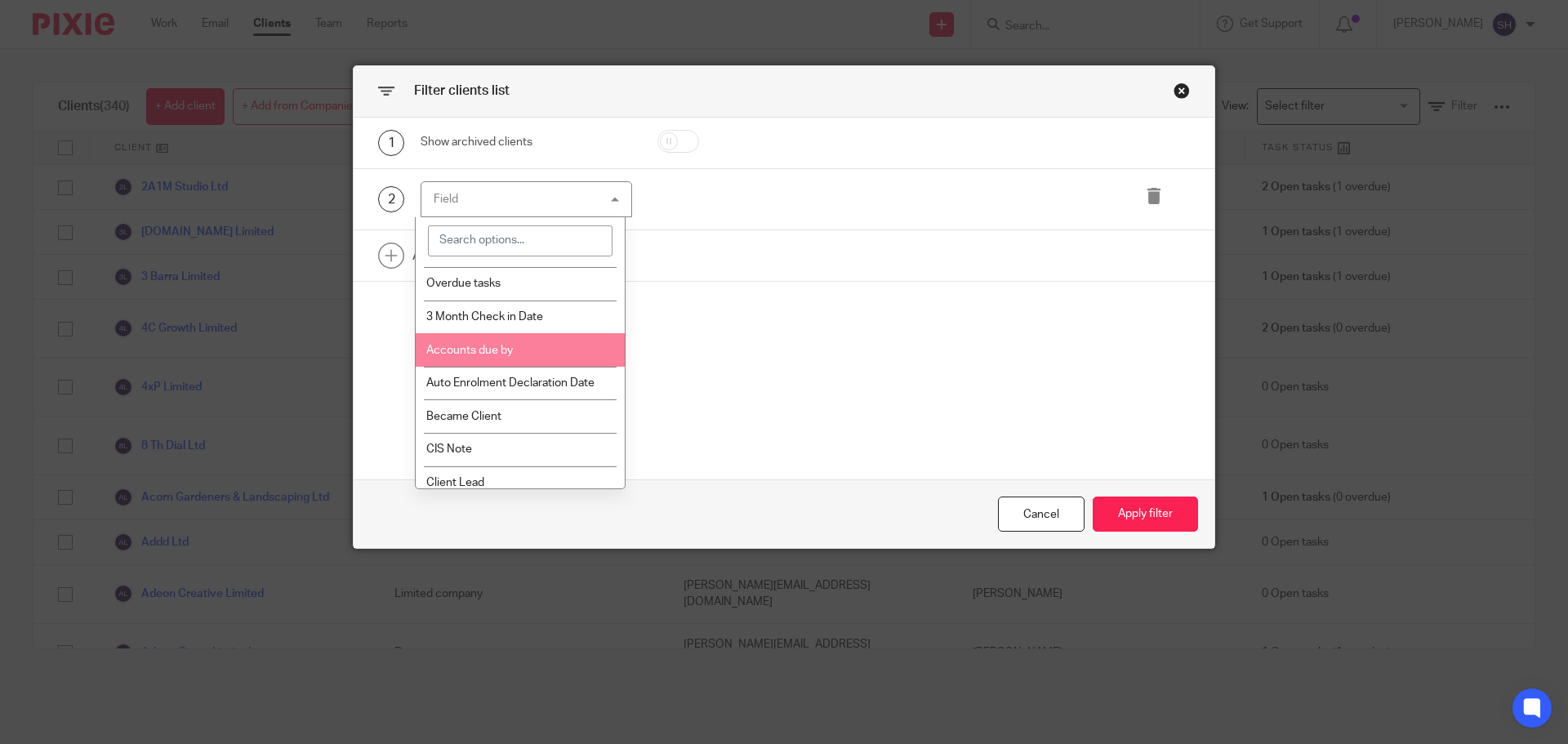
click at [483, 348] on span "Accounts due by" at bounding box center [469, 351] width 86 height 12
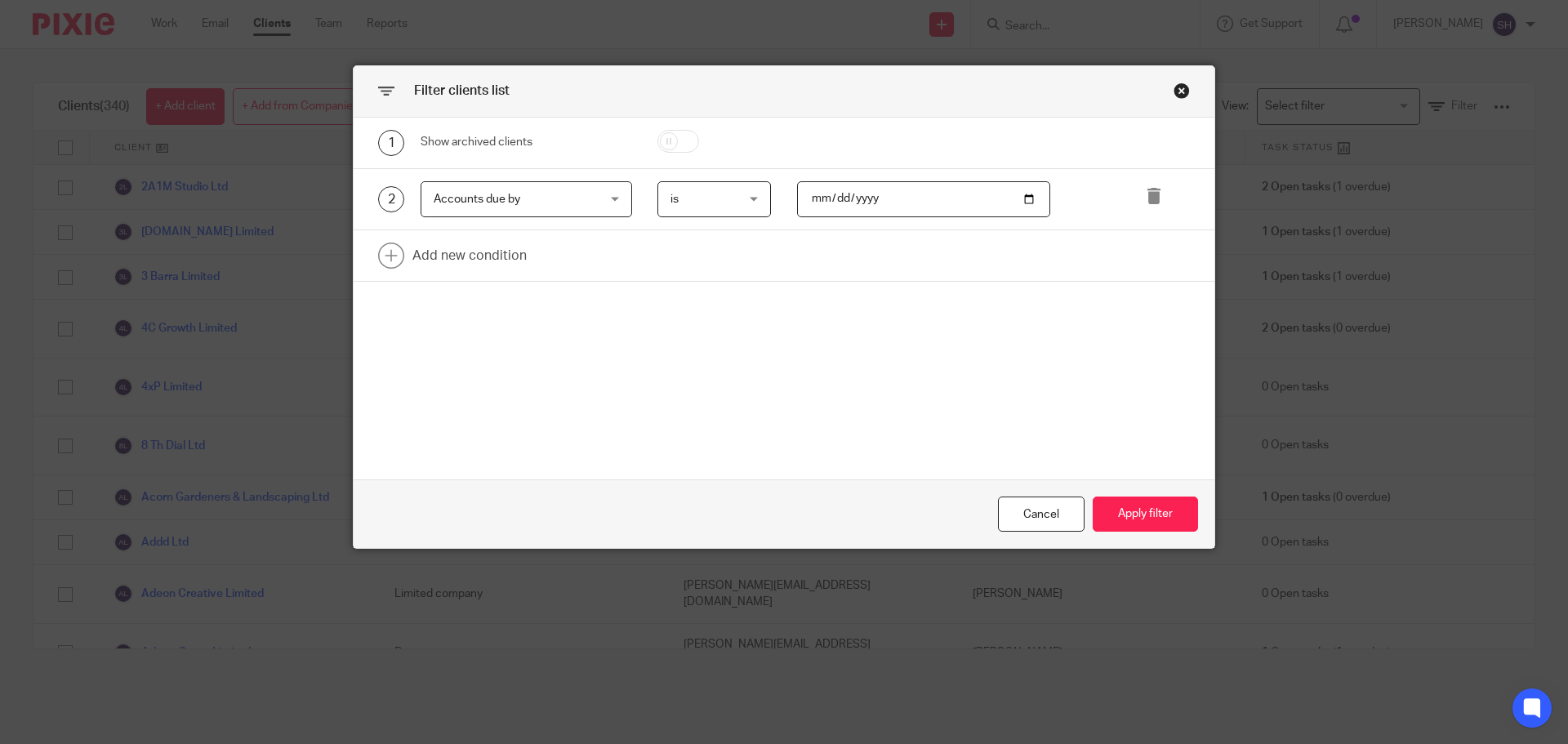
click at [884, 202] on input "date" at bounding box center [924, 199] width 254 height 37
drag, startPoint x: 876, startPoint y: 194, endPoint x: 833, endPoint y: 195, distance: 43.0
click at [819, 195] on input "date" at bounding box center [924, 199] width 254 height 37
click at [912, 216] on input "date" at bounding box center [924, 199] width 254 height 37
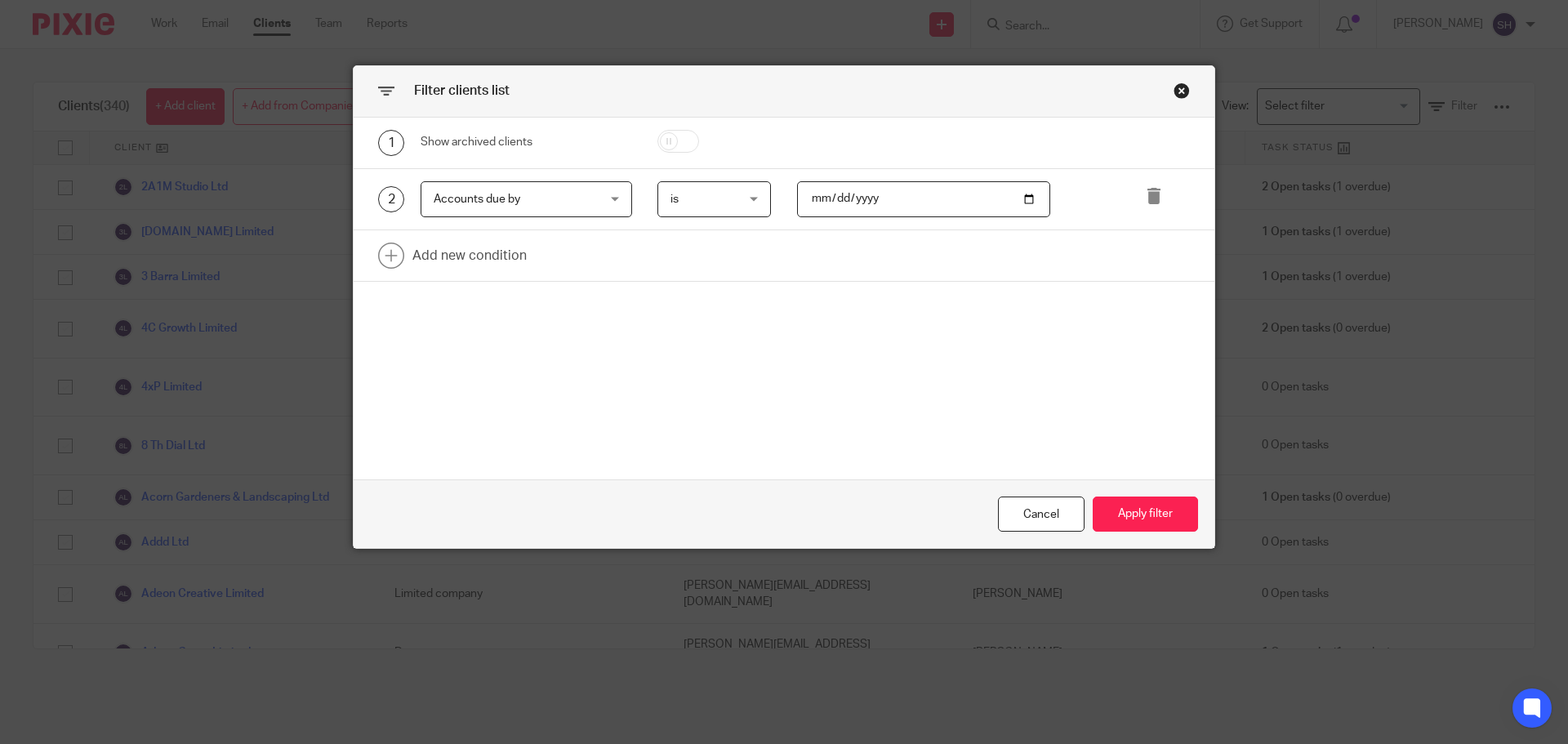
click at [898, 197] on input "date" at bounding box center [924, 199] width 254 height 37
click at [876, 199] on input "date" at bounding box center [924, 199] width 254 height 37
click at [1023, 201] on input "date" at bounding box center [924, 199] width 254 height 37
type input "2025-07-31"
click at [508, 251] on link at bounding box center [784, 256] width 861 height 51
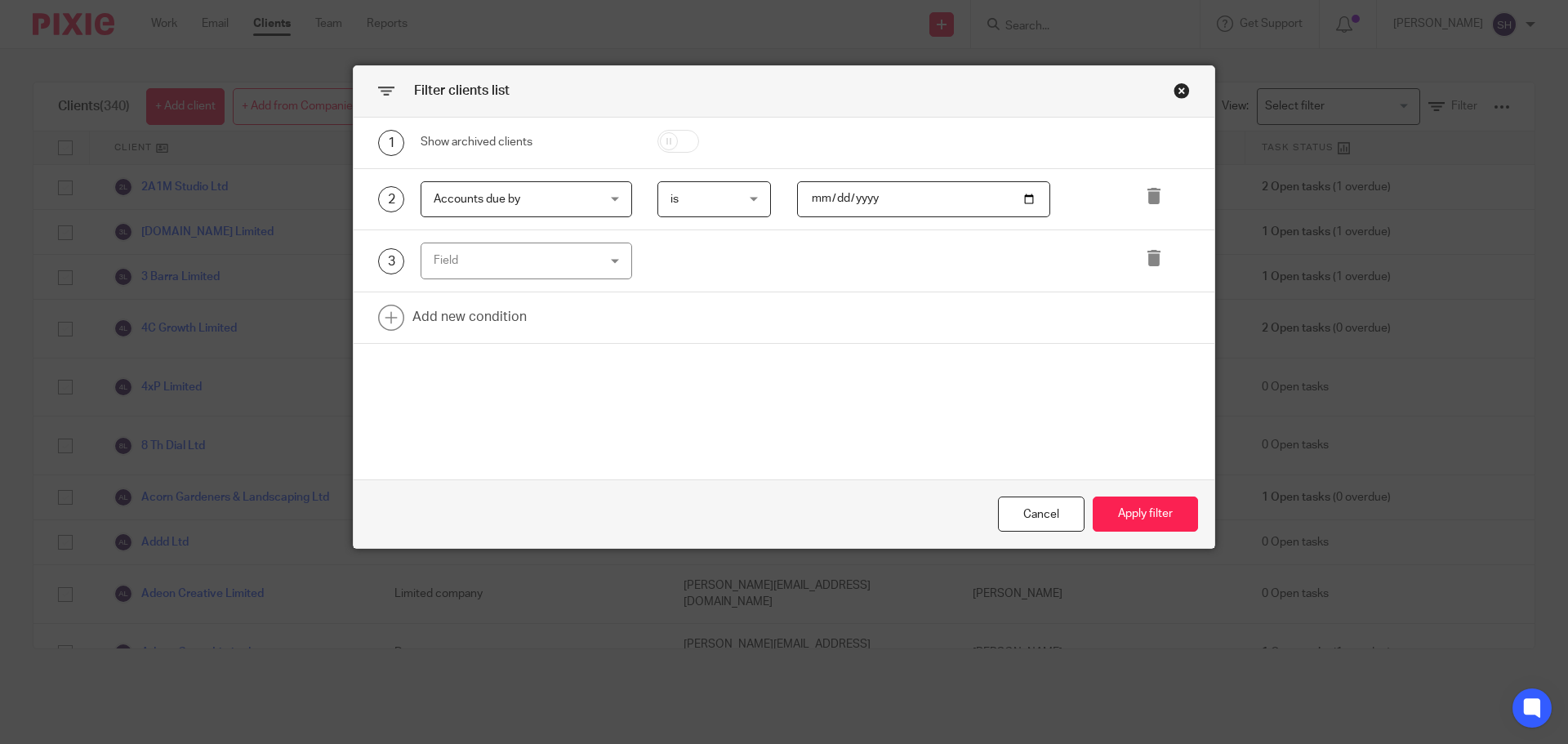
click at [504, 261] on div "Field" at bounding box center [513, 261] width 158 height 35
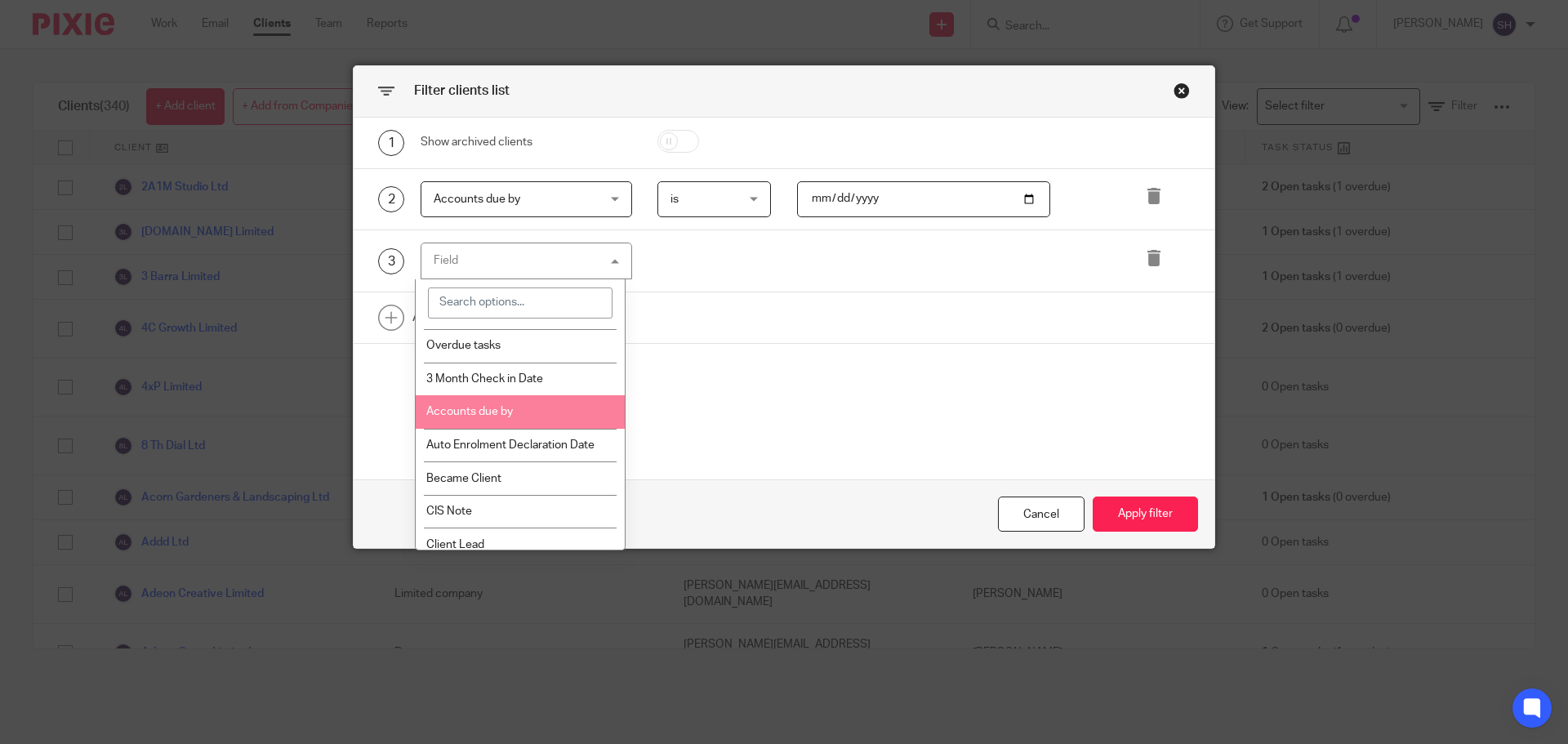
click at [490, 407] on span "Accounts due by" at bounding box center [469, 412] width 86 height 12
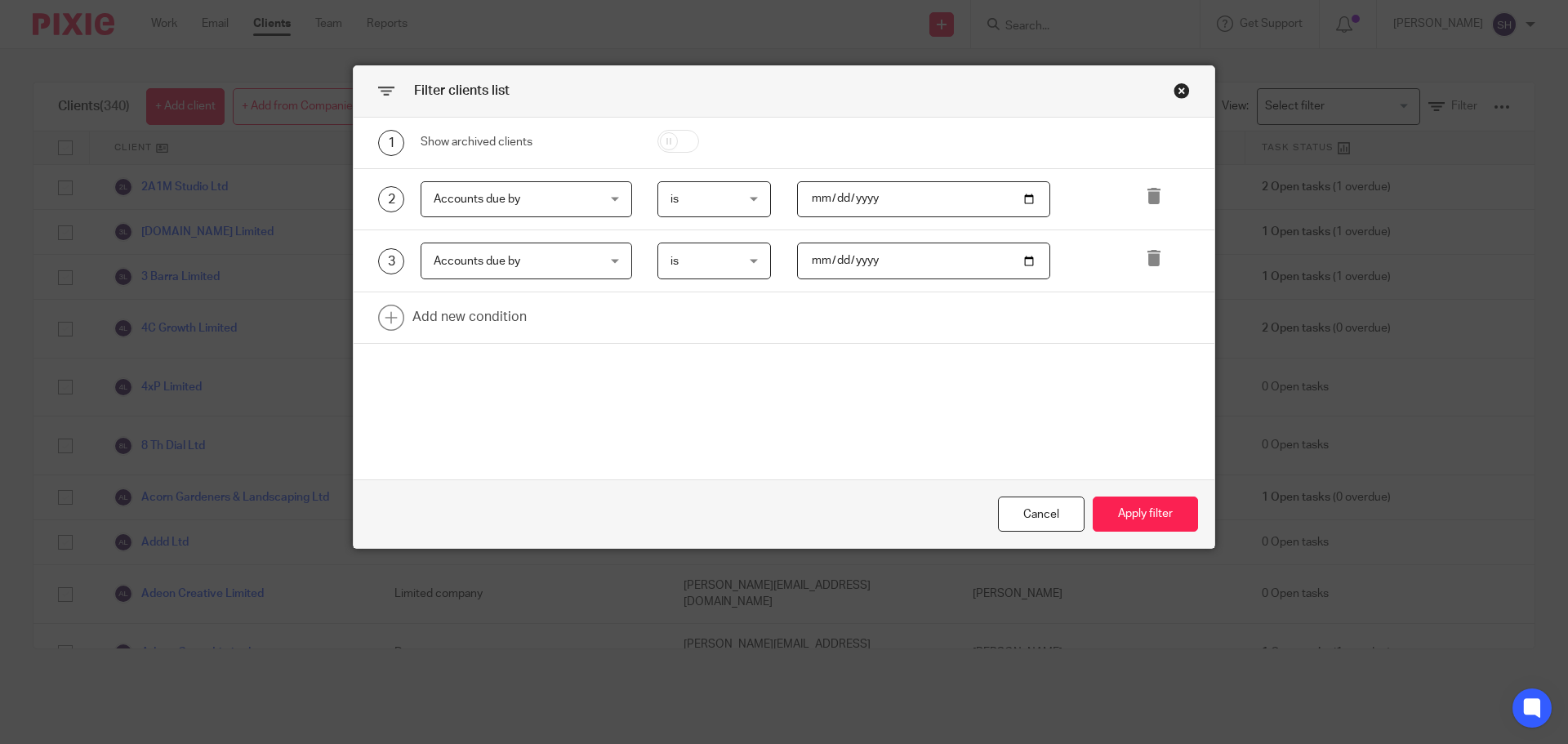
click at [883, 273] on input "date" at bounding box center [924, 261] width 254 height 37
click at [898, 269] on input "date" at bounding box center [924, 261] width 254 height 37
click at [1021, 262] on input "date" at bounding box center [924, 261] width 254 height 37
type input "2025-08-31"
click at [1165, 528] on button "Apply filter" at bounding box center [1145, 514] width 105 height 35
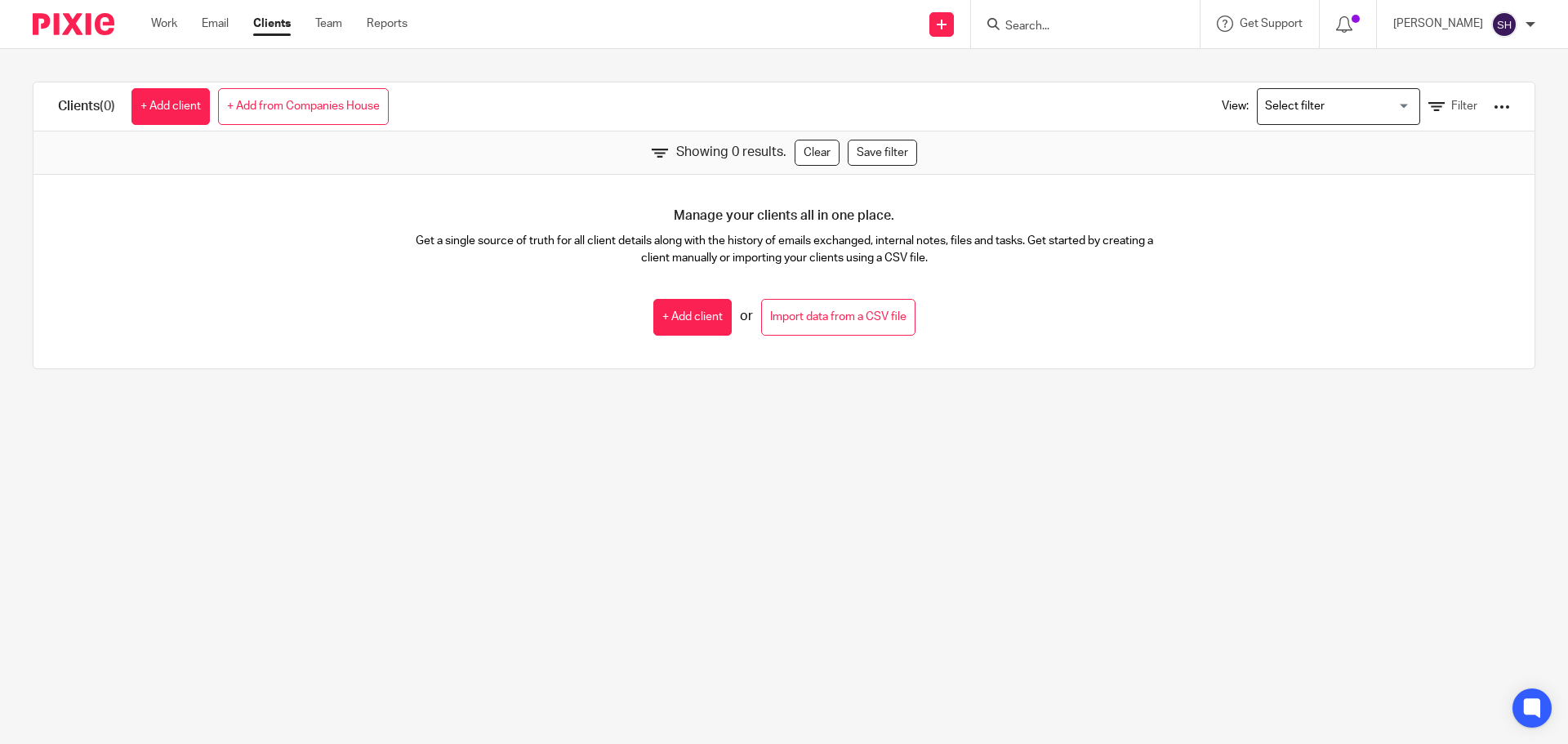
click at [1301, 100] on input "Search for option" at bounding box center [1334, 106] width 151 height 29
click at [1428, 104] on link "Filter" at bounding box center [1453, 106] width 49 height 17
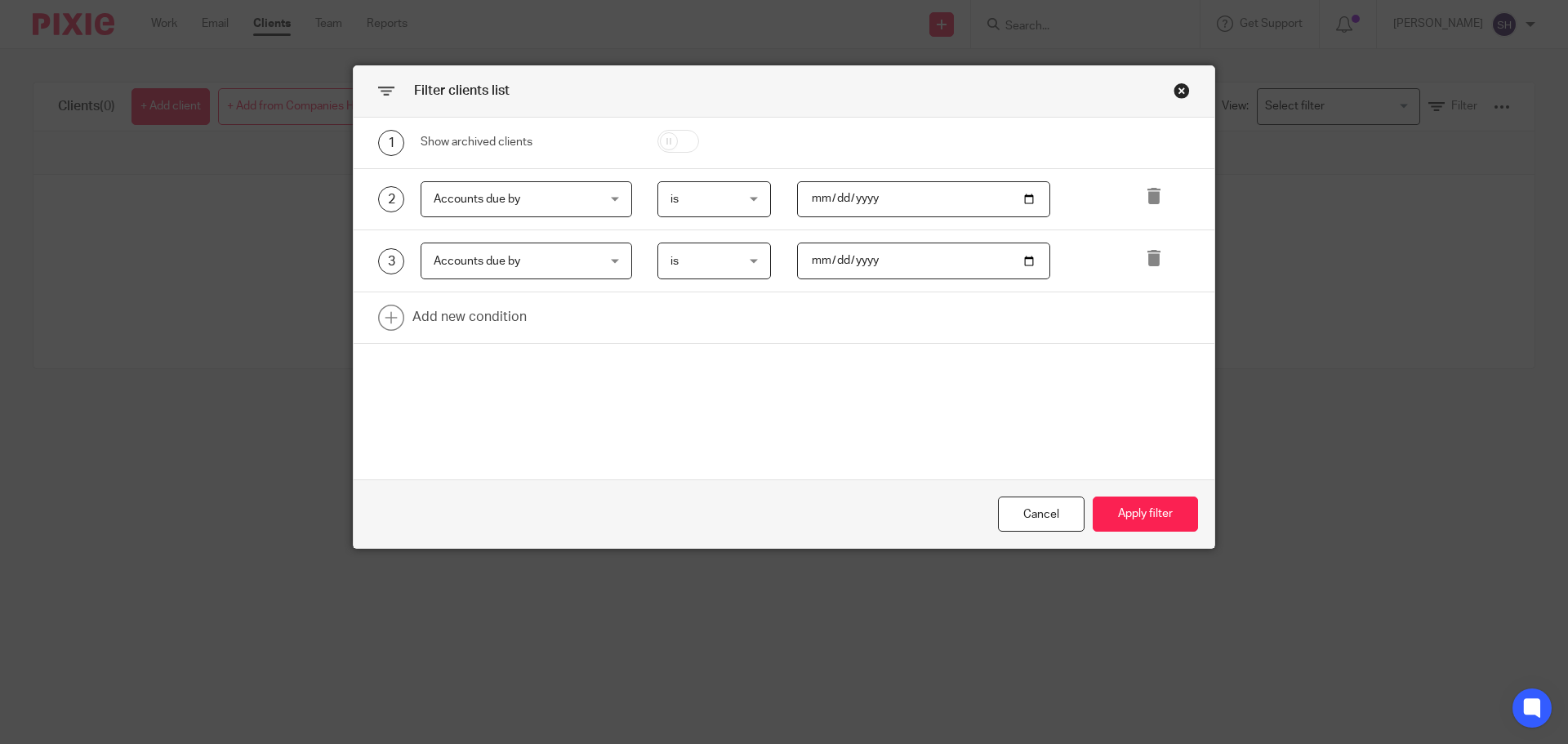
click at [743, 203] on span "is" at bounding box center [710, 199] width 80 height 35
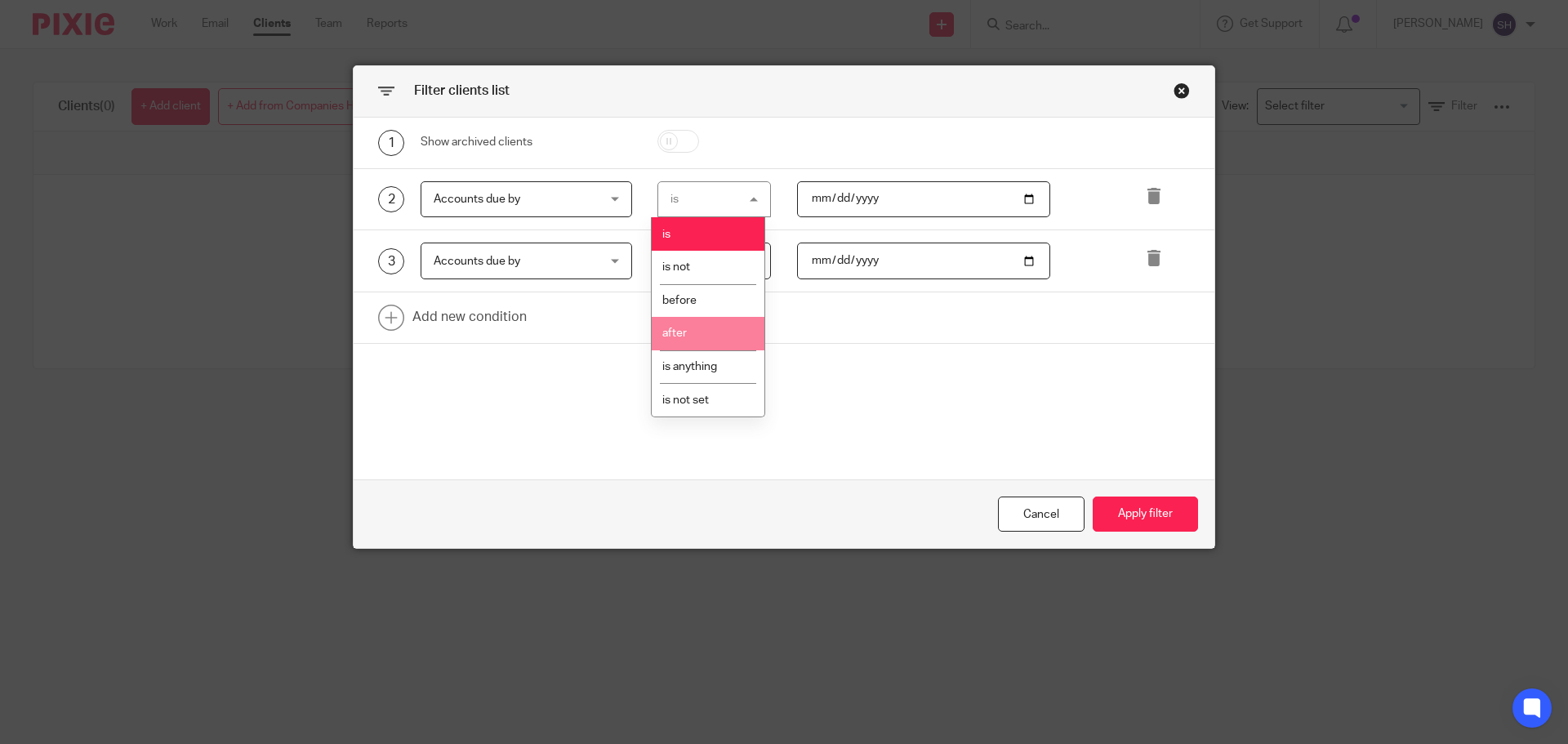
click at [686, 337] on span "after" at bounding box center [675, 333] width 25 height 12
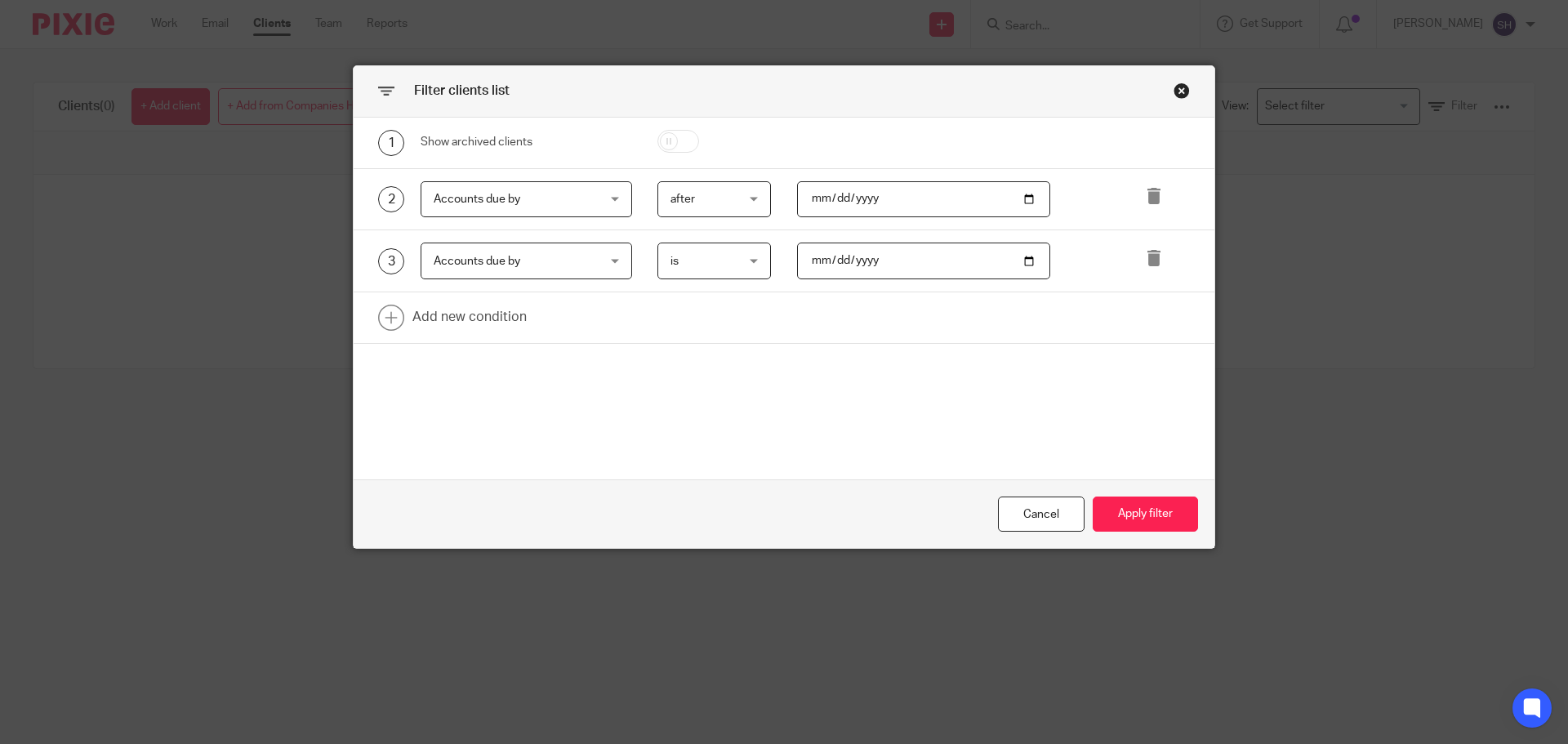
click at [693, 272] on span "is" at bounding box center [710, 261] width 80 height 35
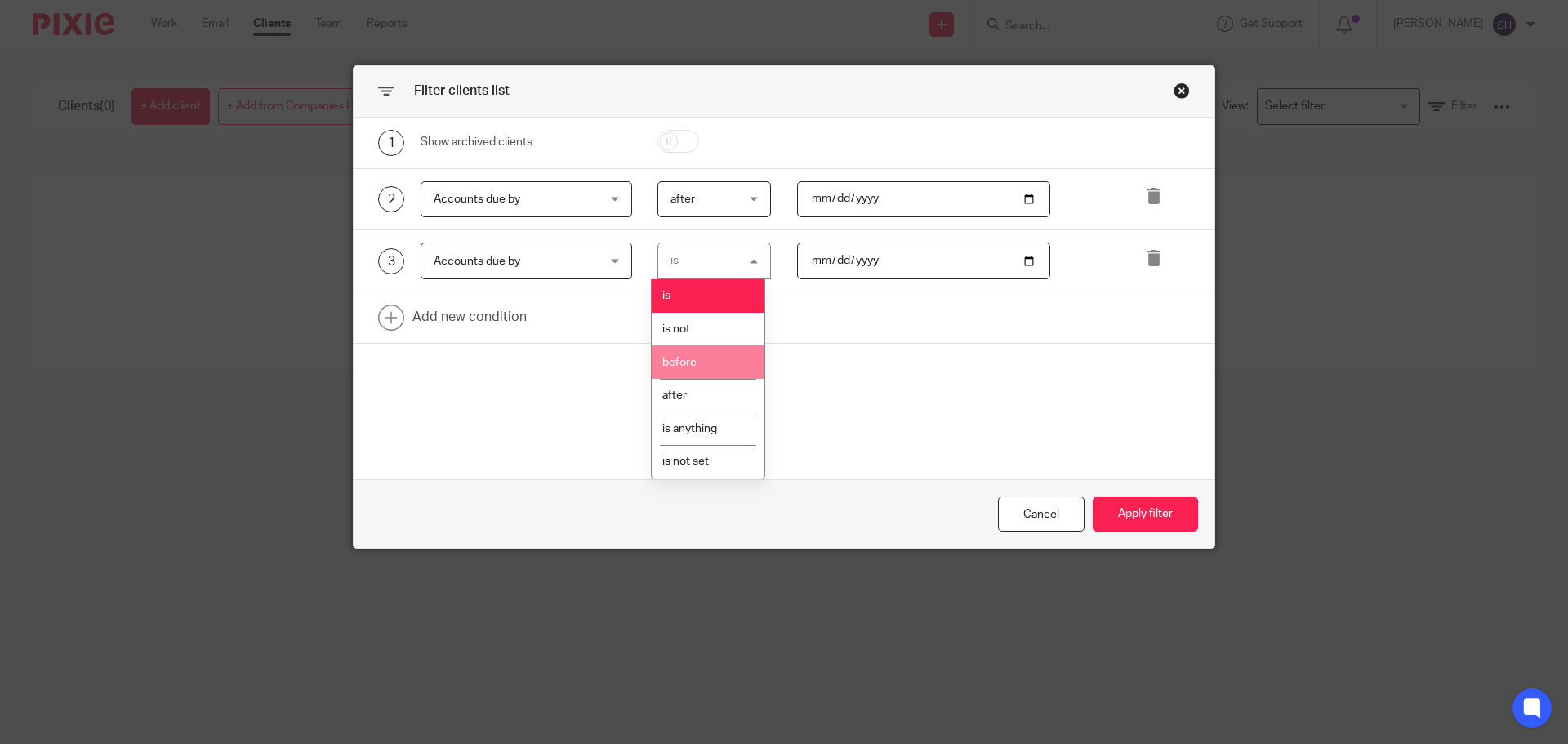
click at [684, 359] on span "before" at bounding box center [680, 363] width 35 height 12
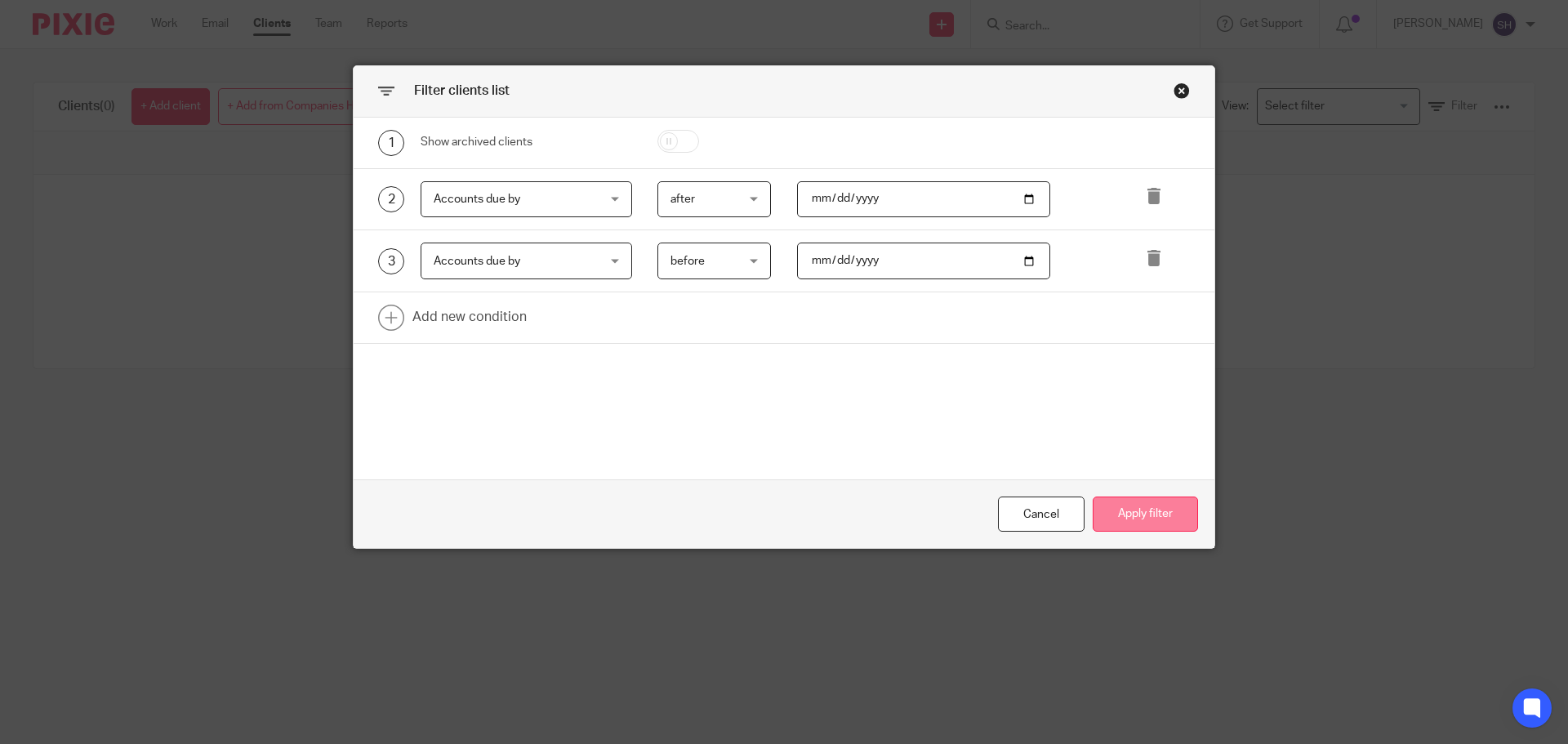
click at [1139, 522] on button "Apply filter" at bounding box center [1145, 514] width 105 height 35
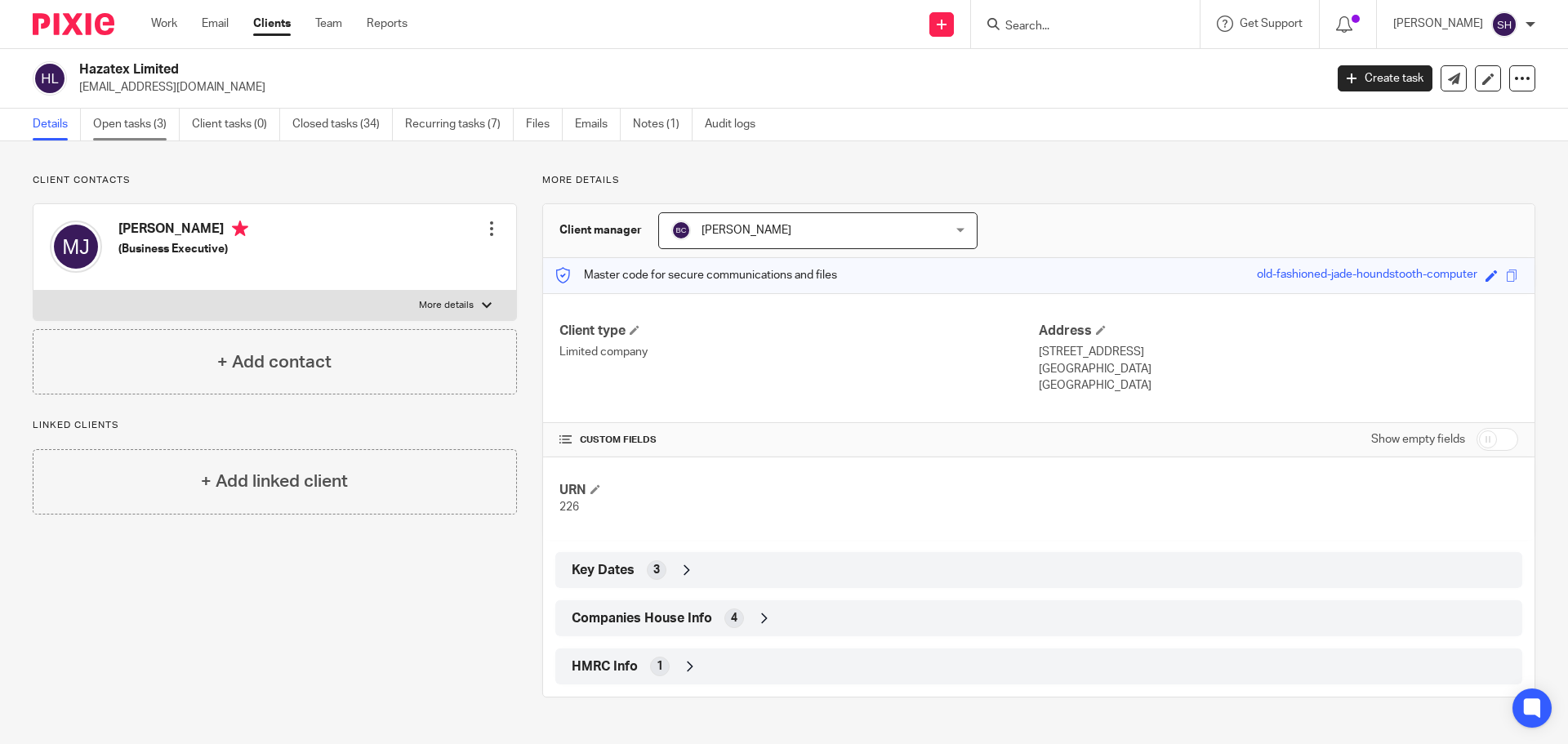
click at [163, 128] on link "Open tasks (3)" at bounding box center [136, 124] width 86 height 32
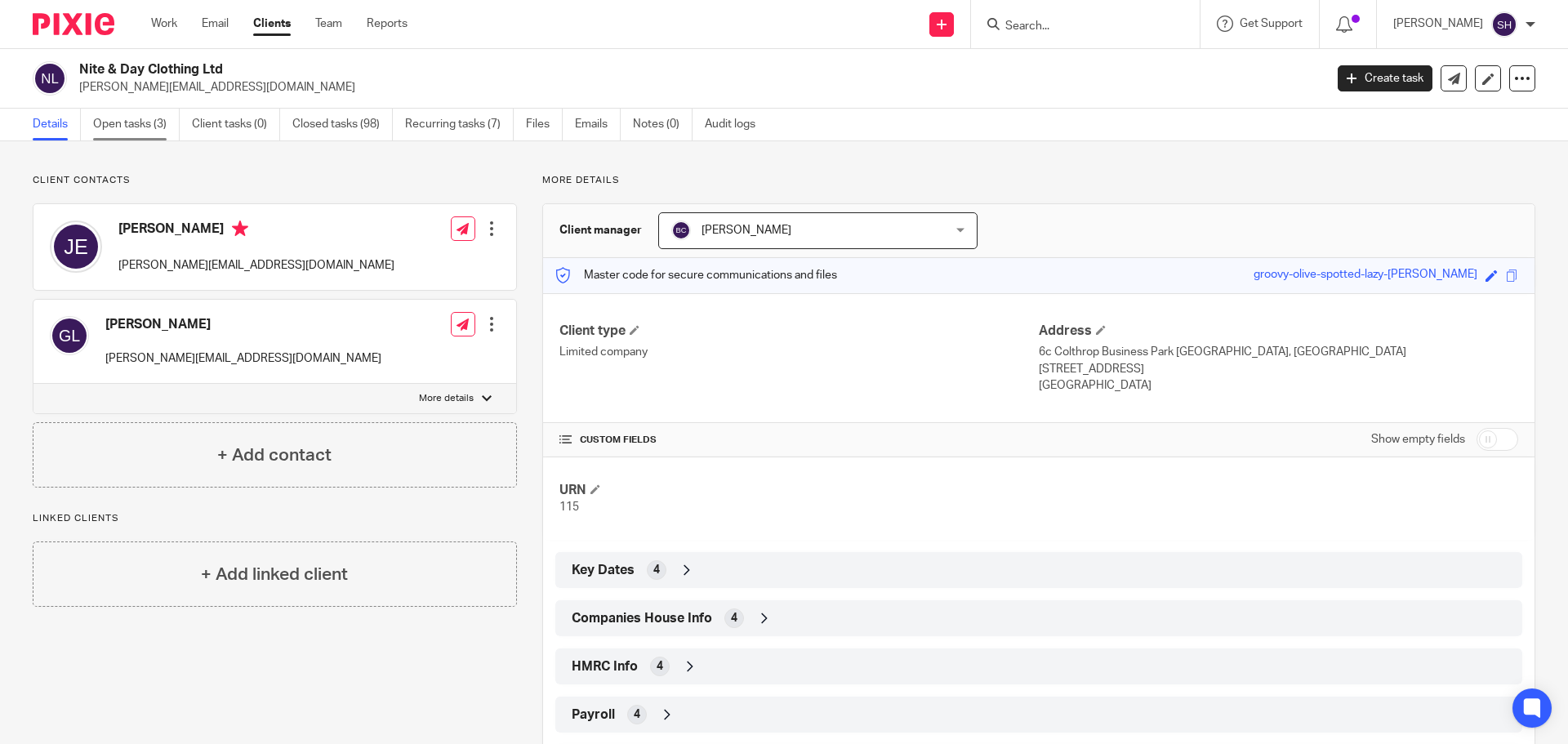
click at [104, 109] on link "Open tasks (3)" at bounding box center [136, 124] width 86 height 32
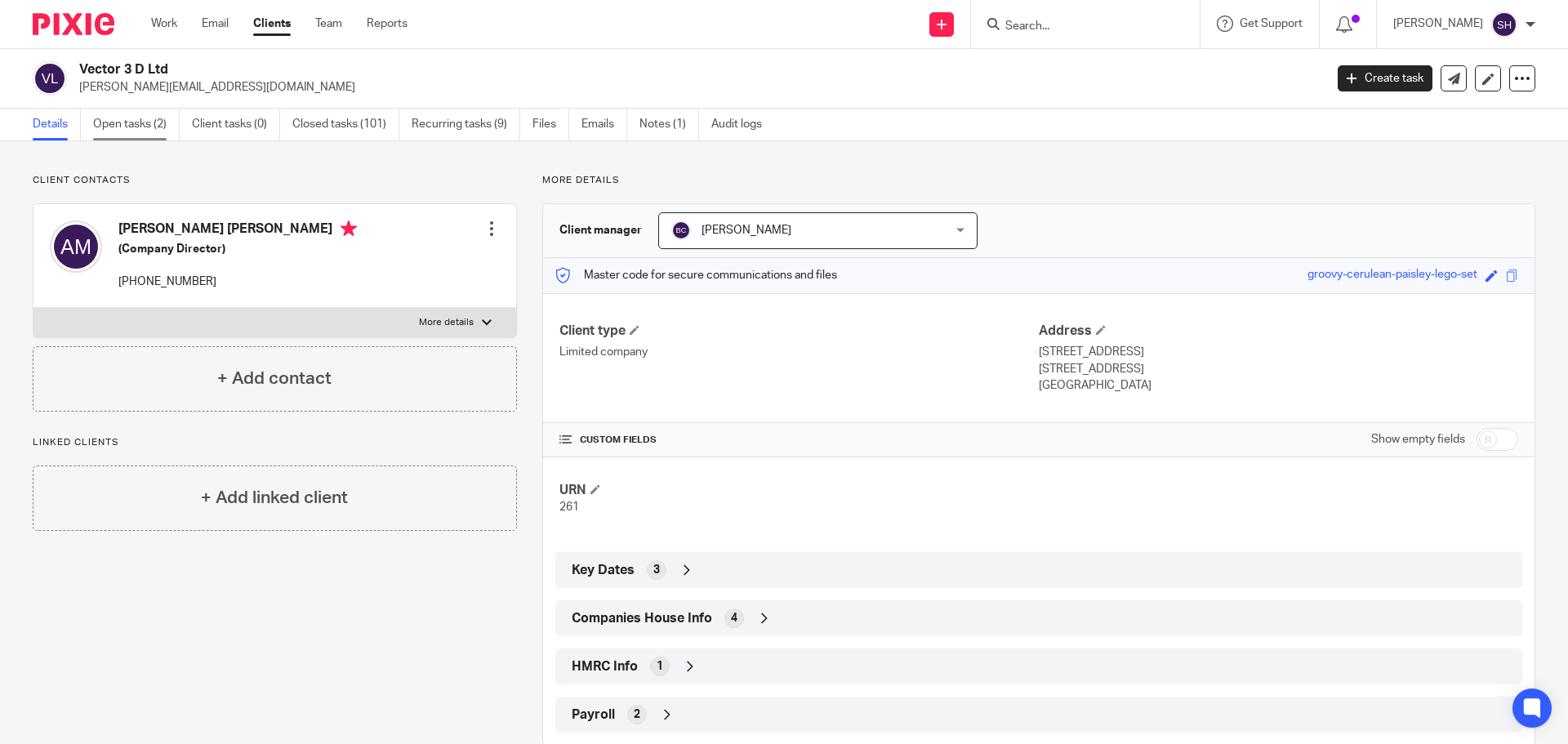
click at [104, 125] on link "Open tasks (2)" at bounding box center [136, 124] width 86 height 32
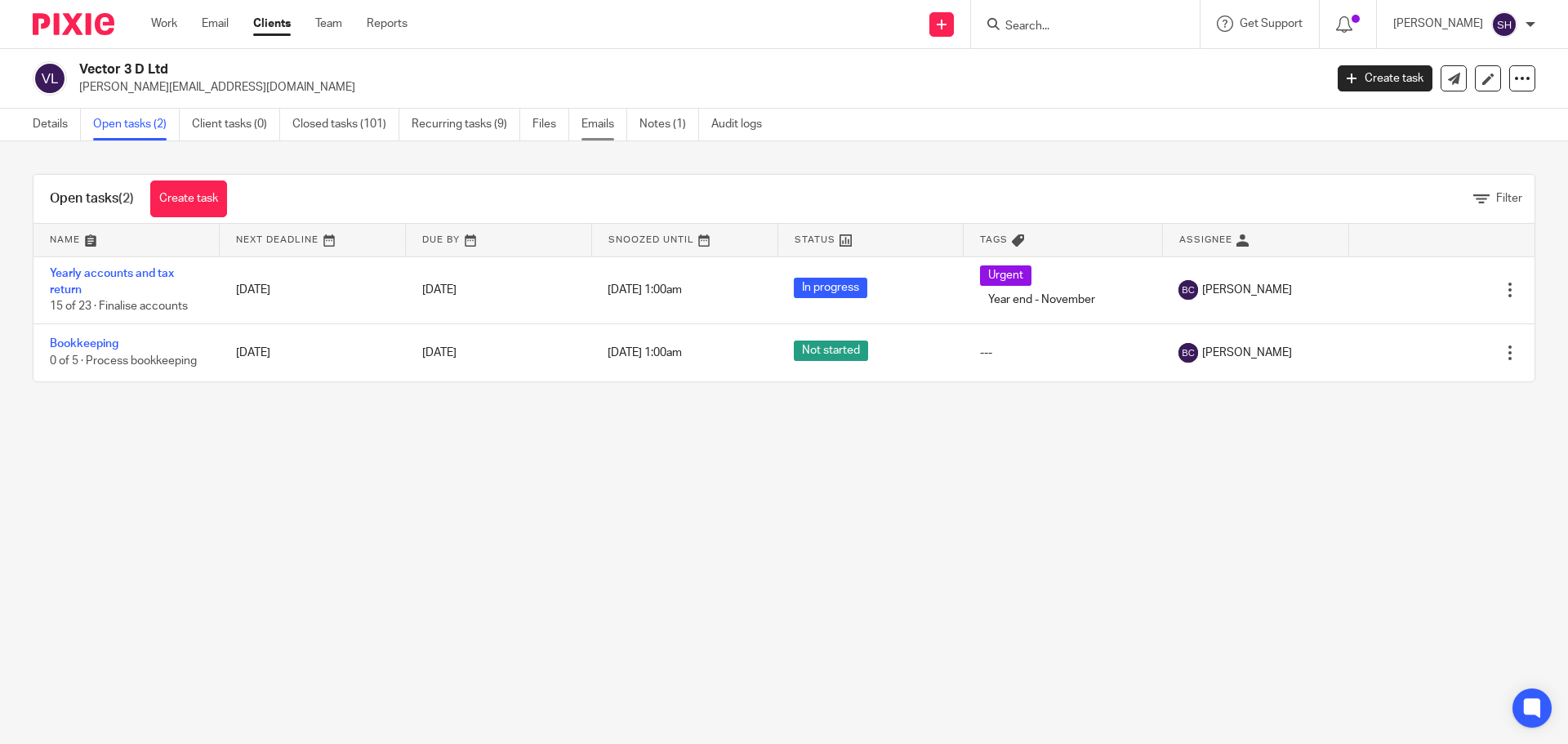
click at [590, 123] on link "Emails" at bounding box center [605, 124] width 46 height 32
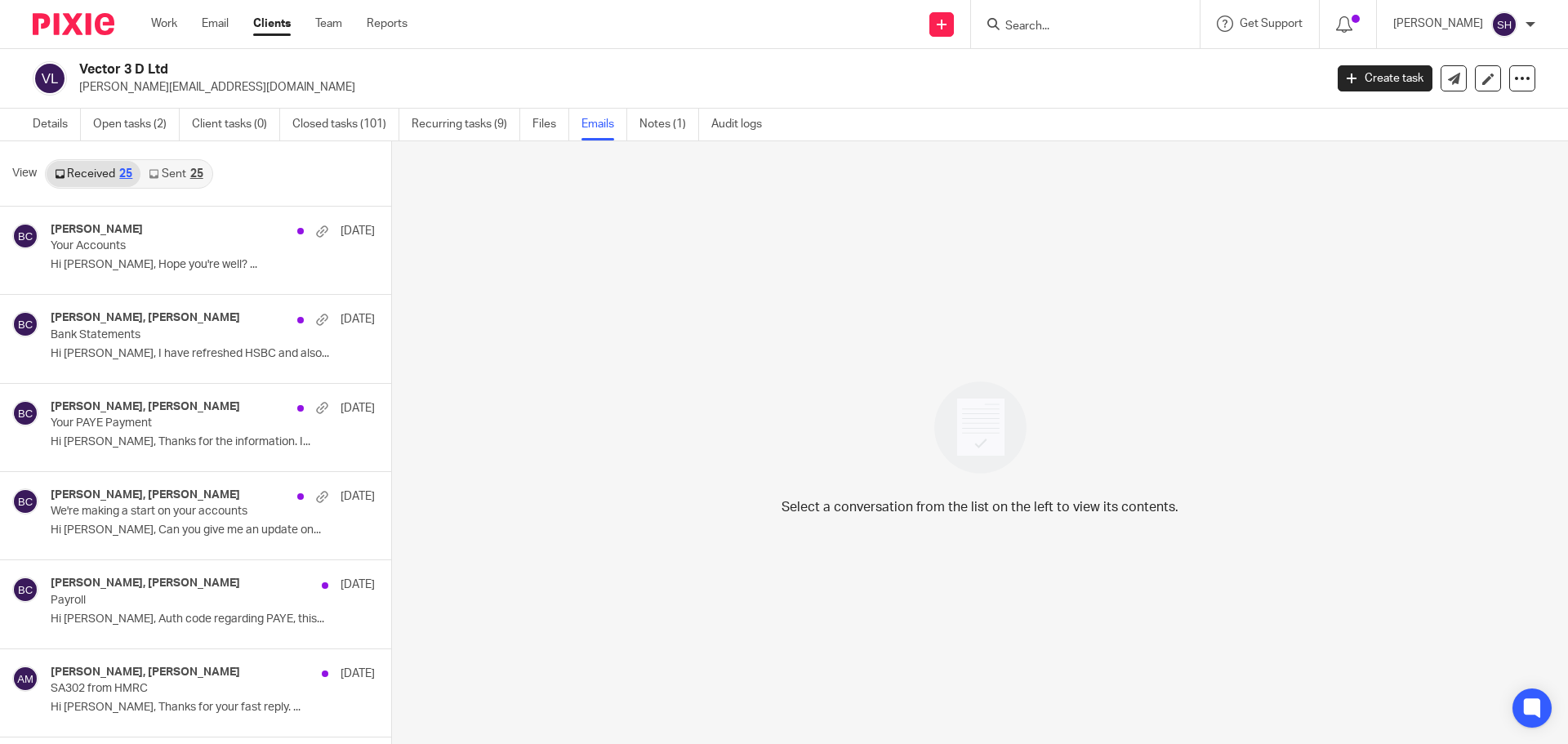
click at [172, 181] on link "Sent 25" at bounding box center [175, 174] width 70 height 26
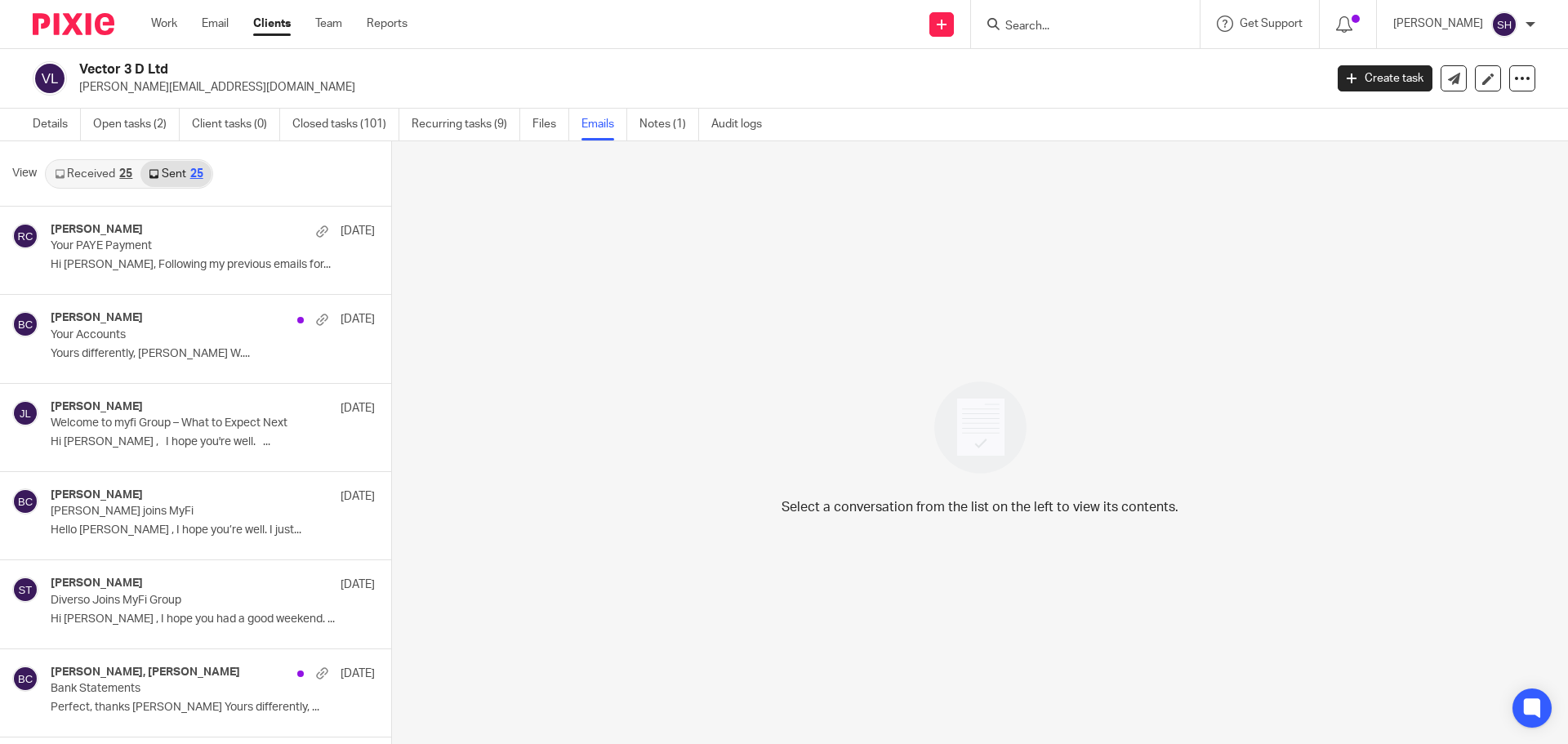
scroll to position [2, 0]
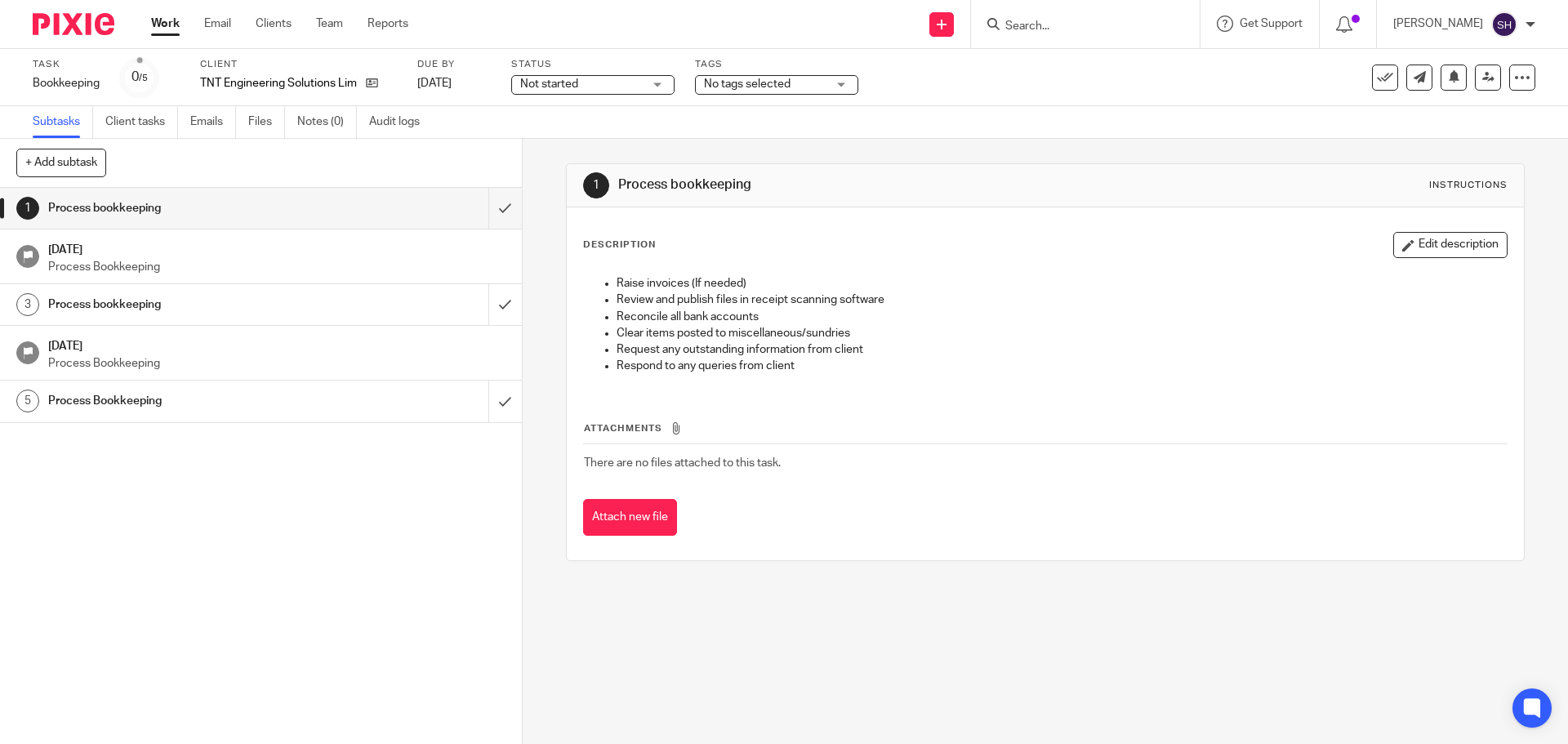
click at [1042, 12] on div at bounding box center [1085, 24] width 229 height 49
click at [1032, 32] on input "Search" at bounding box center [1077, 27] width 147 height 15
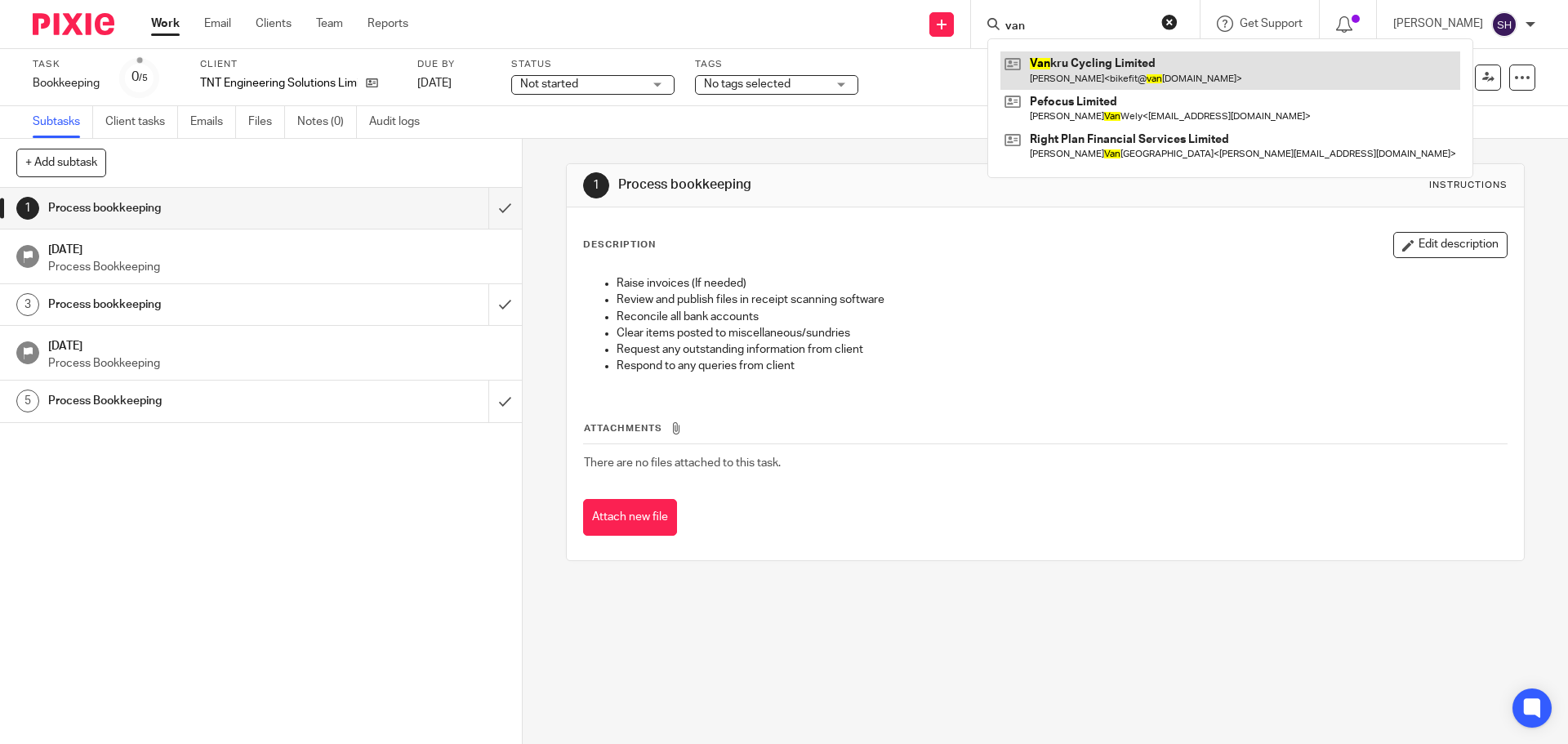
type input "van"
click at [1091, 66] on link at bounding box center [1230, 71] width 460 height 38
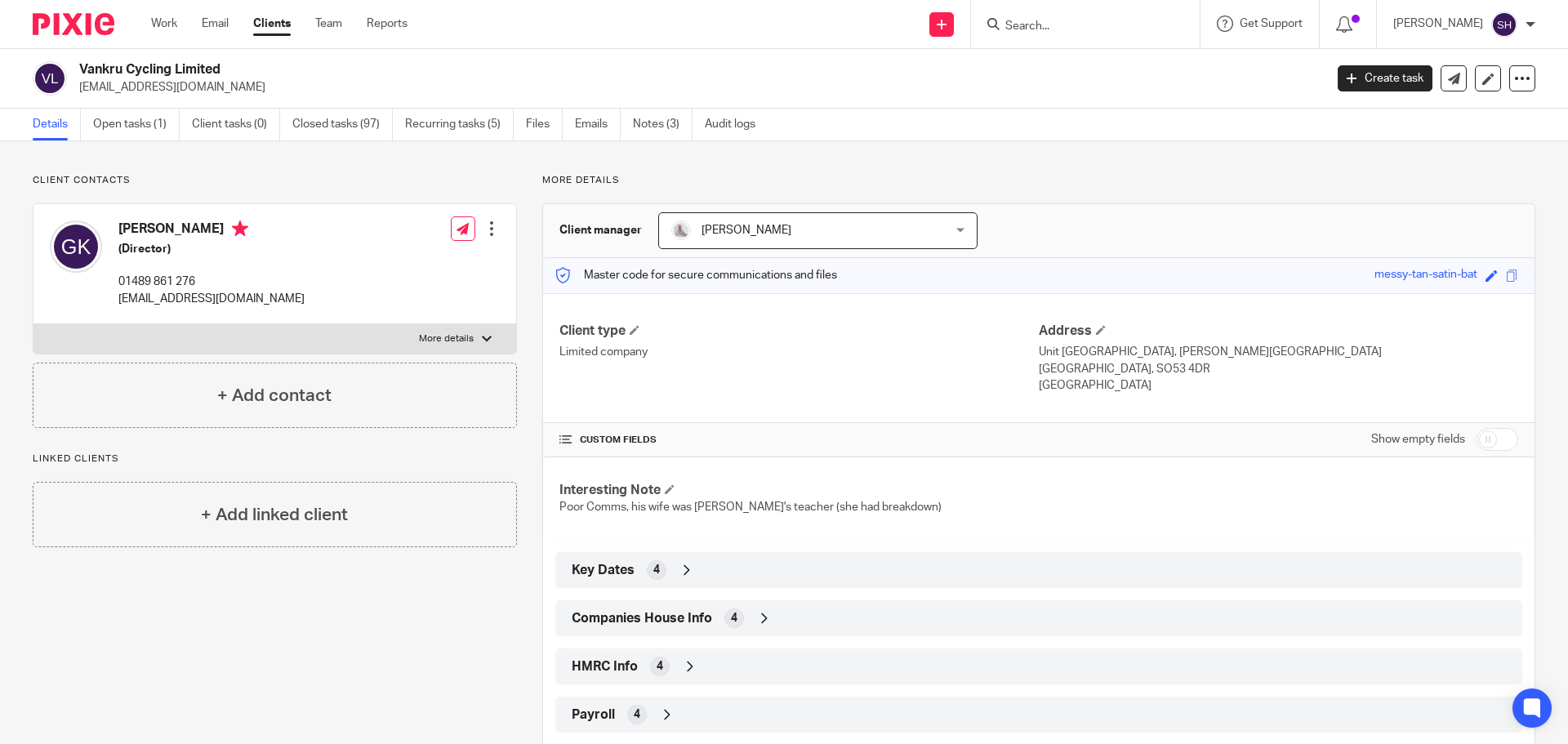
click at [706, 611] on span "Companies House Info" at bounding box center [642, 618] width 141 height 17
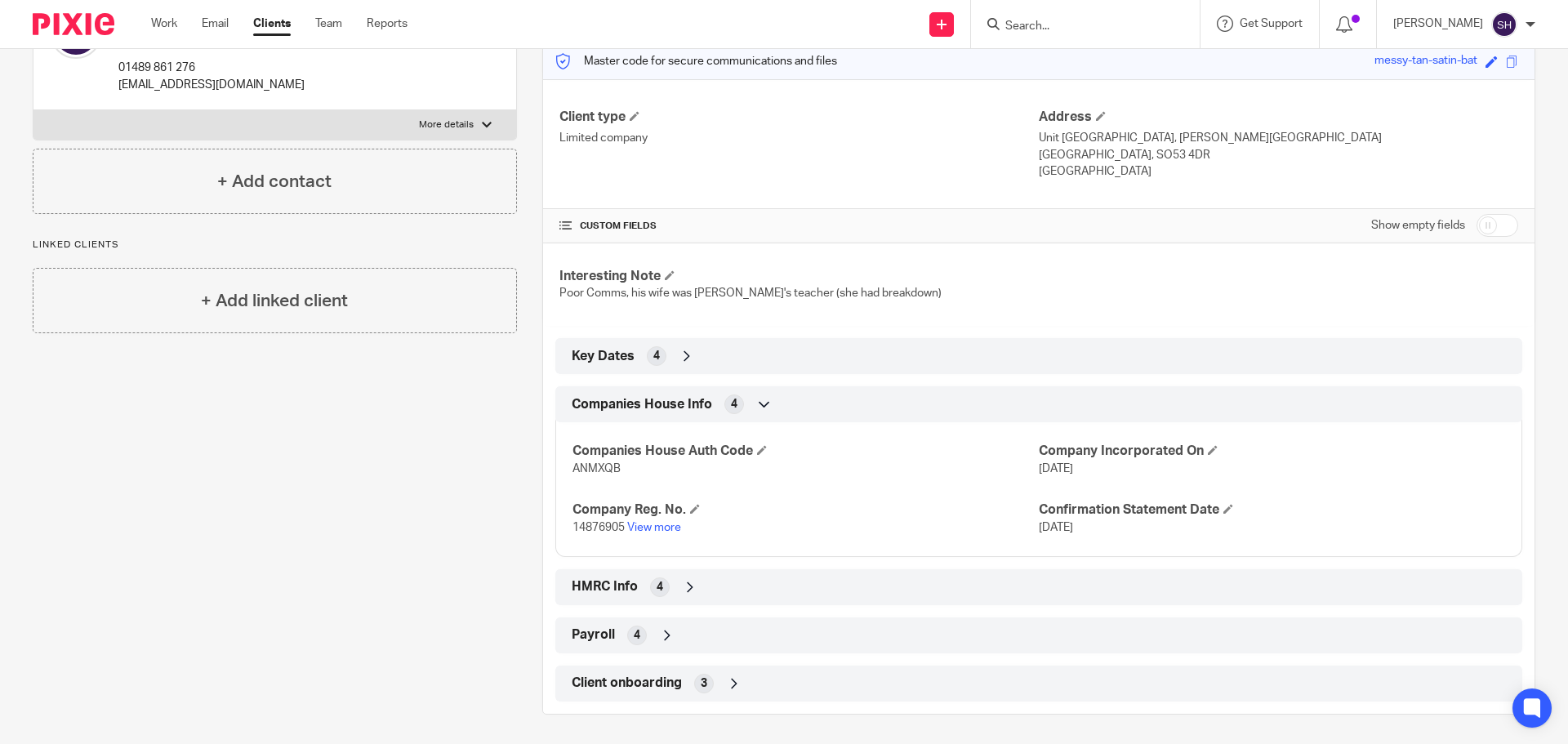
scroll to position [217, 0]
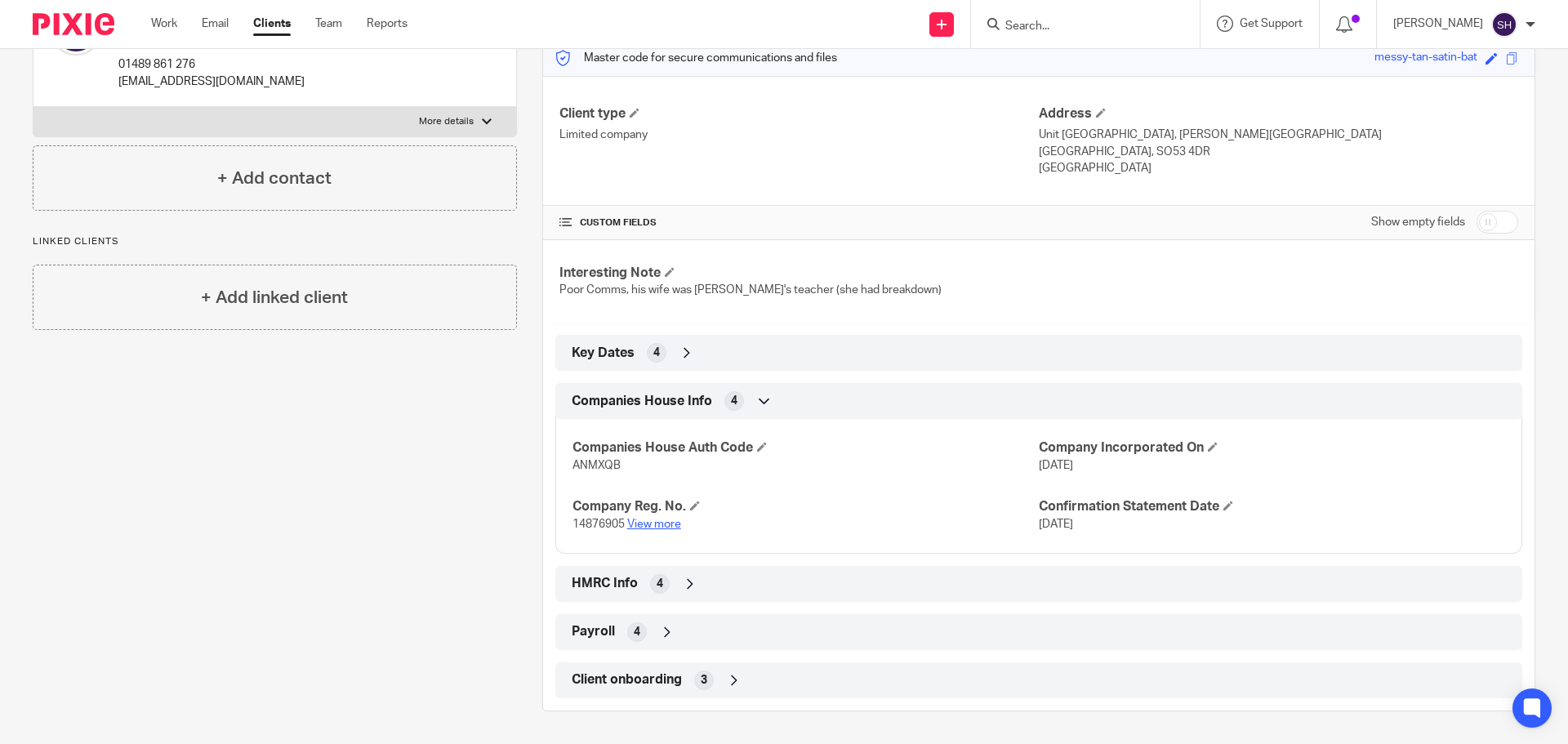
click at [676, 524] on link "View more" at bounding box center [654, 524] width 54 height 12
